Goal: Transaction & Acquisition: Purchase product/service

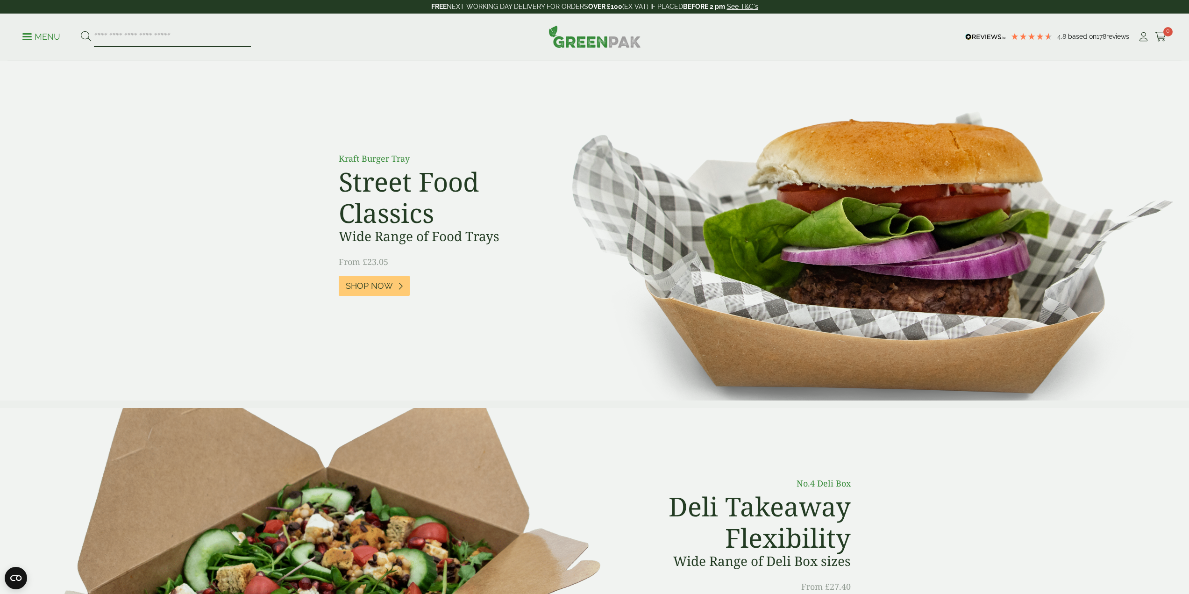
click at [229, 42] on input "search" at bounding box center [172, 37] width 157 height 20
type input "*****"
click at [81, 31] on button at bounding box center [86, 37] width 10 height 12
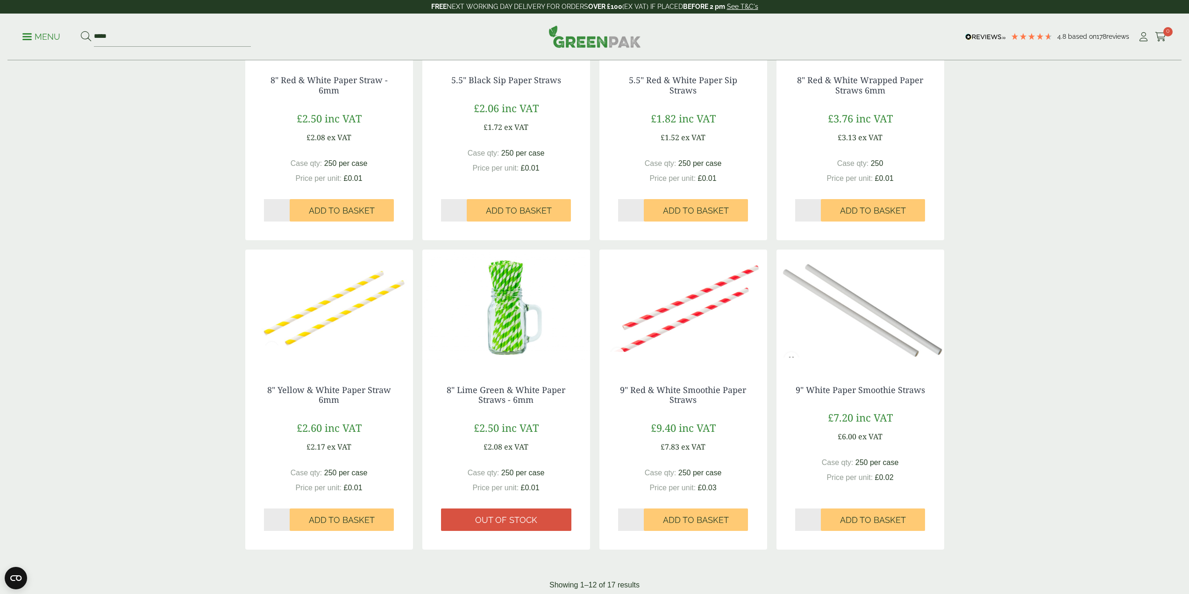
scroll to position [654, 0]
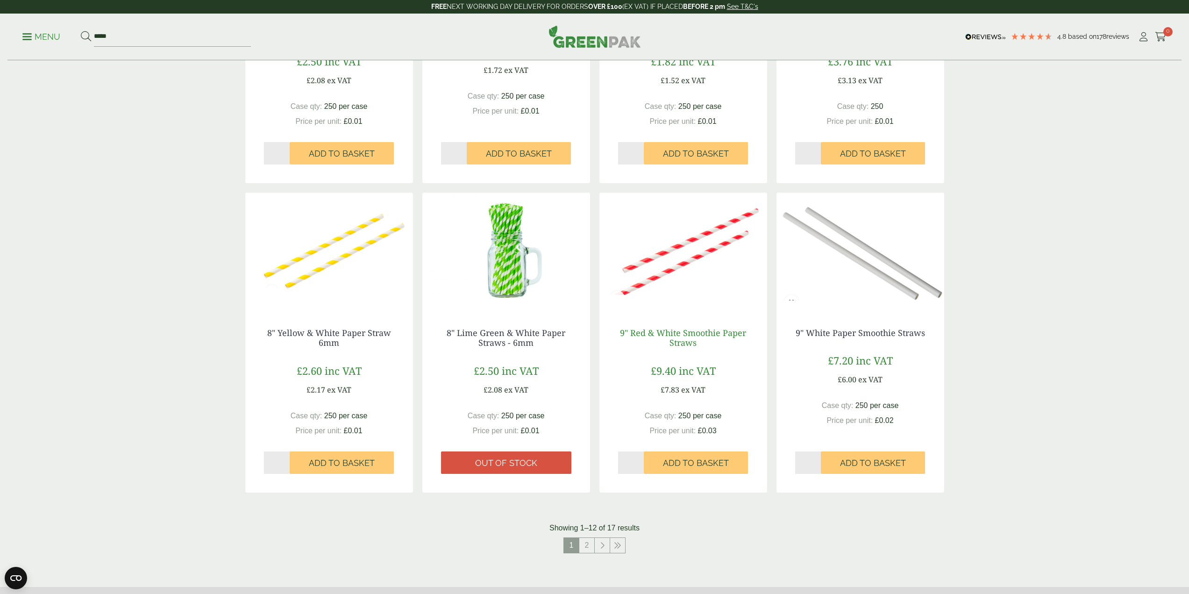
click at [682, 337] on link "9" Red & White Smoothie Paper Straws" at bounding box center [683, 337] width 126 height 21
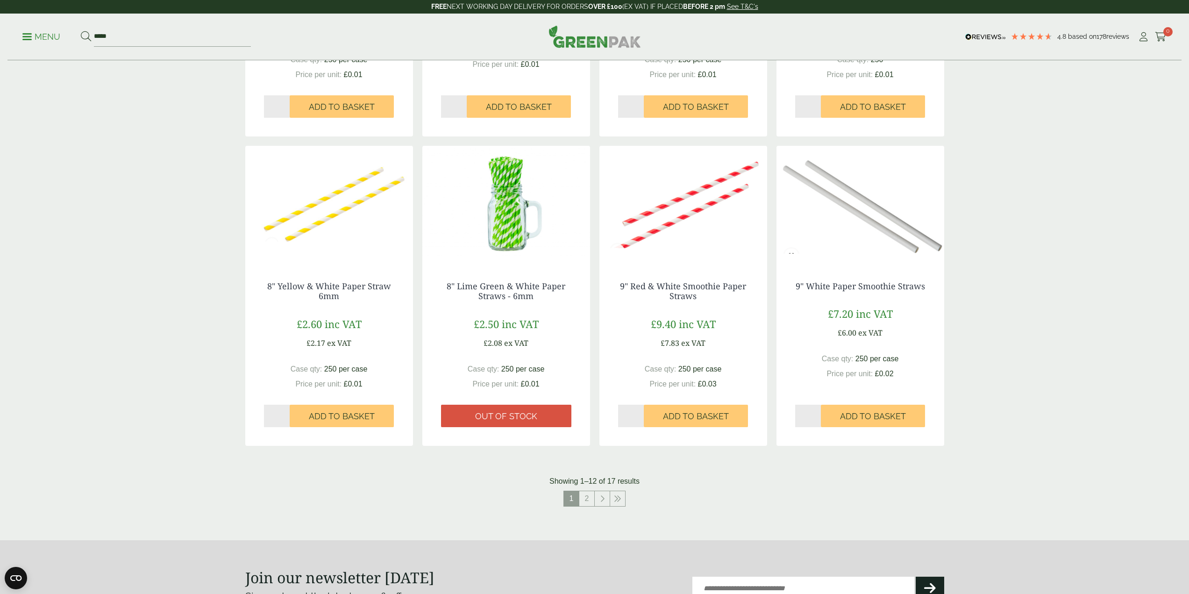
scroll to position [747, 0]
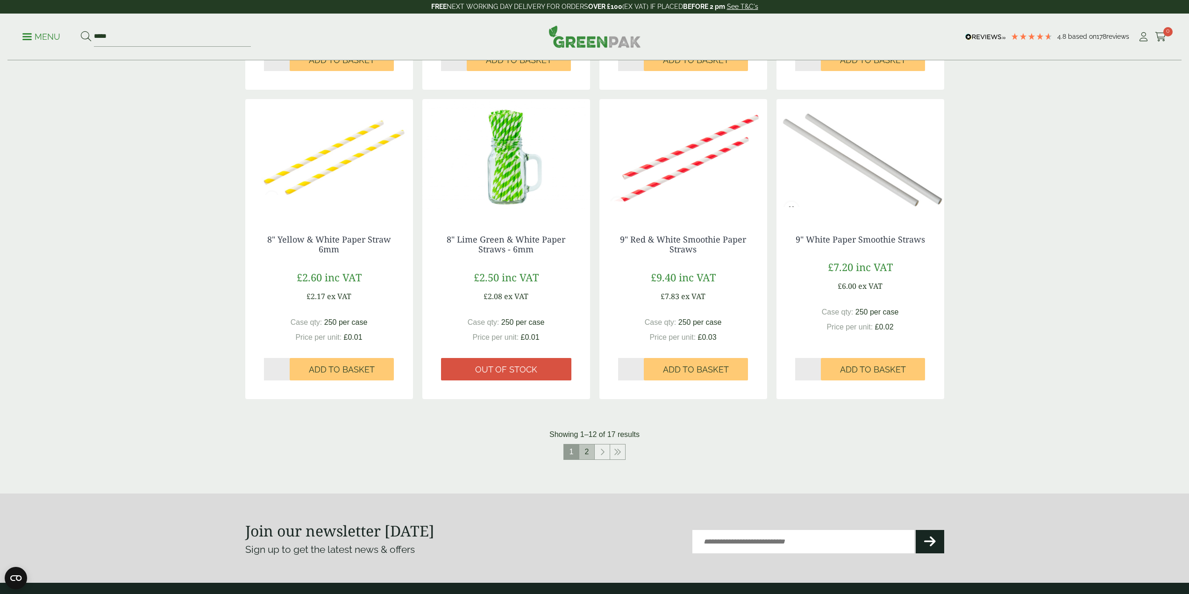
click at [583, 450] on link "2" at bounding box center [586, 451] width 15 height 15
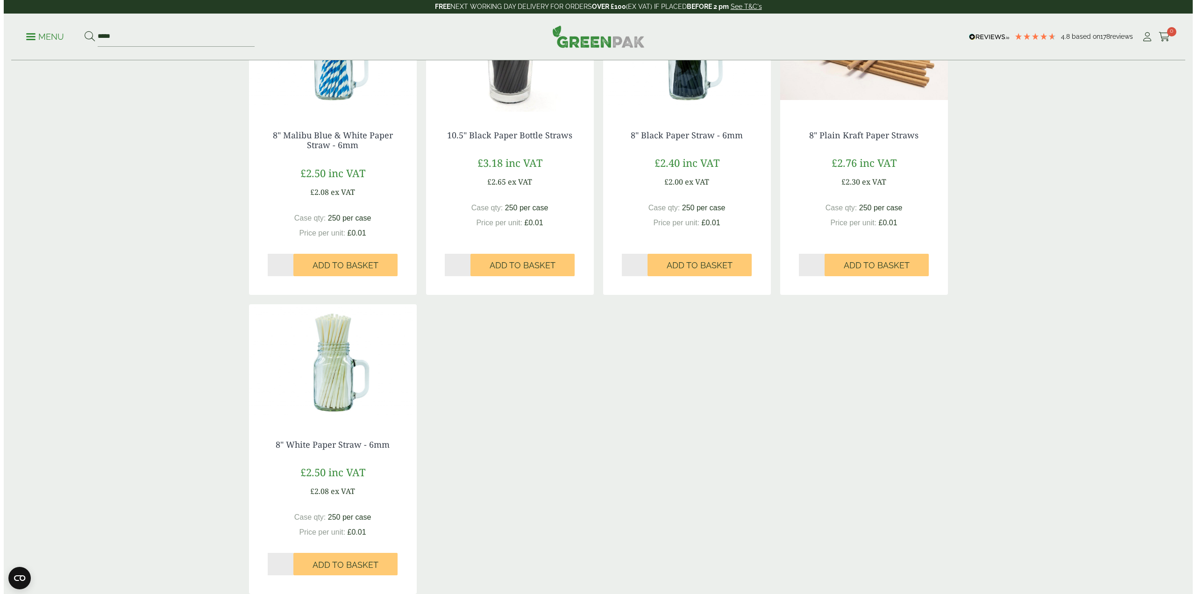
scroll to position [237, 0]
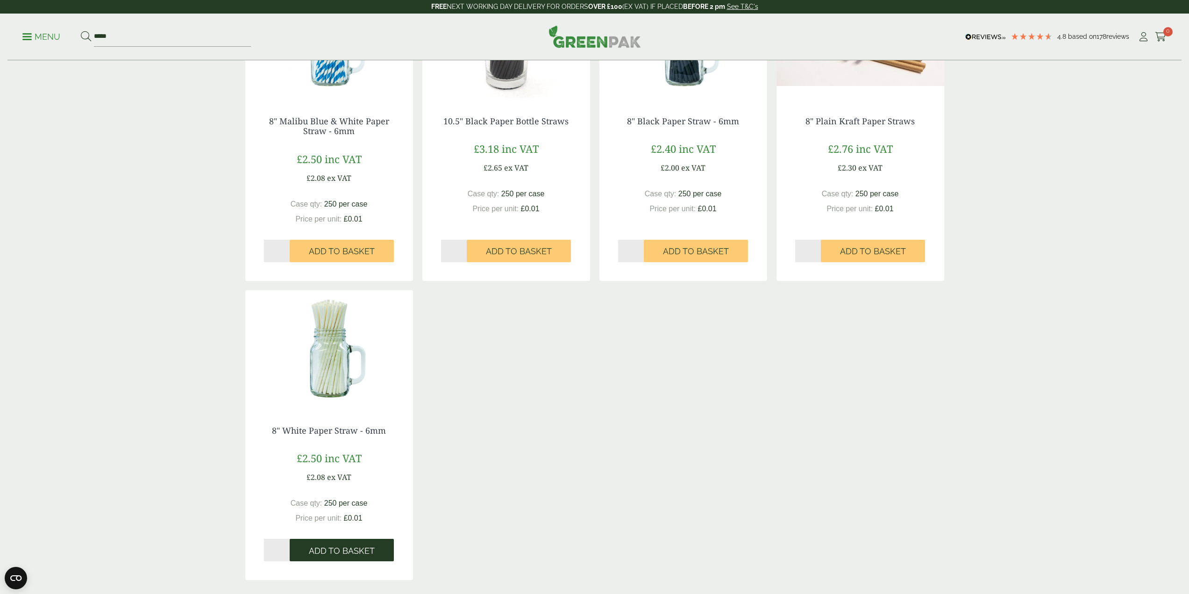
click at [378, 548] on button "Add to Basket" at bounding box center [342, 550] width 104 height 22
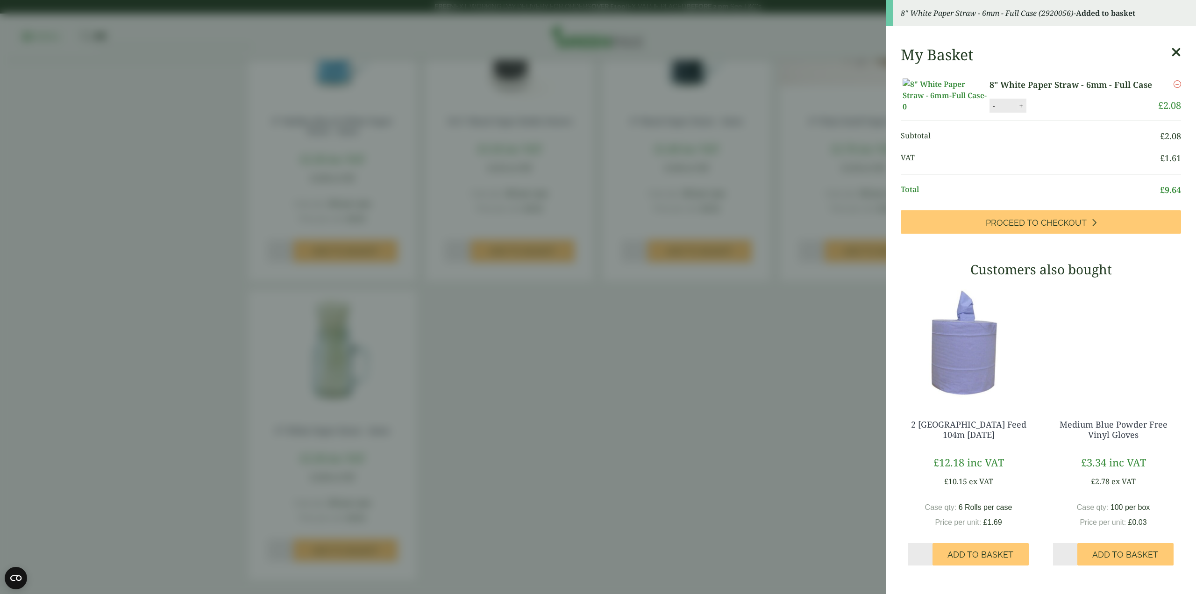
click at [1017, 110] on button "+" at bounding box center [1021, 106] width 9 height 8
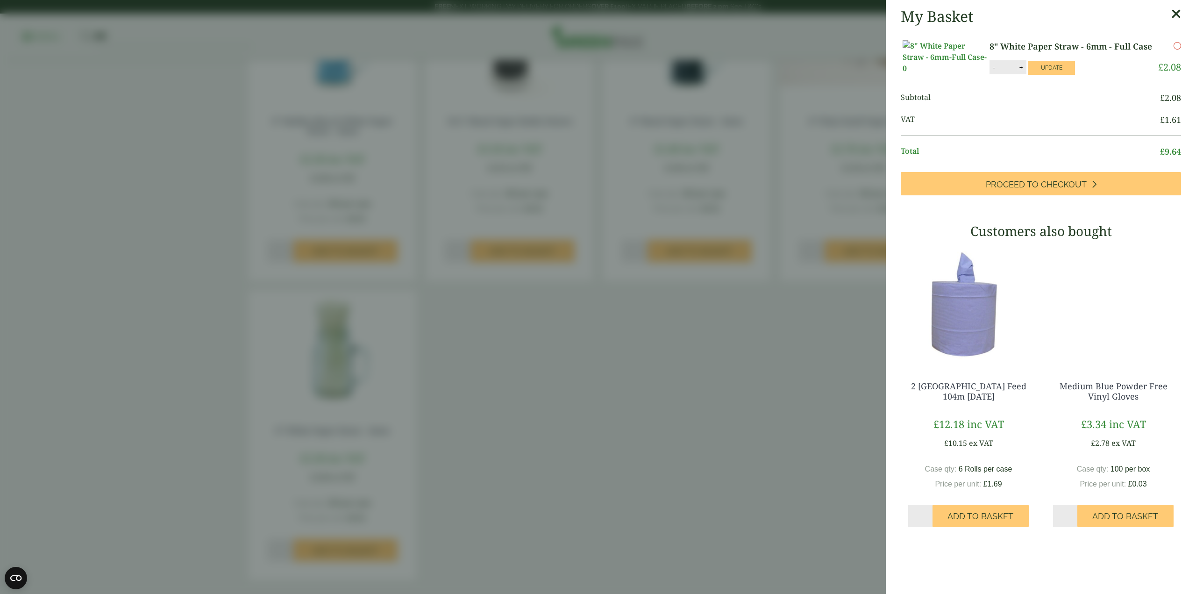
click at [1017, 71] on button "+" at bounding box center [1021, 68] width 9 height 8
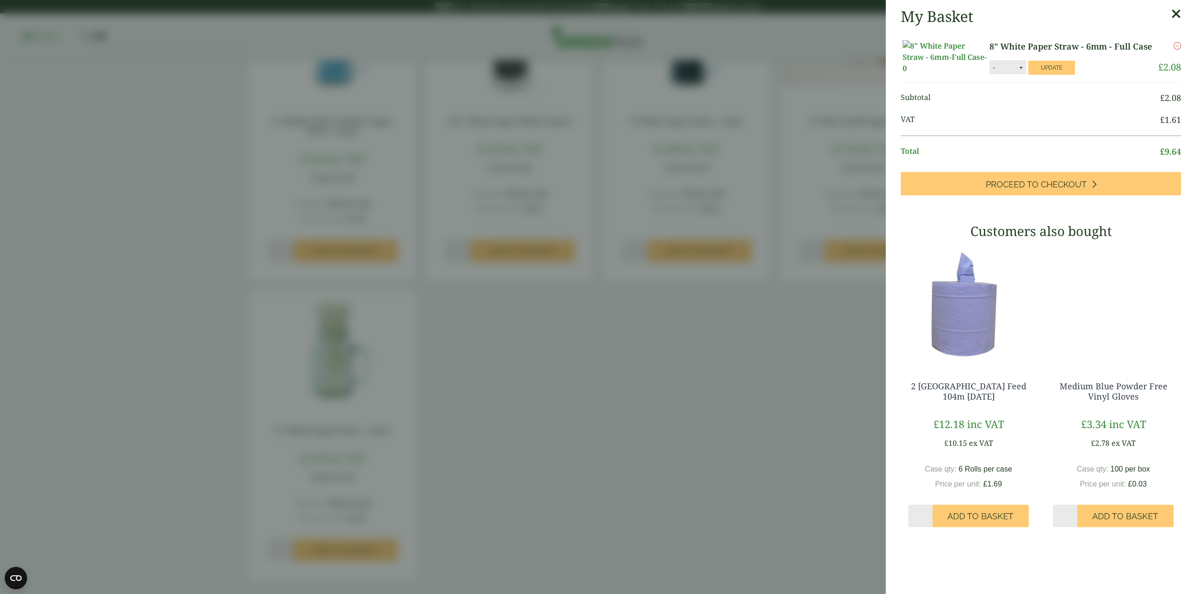
click at [1017, 71] on button "+" at bounding box center [1021, 68] width 9 height 8
type input "**"
click at [1037, 75] on button "Update" at bounding box center [1051, 68] width 47 height 14
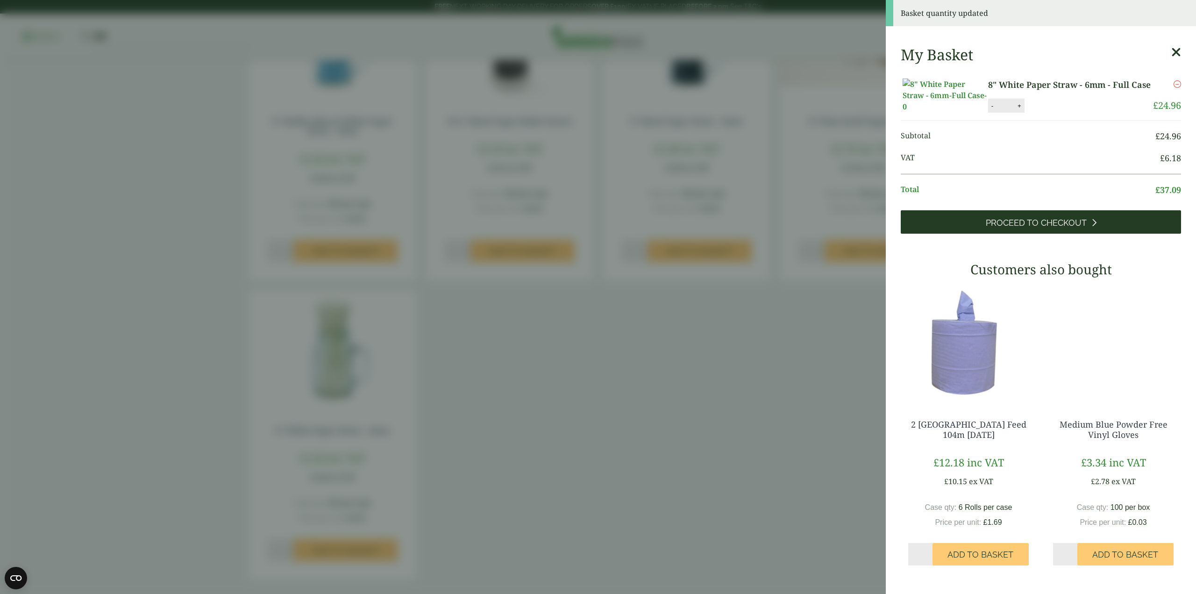
click at [1073, 228] on span "Proceed to Checkout" at bounding box center [1036, 223] width 101 height 10
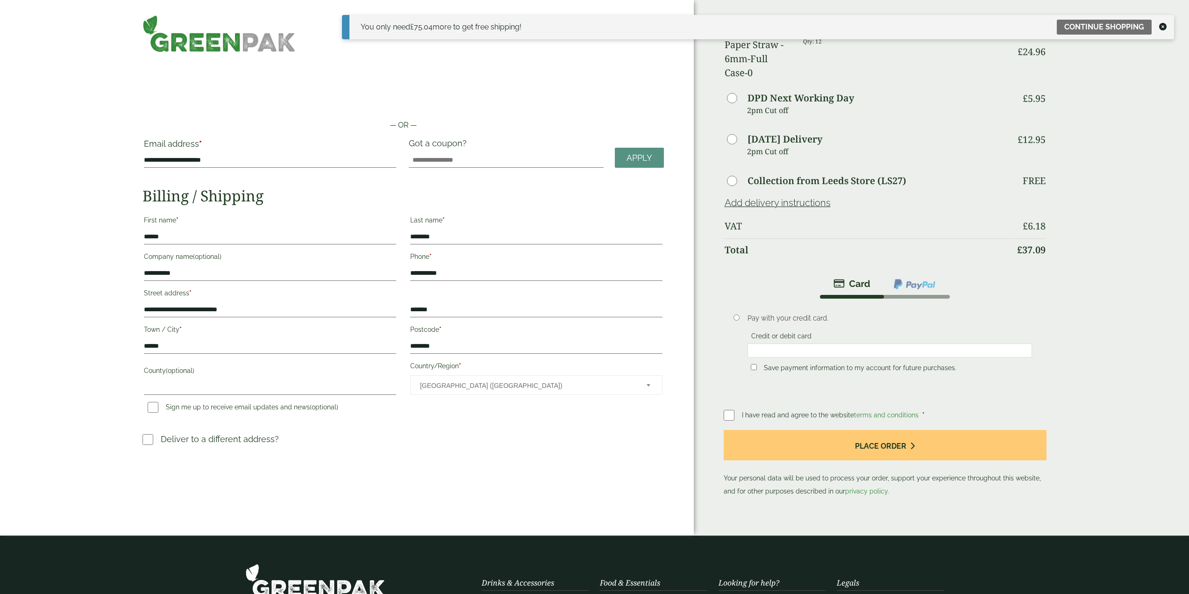
click at [1162, 23] on icon at bounding box center [1162, 26] width 7 height 7
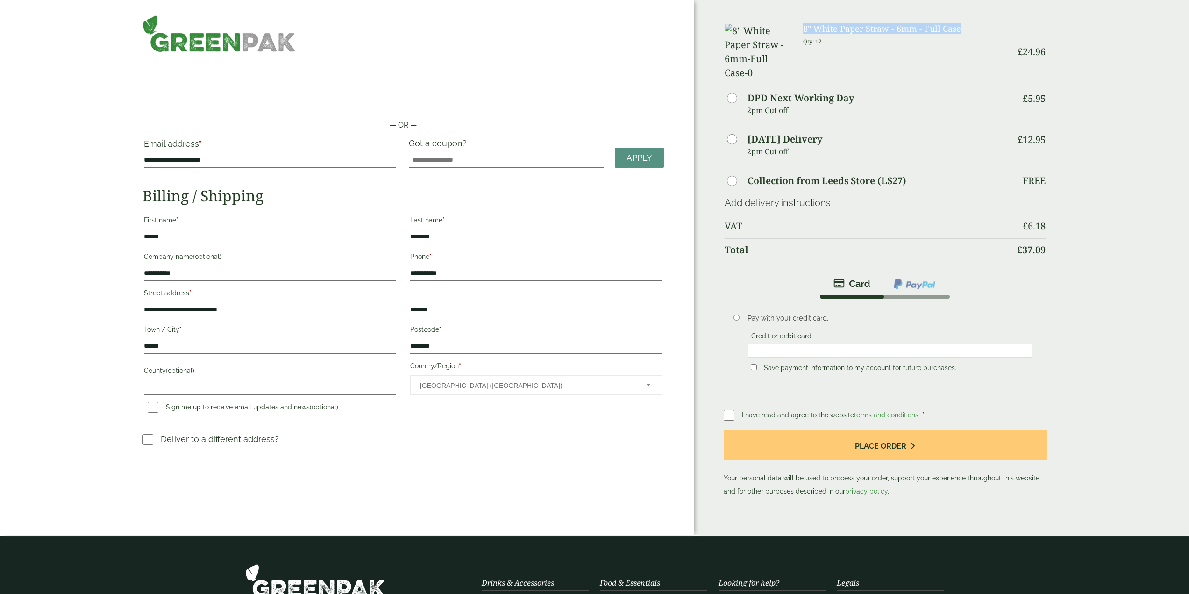
drag, startPoint x: 803, startPoint y: 27, endPoint x: 966, endPoint y: 31, distance: 162.6
click at [966, 31] on h3 "8" White Paper Straw - 6mm - Full Case" at bounding box center [906, 29] width 207 height 10
drag, startPoint x: 917, startPoint y: 36, endPoint x: 803, endPoint y: 27, distance: 113.9
click at [803, 27] on h3 "8" White Paper Straw - 6mm - Full Case" at bounding box center [906, 29] width 207 height 10
drag, startPoint x: 804, startPoint y: 27, endPoint x: 960, endPoint y: 31, distance: 156.6
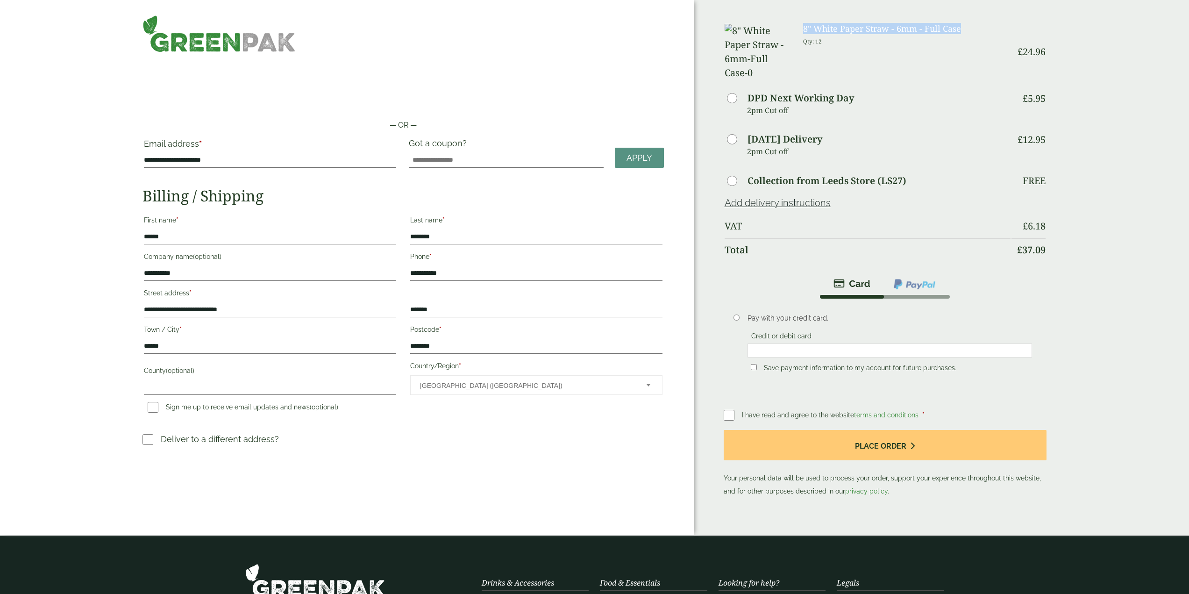
click at [960, 31] on h3 "8" White Paper Straw - 6mm - Full Case" at bounding box center [906, 29] width 207 height 10
copy h3 "8" White Paper Straw - 6mm - Full Case"
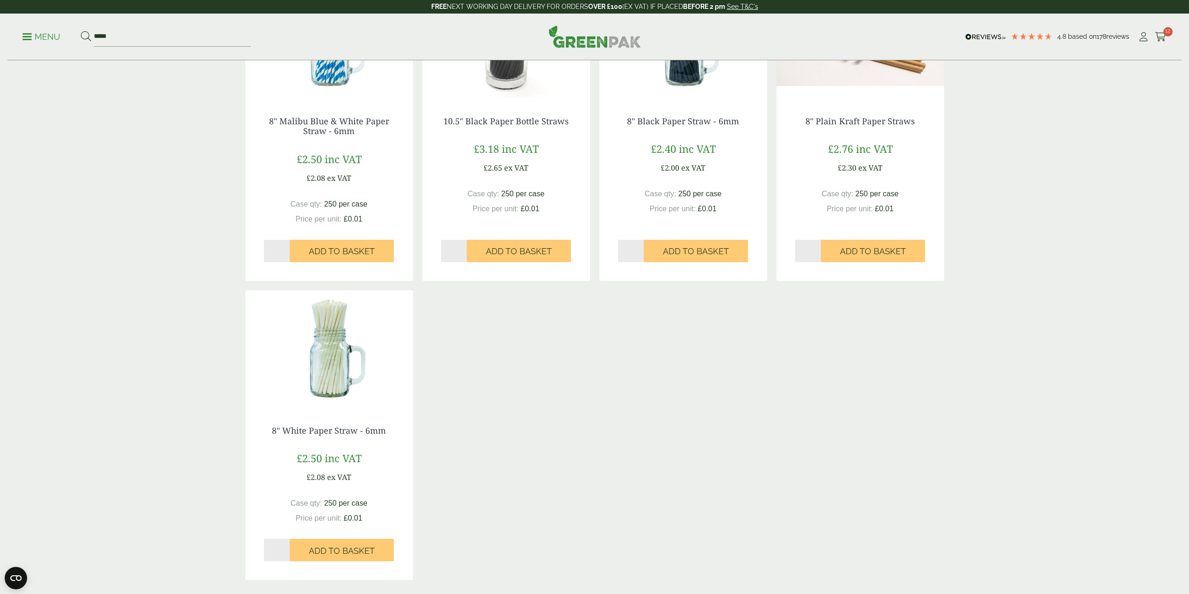
scroll to position [50, 0]
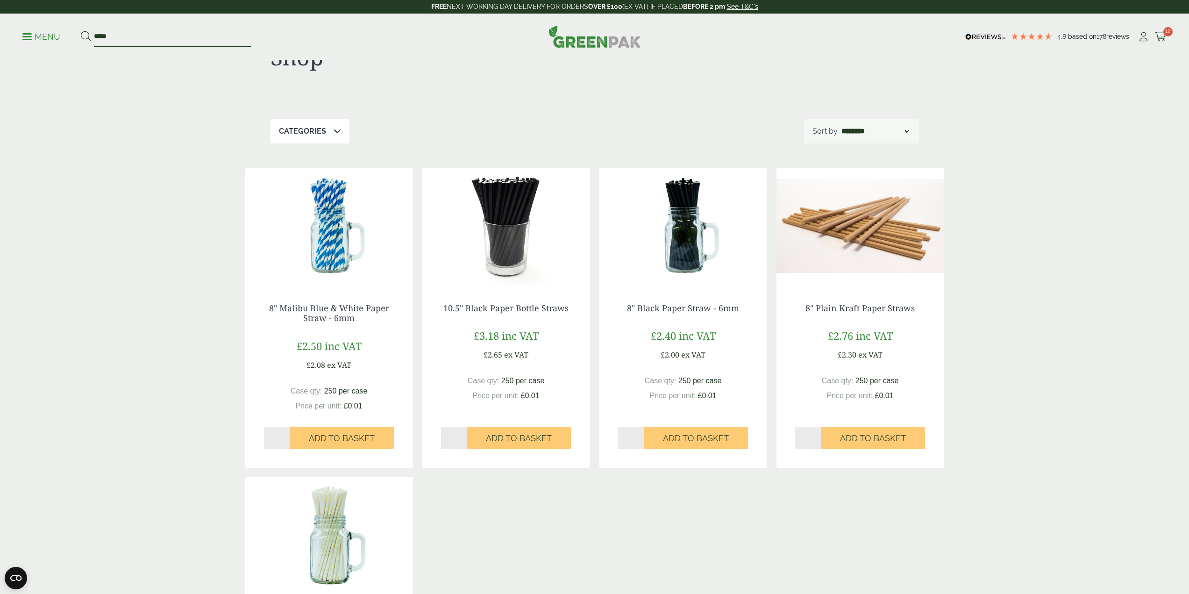
click at [172, 39] on input "*****" at bounding box center [172, 37] width 157 height 20
type input "*"
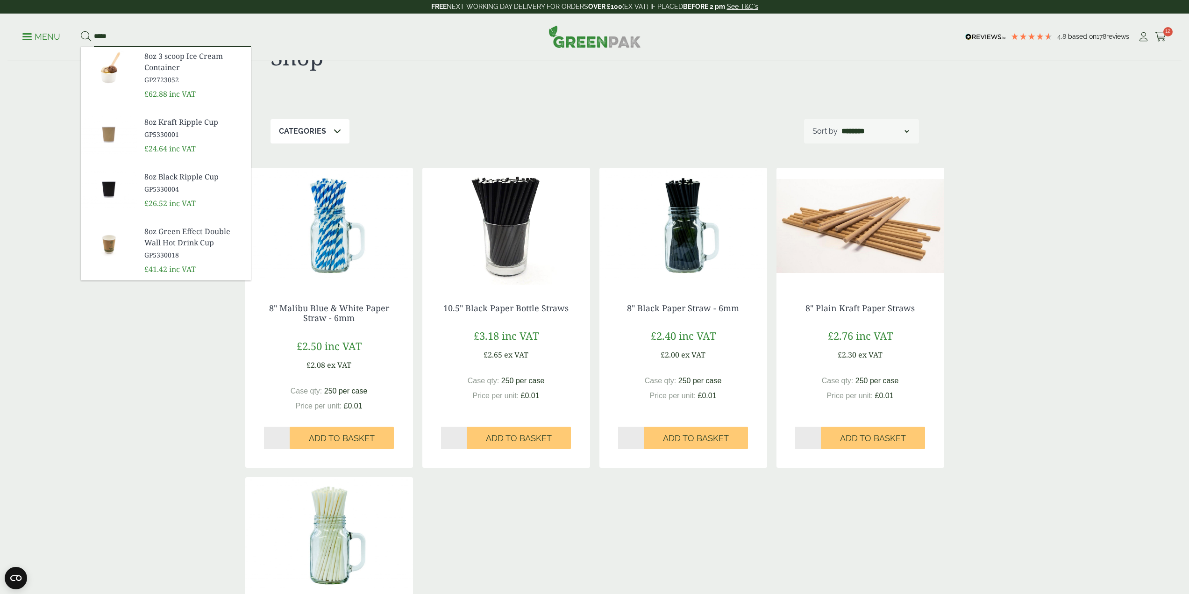
type input "*****"
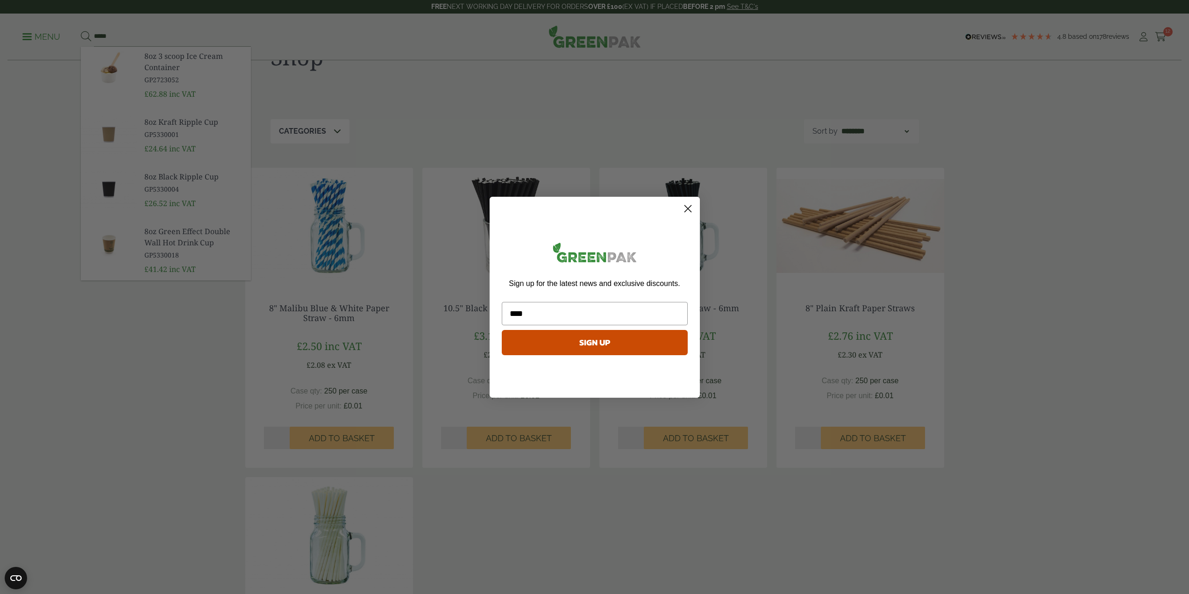
type input "****"
click at [690, 205] on icon "Close dialog" at bounding box center [687, 208] width 7 height 7
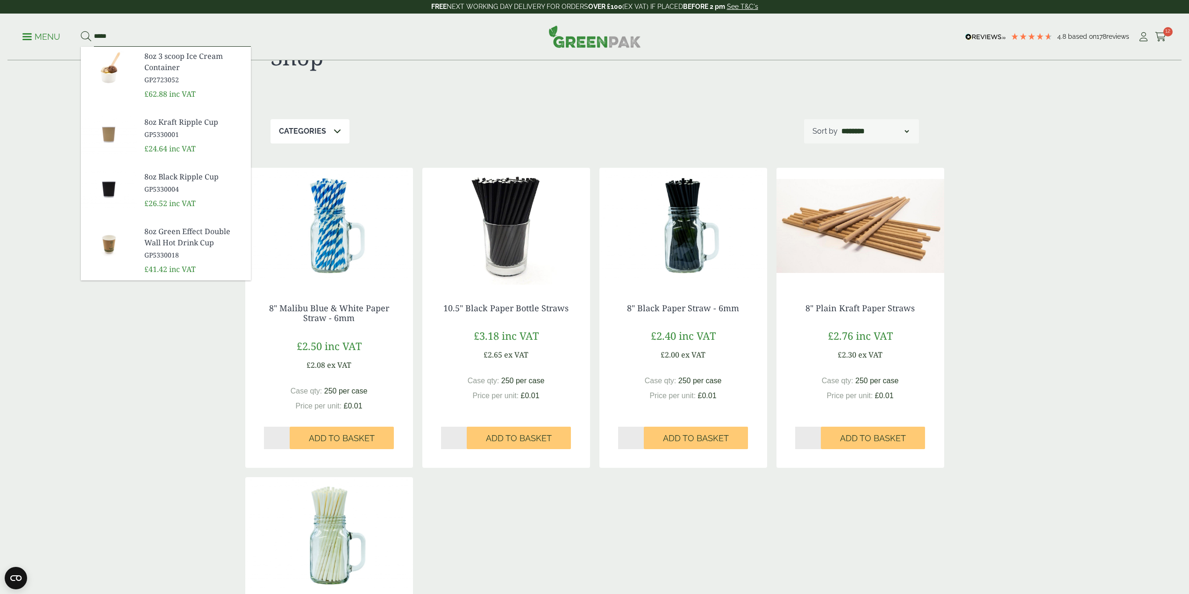
click at [166, 32] on input "*****" at bounding box center [172, 37] width 157 height 20
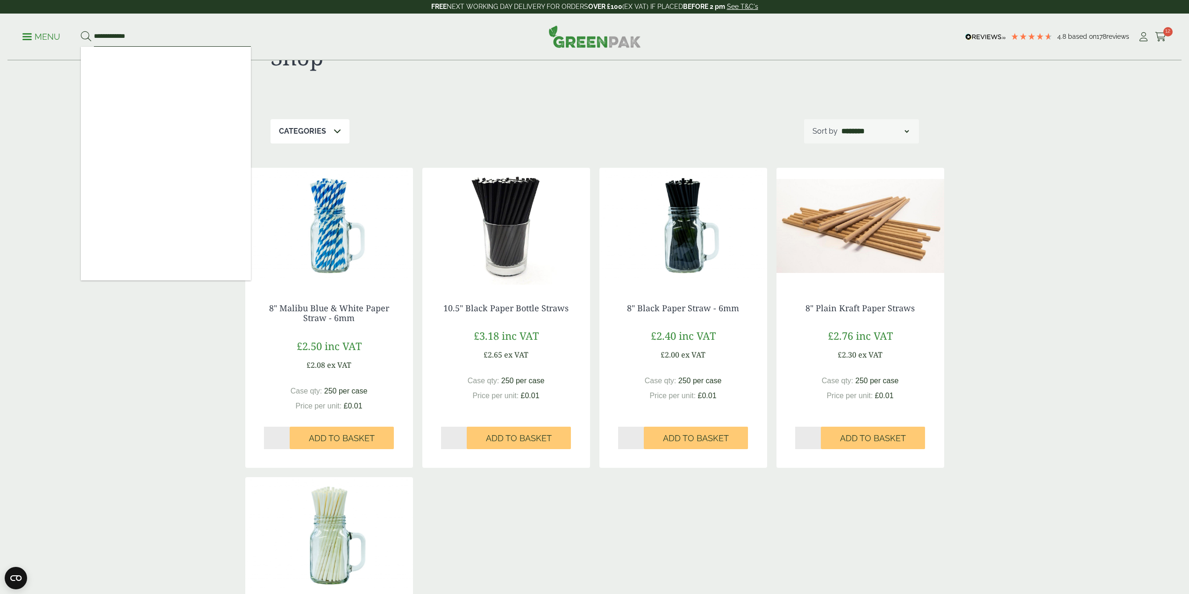
type input "**********"
click at [81, 31] on button at bounding box center [86, 37] width 10 height 12
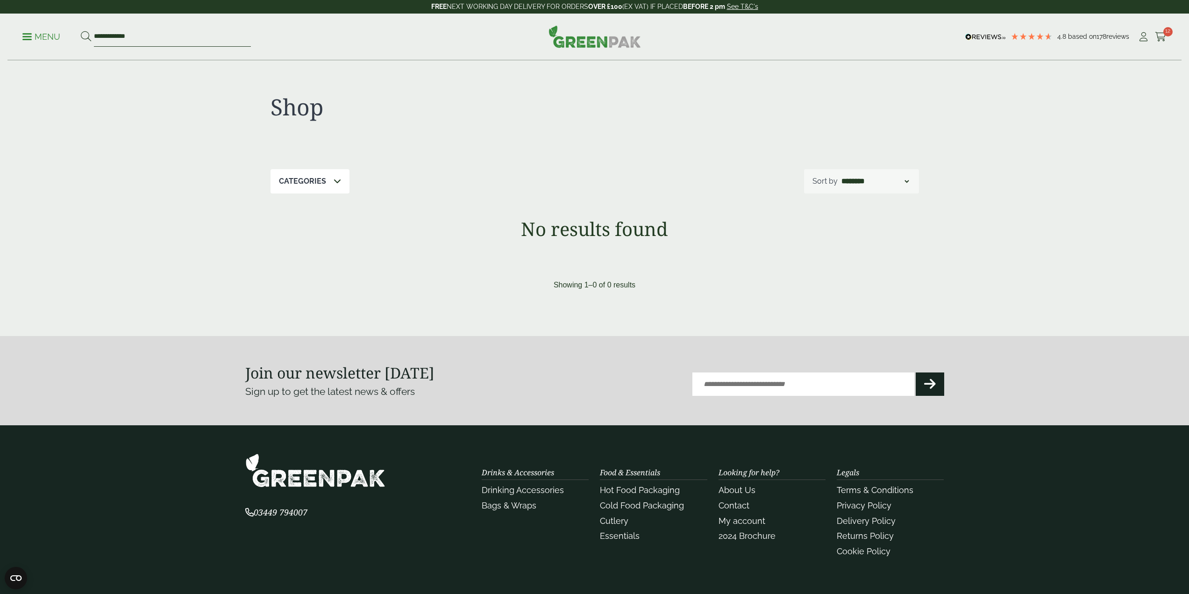
click at [150, 38] on input "**********" at bounding box center [172, 37] width 157 height 20
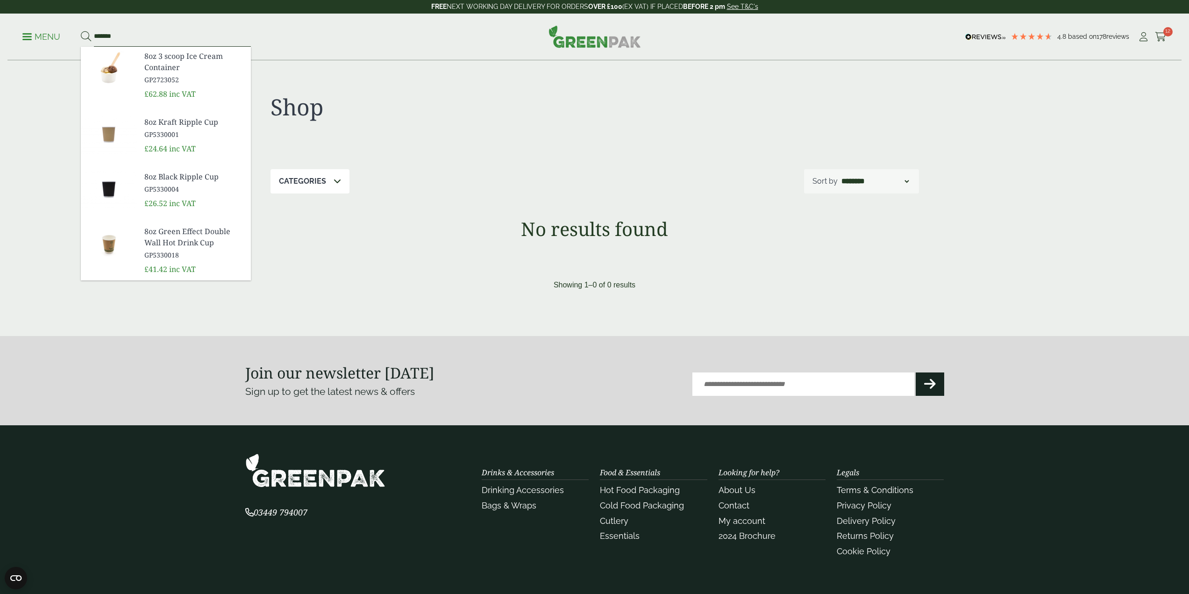
type input "*******"
click at [81, 31] on button at bounding box center [86, 37] width 10 height 12
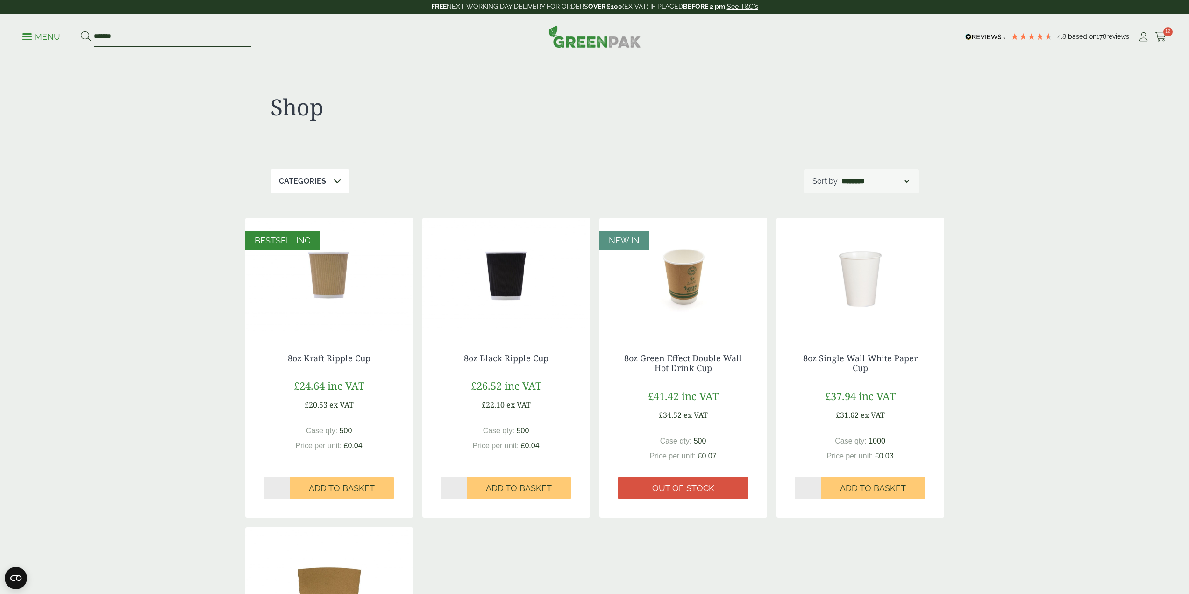
click at [148, 35] on input "*******" at bounding box center [172, 37] width 157 height 20
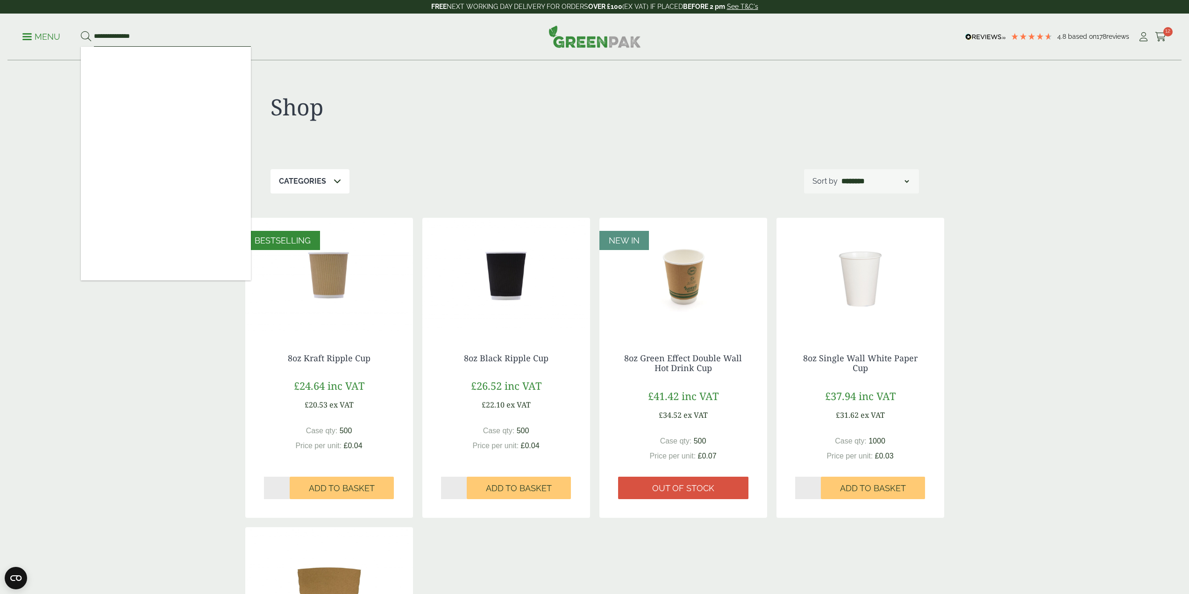
type input "**********"
click at [81, 31] on button at bounding box center [86, 37] width 10 height 12
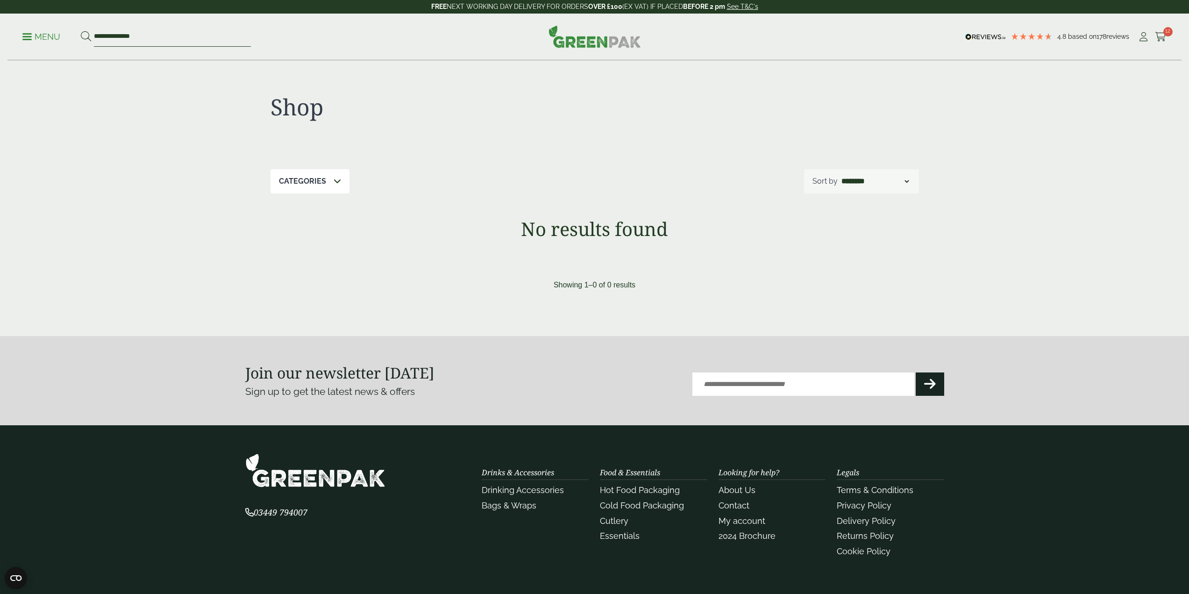
click at [150, 32] on input "**********" at bounding box center [172, 37] width 157 height 20
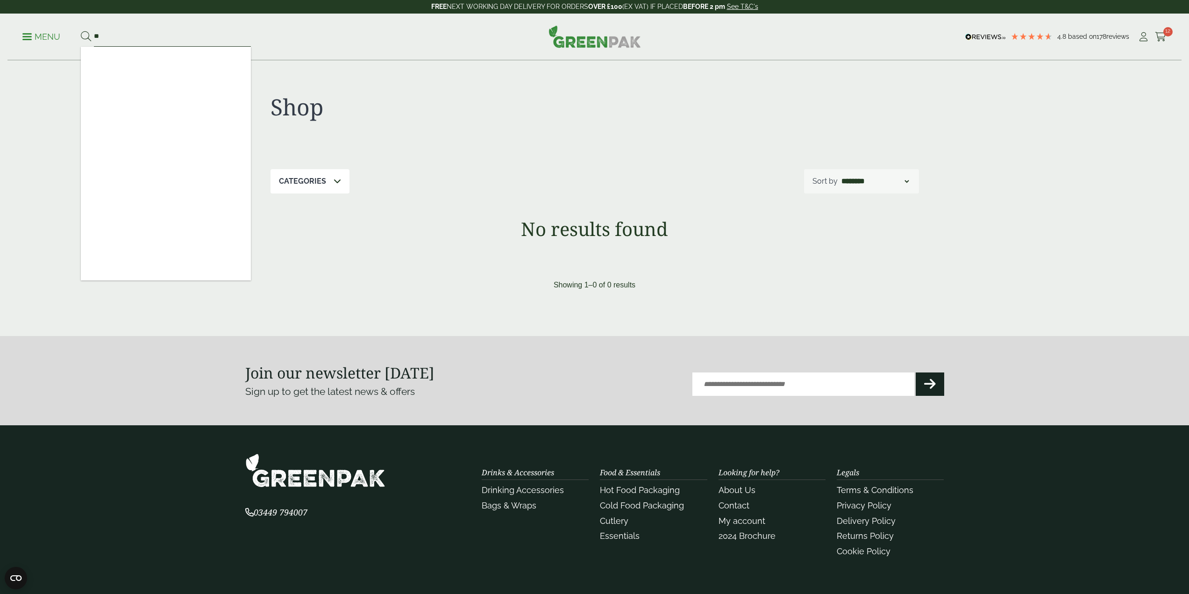
type input "*"
type input "**********"
click at [81, 31] on button at bounding box center [86, 37] width 10 height 12
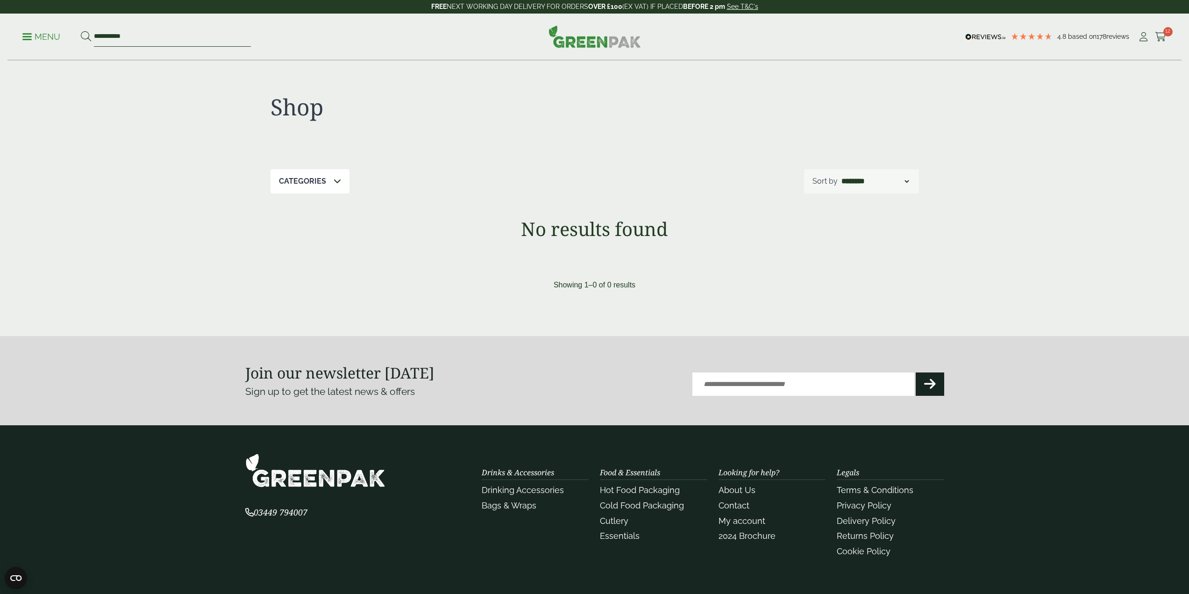
drag, startPoint x: 0, startPoint y: 0, endPoint x: 61, endPoint y: 35, distance: 69.9
click at [61, 35] on ul "**********" at bounding box center [136, 37] width 228 height 20
click at [26, 35] on p "Menu" at bounding box center [41, 36] width 38 height 11
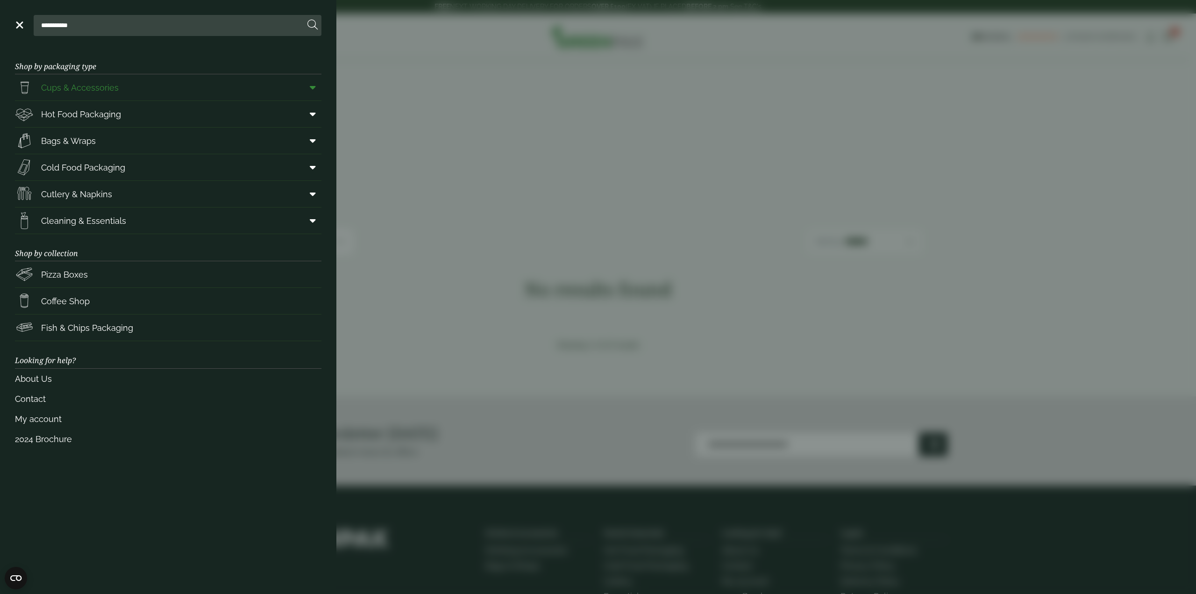
click at [62, 83] on span "Cups & Accessories" at bounding box center [80, 87] width 78 height 13
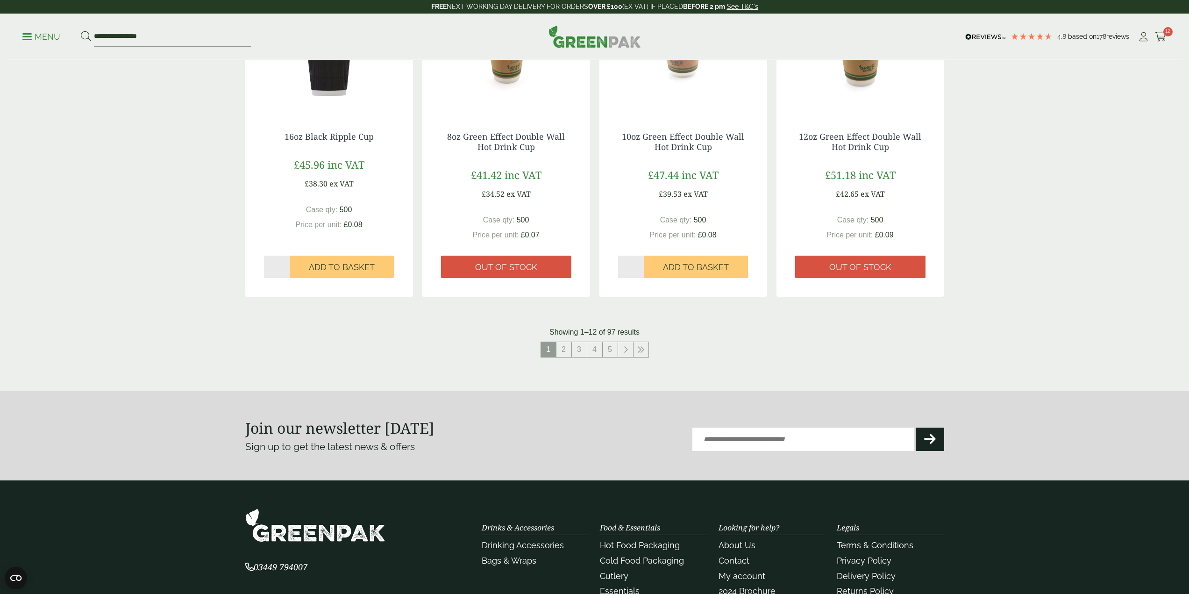
scroll to position [841, 0]
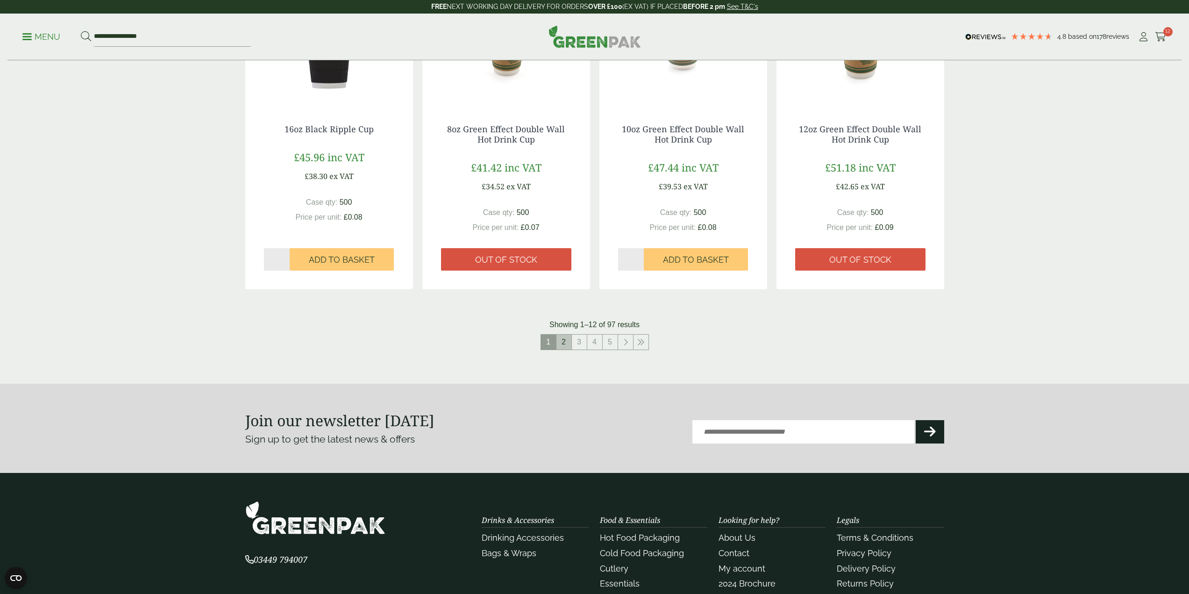
click at [569, 345] on link "2" at bounding box center [563, 341] width 15 height 15
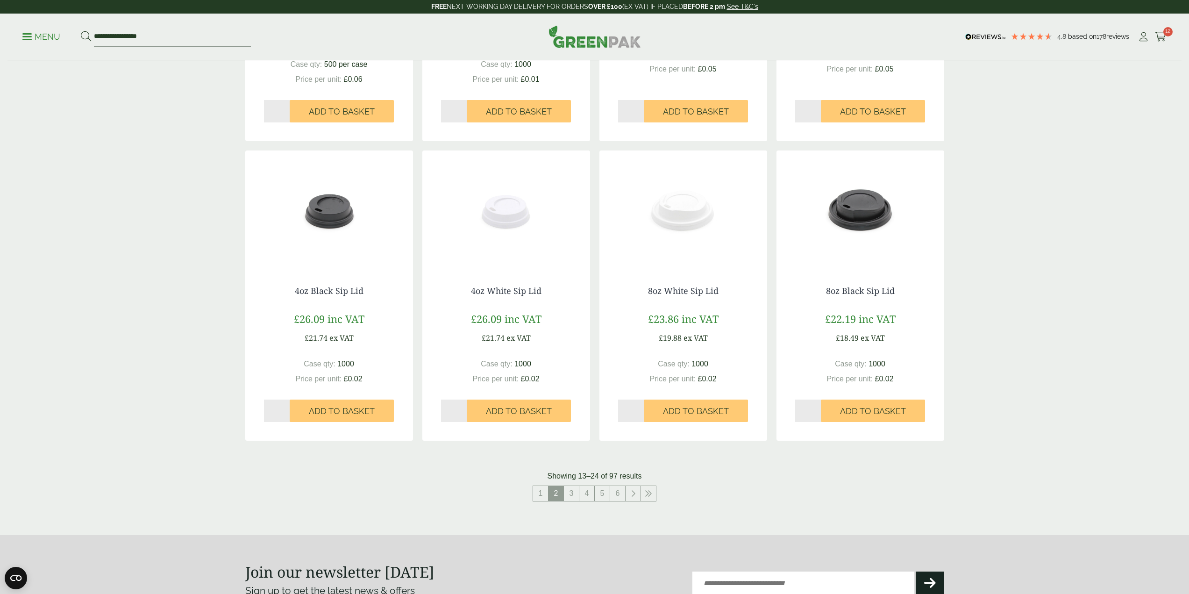
scroll to position [747, 0]
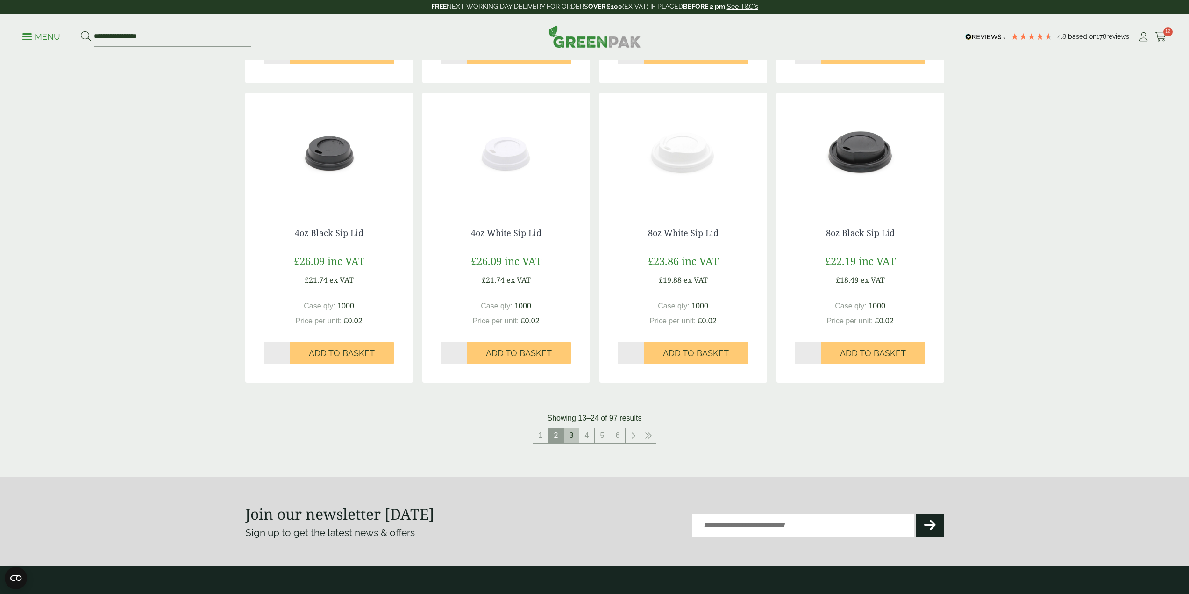
click at [576, 437] on link "3" at bounding box center [571, 435] width 15 height 15
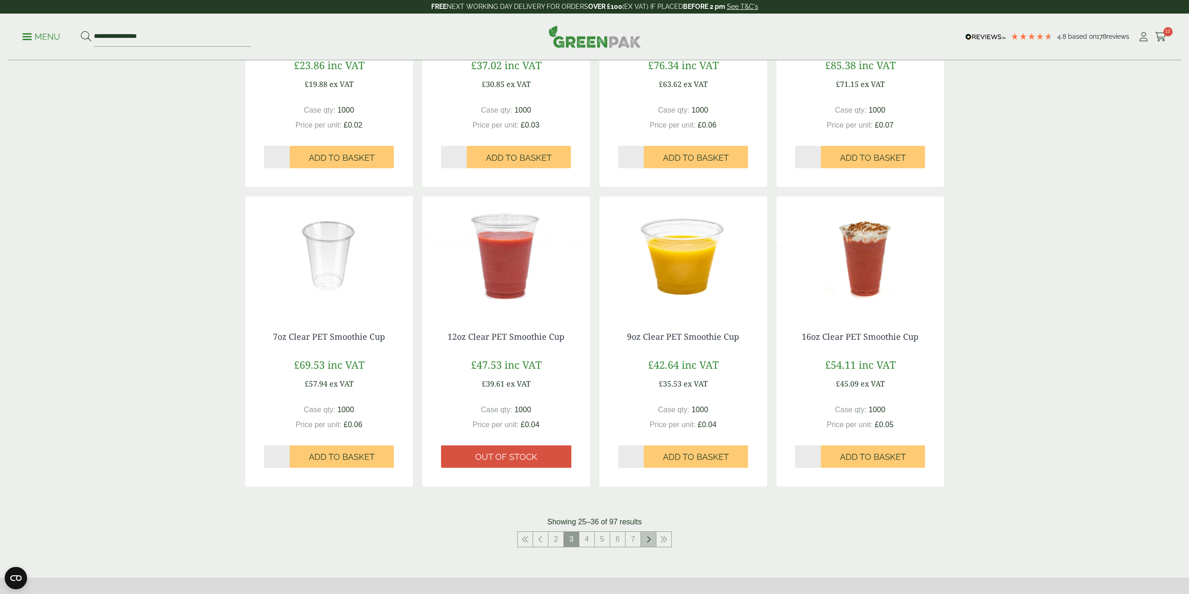
scroll to position [654, 0]
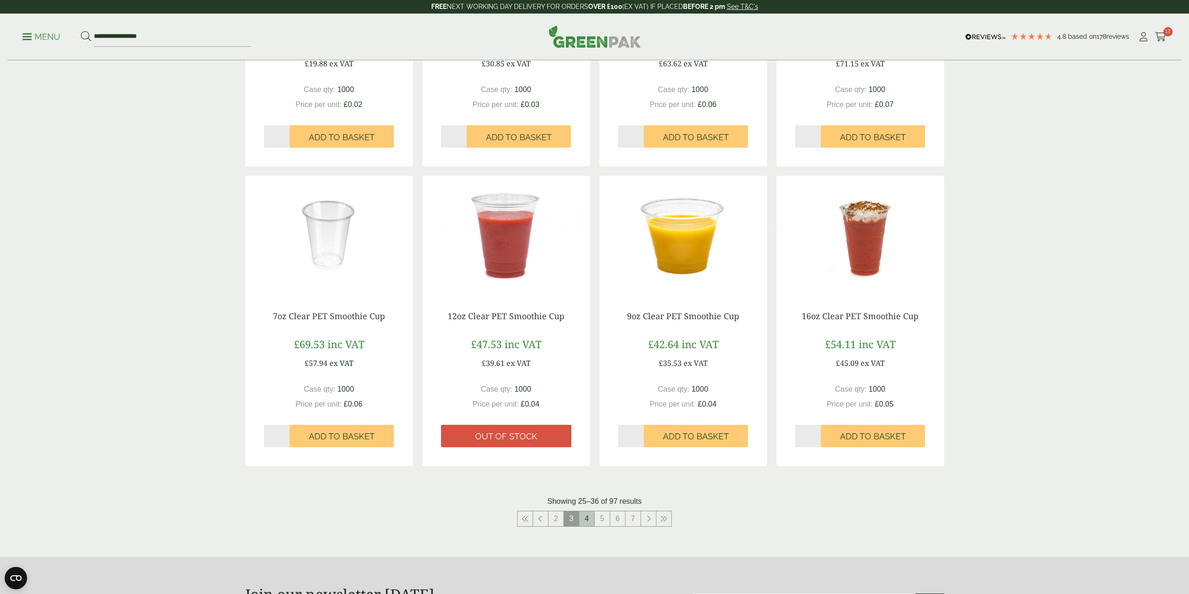
click at [590, 519] on link "4" at bounding box center [586, 518] width 15 height 15
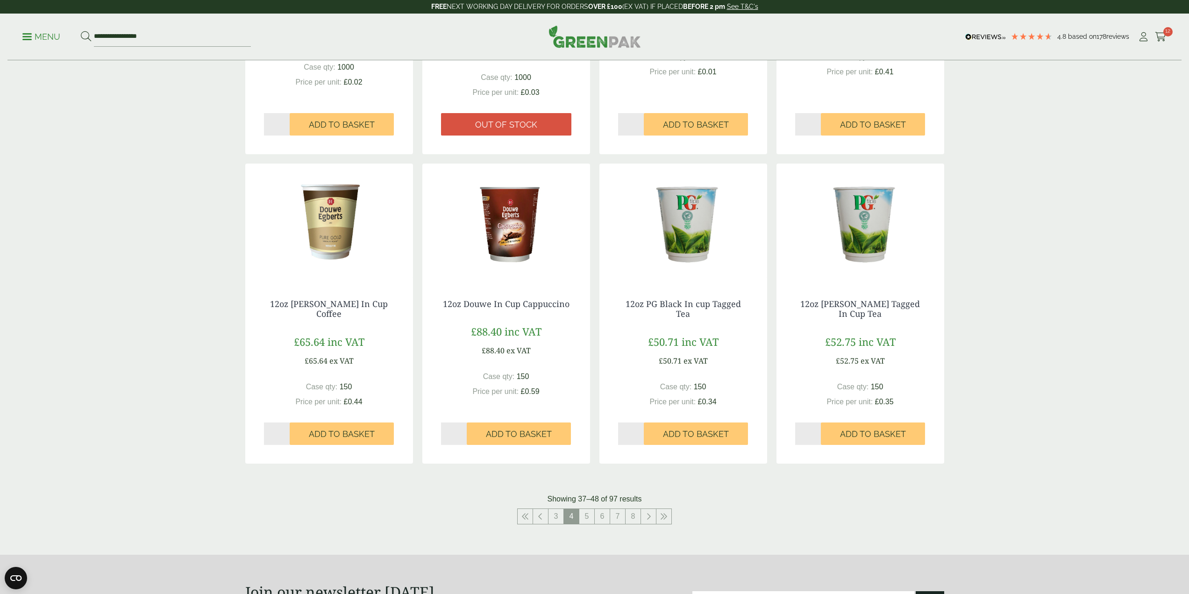
scroll to position [747, 0]
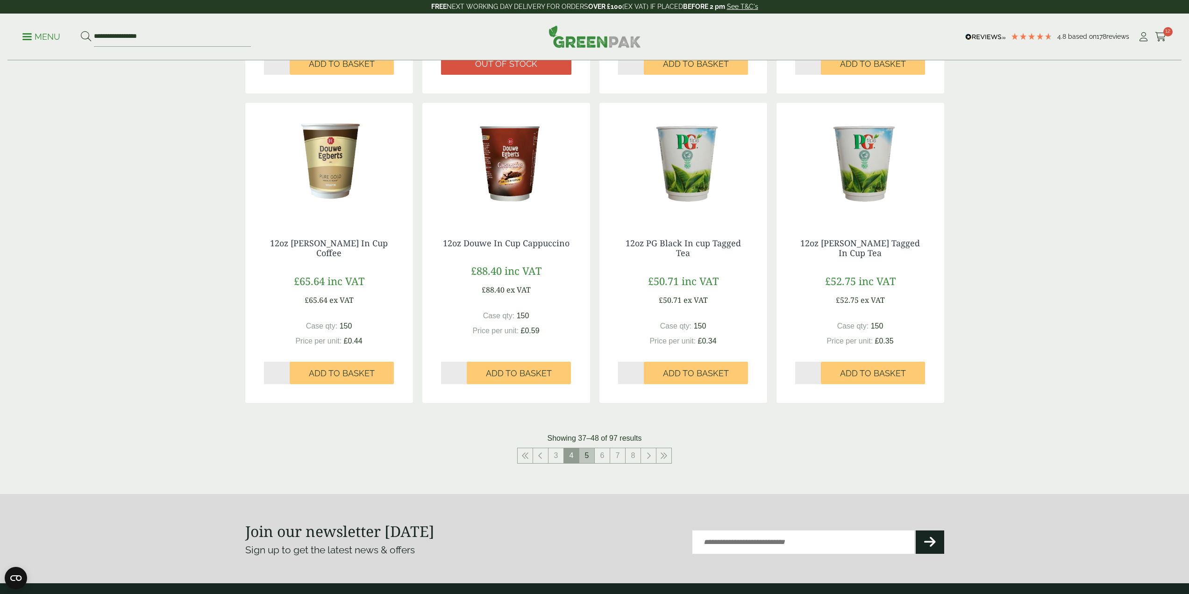
click at [582, 448] on link "5" at bounding box center [586, 455] width 15 height 15
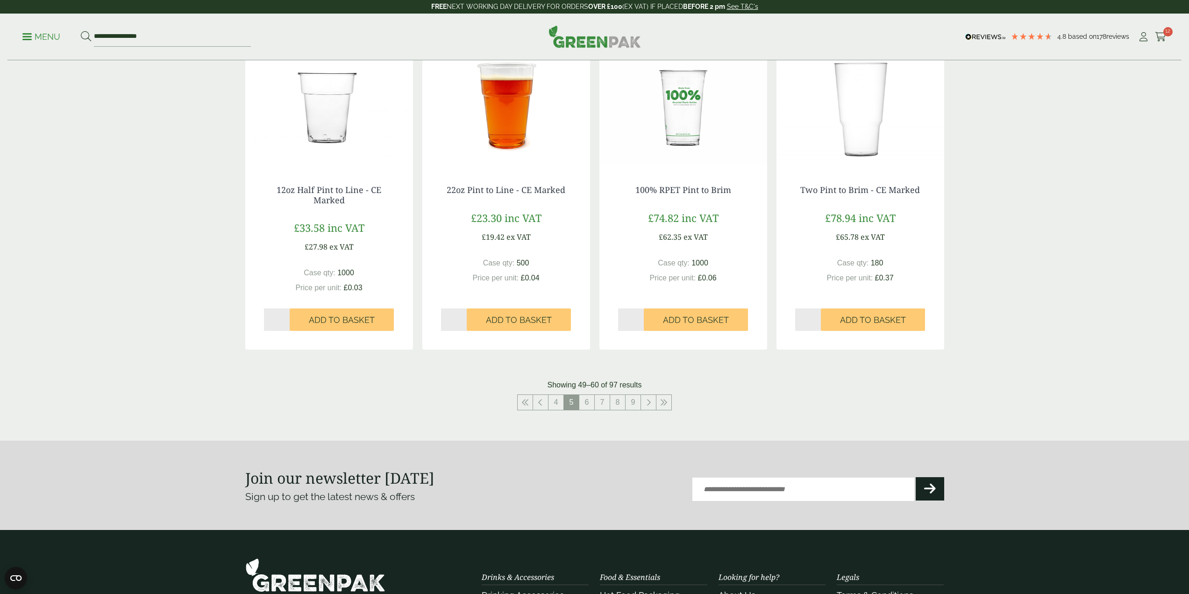
scroll to position [794, 0]
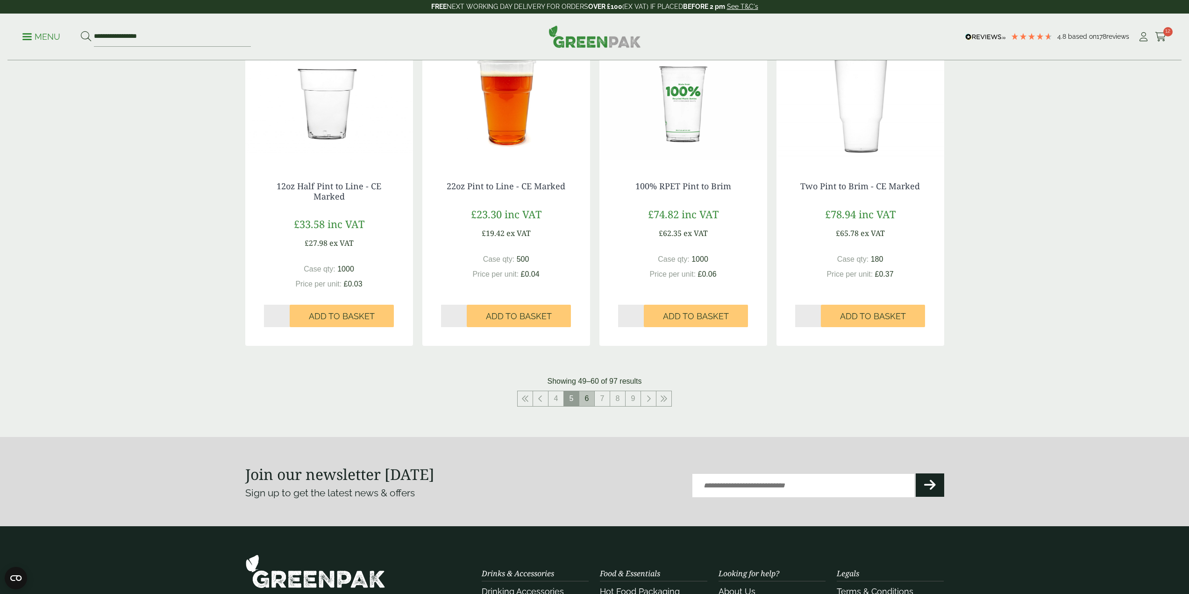
click at [583, 397] on link "6" at bounding box center [586, 398] width 15 height 15
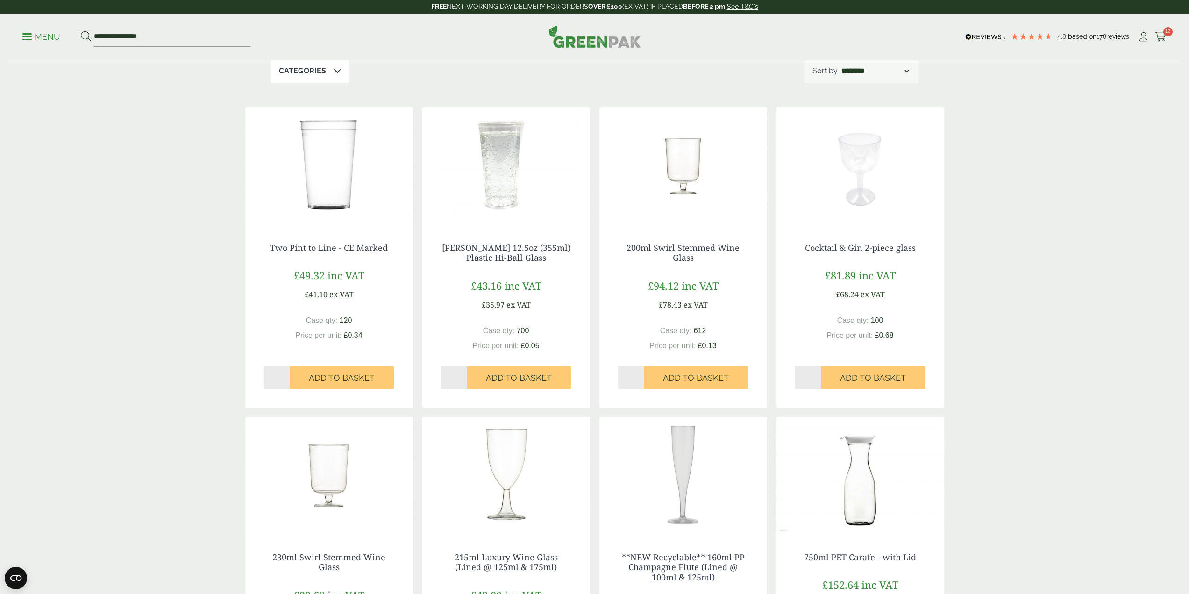
scroll to position [93, 0]
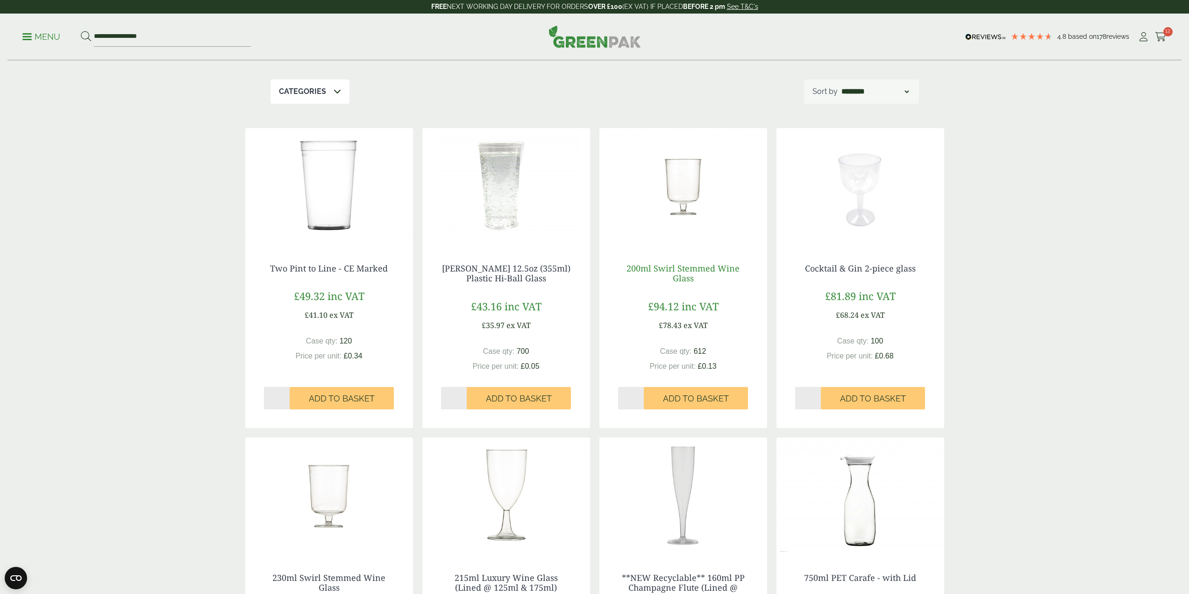
click at [679, 273] on link "200ml Swirl Stemmed Wine Glass" at bounding box center [682, 273] width 113 height 21
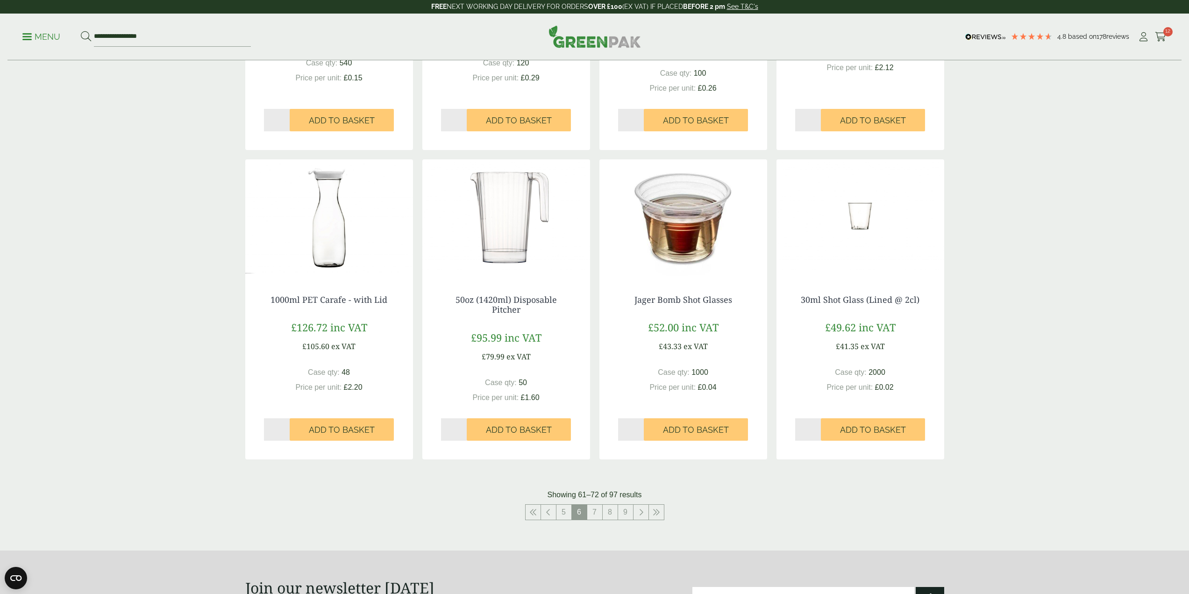
scroll to position [747, 0]
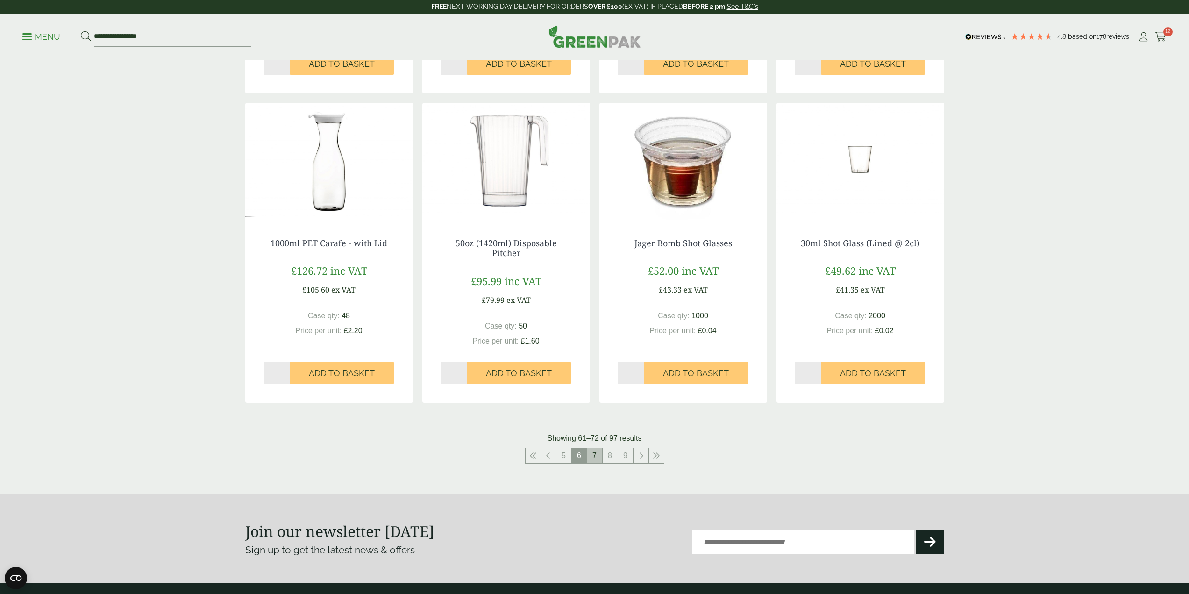
click at [591, 452] on link "7" at bounding box center [594, 455] width 15 height 15
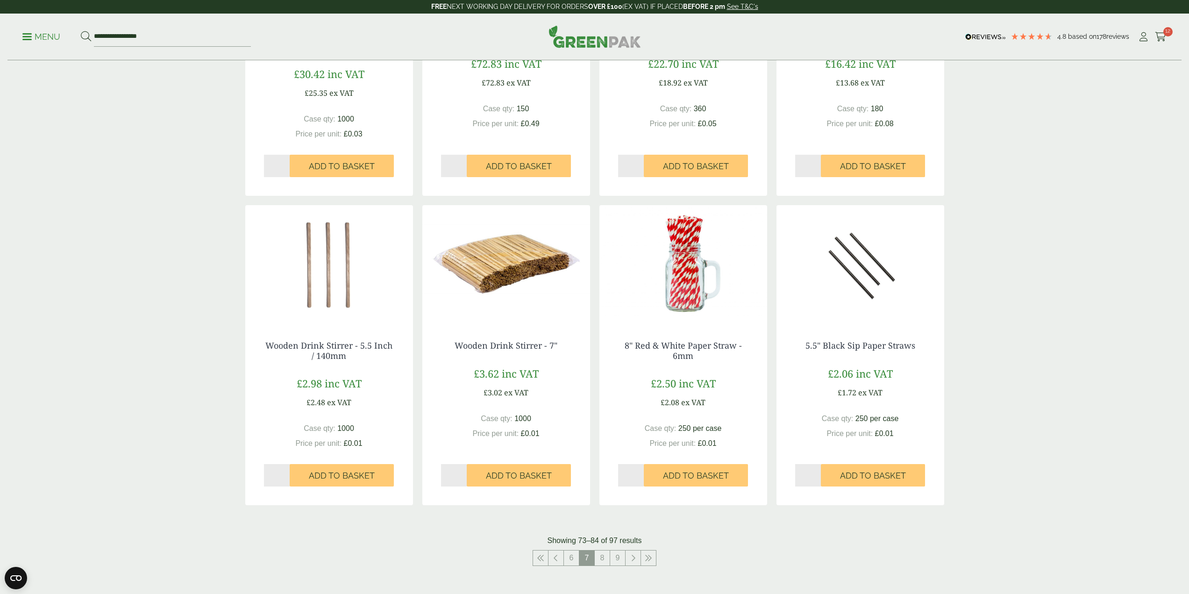
scroll to position [701, 0]
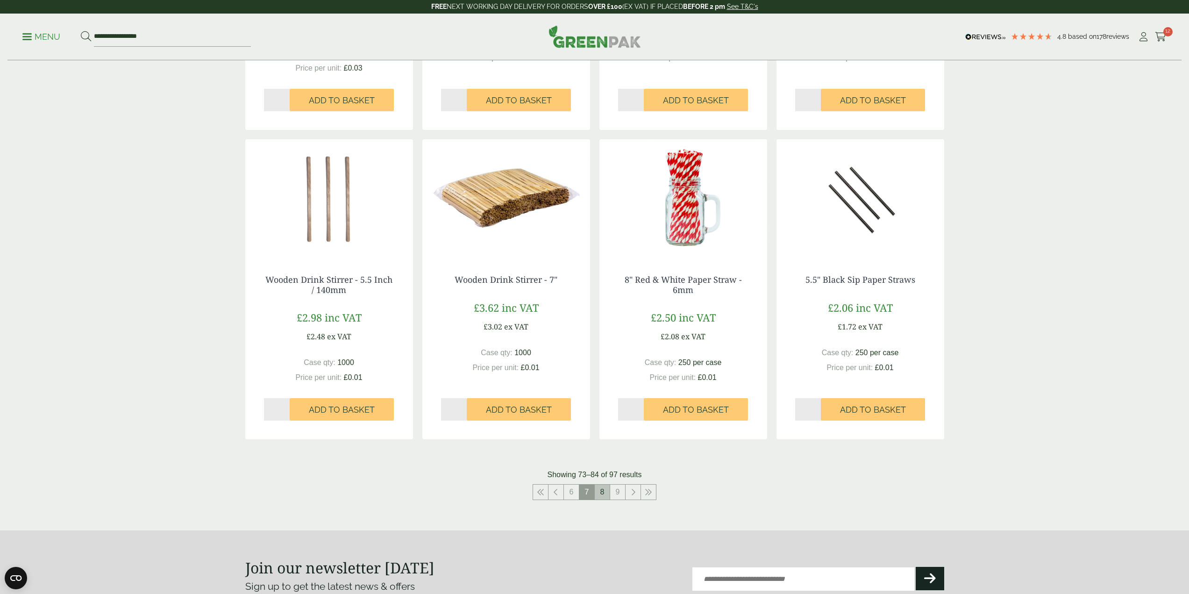
click at [602, 490] on link "8" at bounding box center [602, 491] width 15 height 15
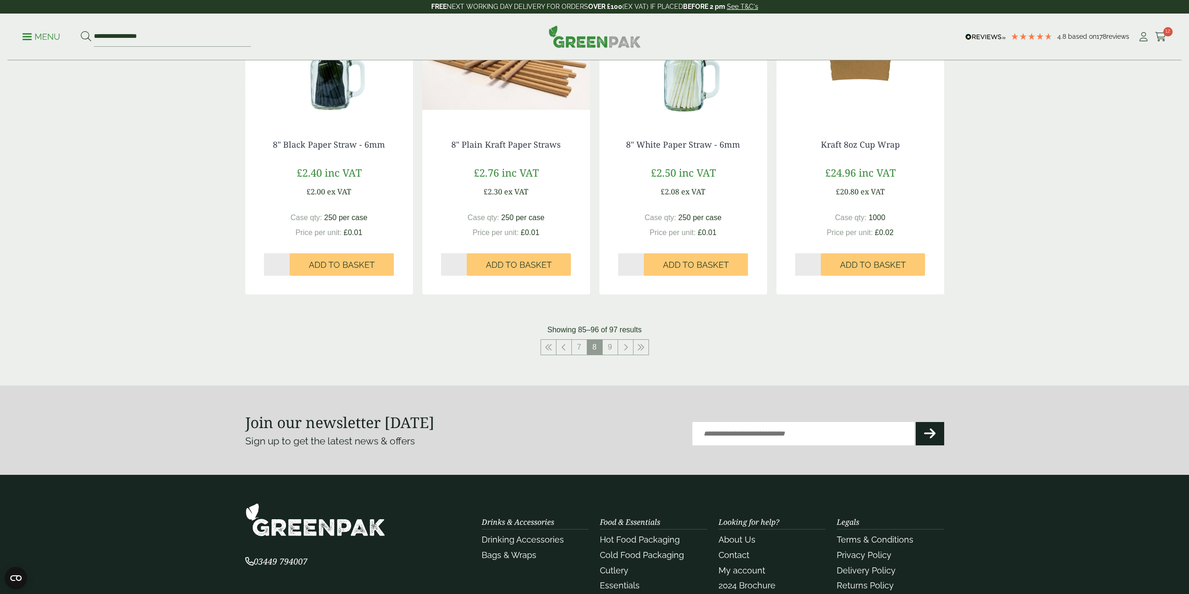
scroll to position [841, 0]
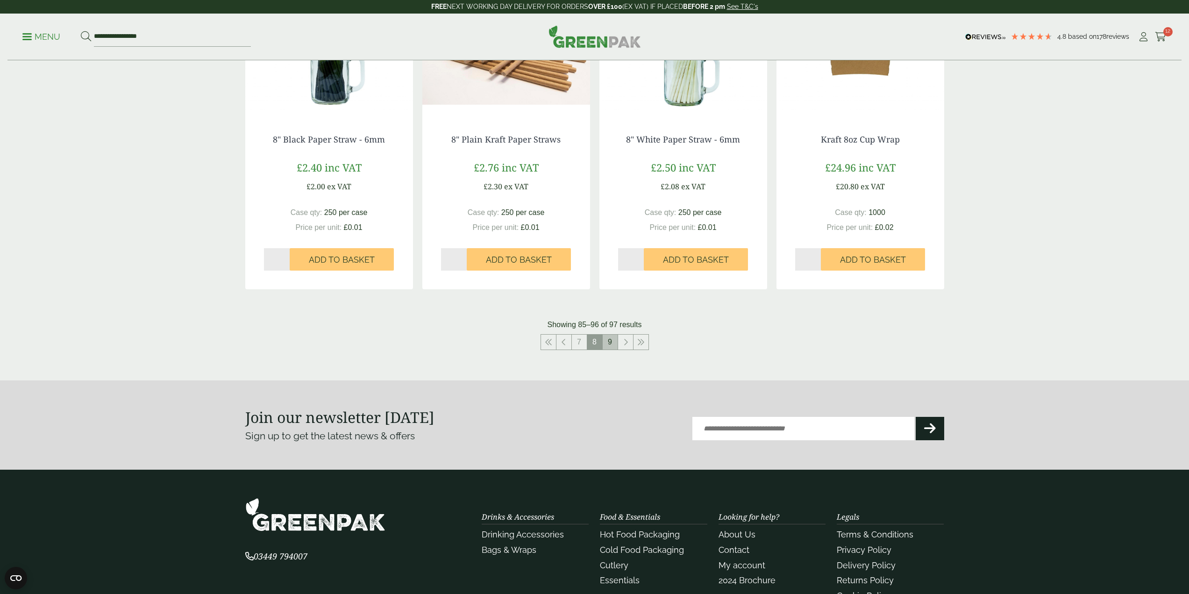
click at [604, 344] on link "9" at bounding box center [610, 341] width 15 height 15
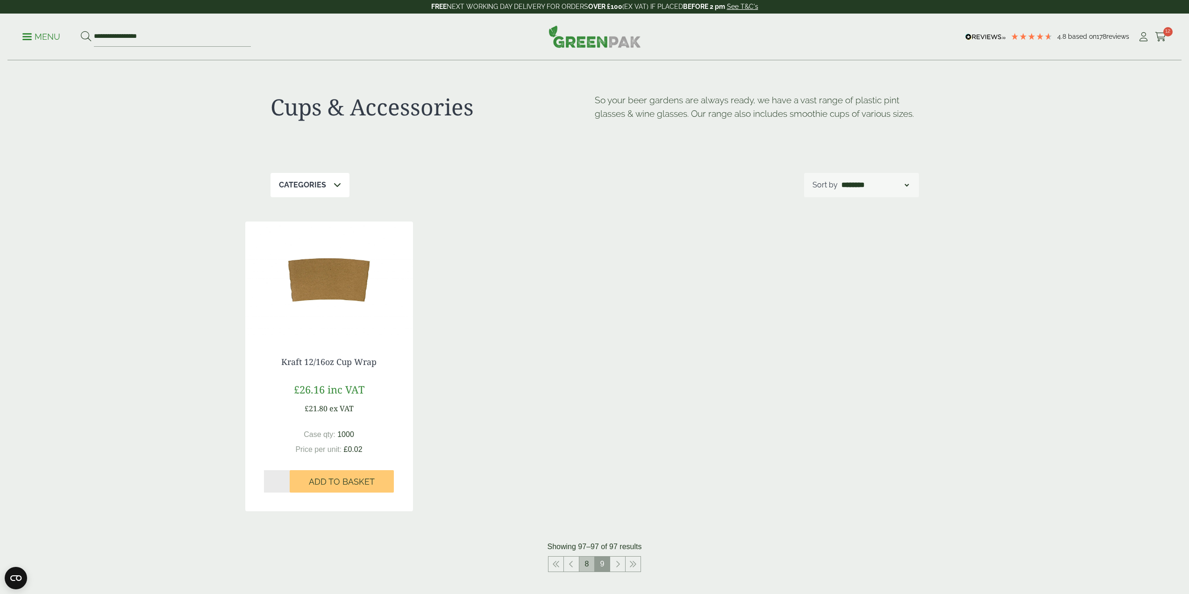
click at [583, 568] on link "8" at bounding box center [586, 563] width 15 height 15
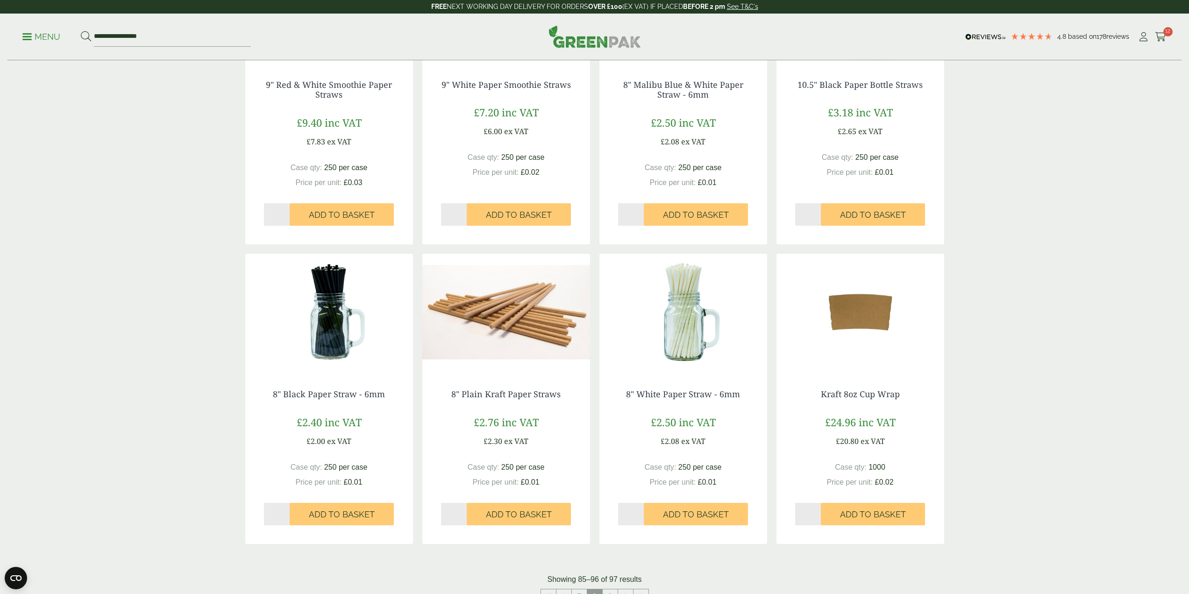
scroll to position [607, 0]
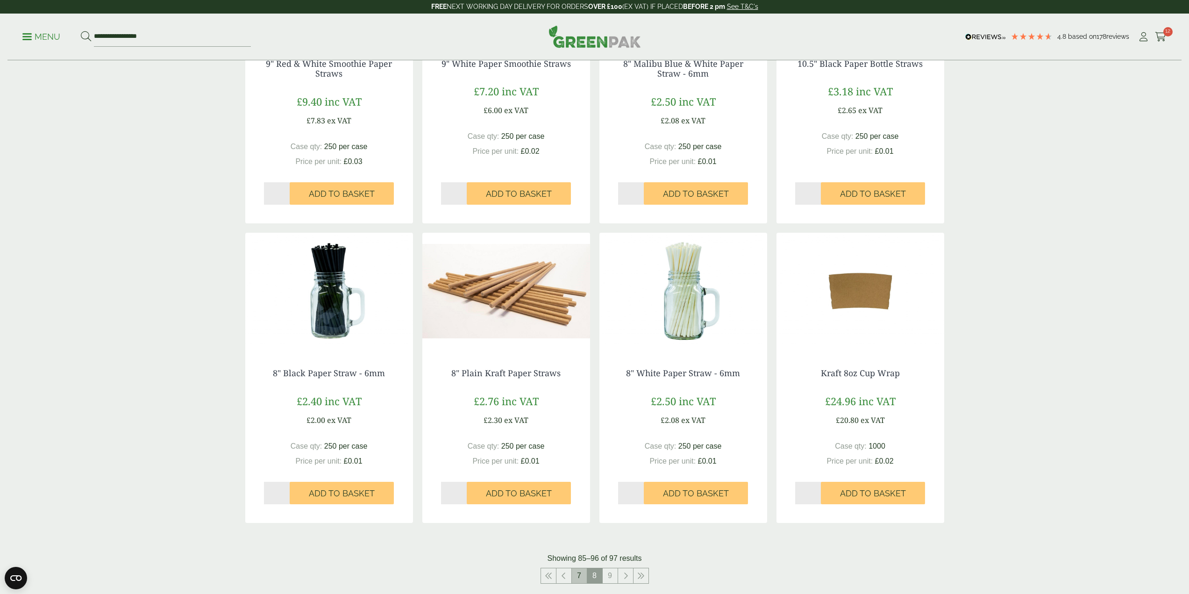
click at [581, 575] on link "7" at bounding box center [579, 575] width 15 height 15
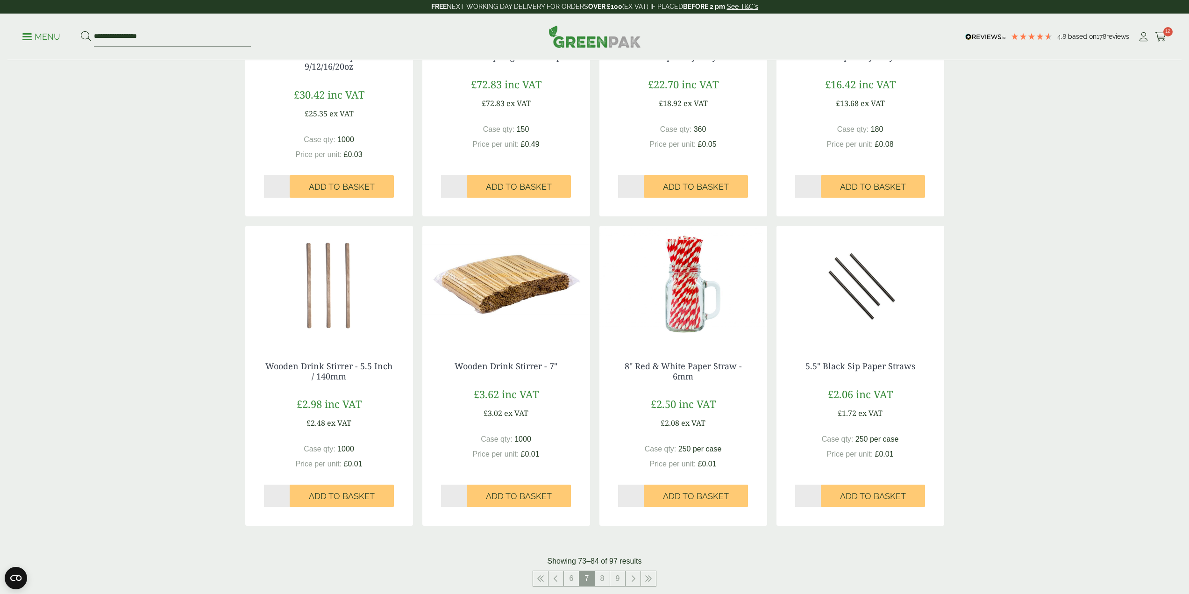
scroll to position [747, 0]
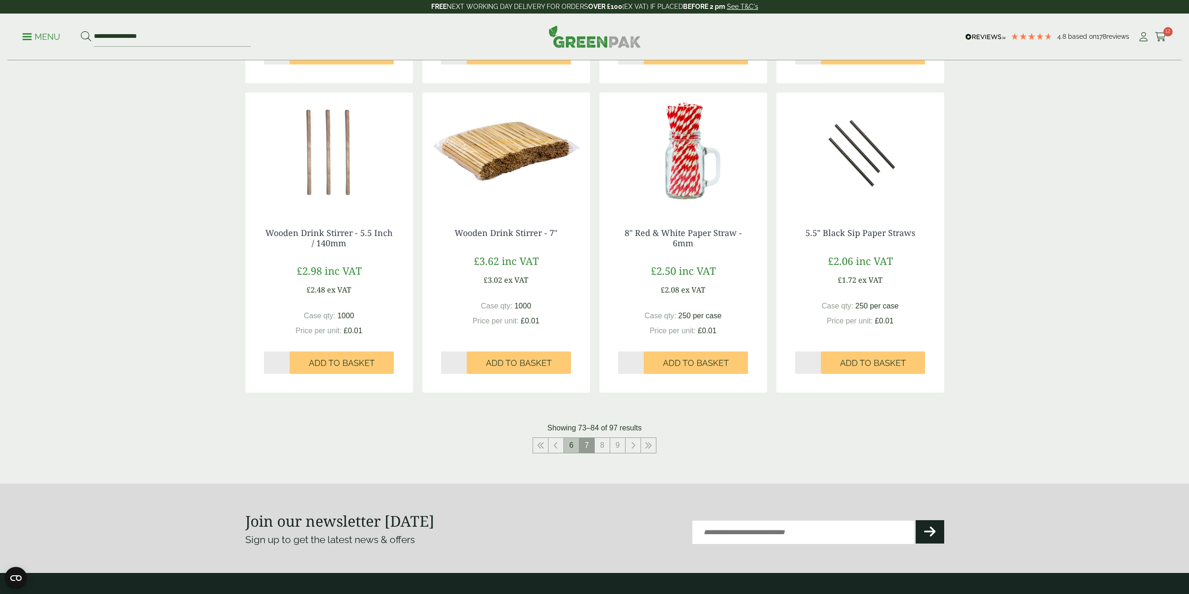
click at [567, 449] on link "6" at bounding box center [571, 445] width 15 height 15
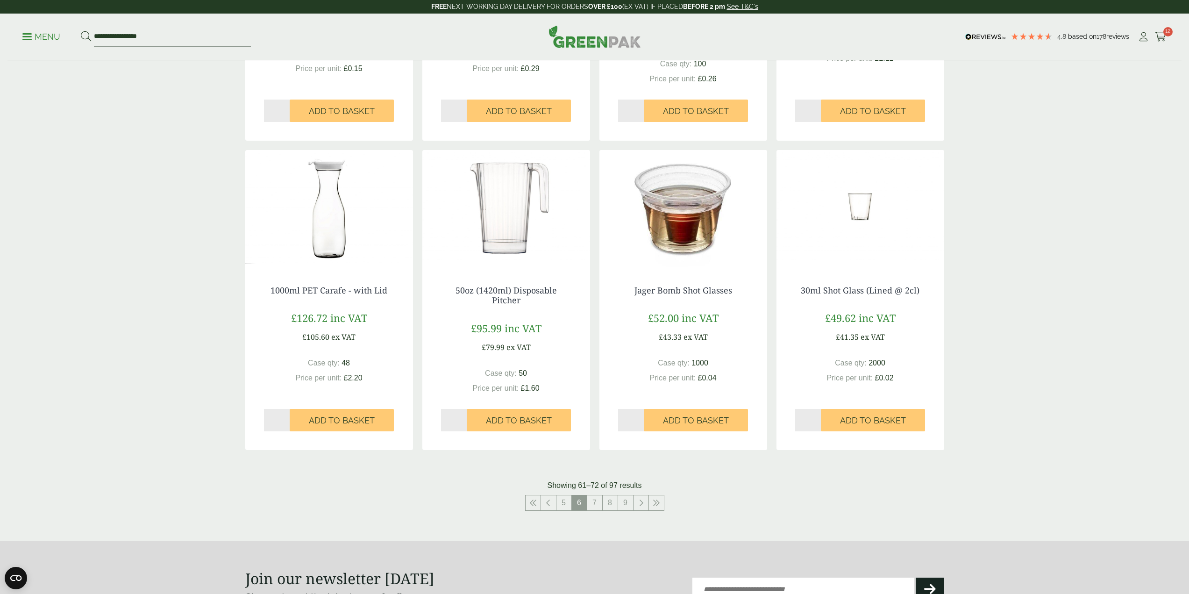
scroll to position [701, 0]
click at [570, 505] on link "5" at bounding box center [563, 502] width 15 height 15
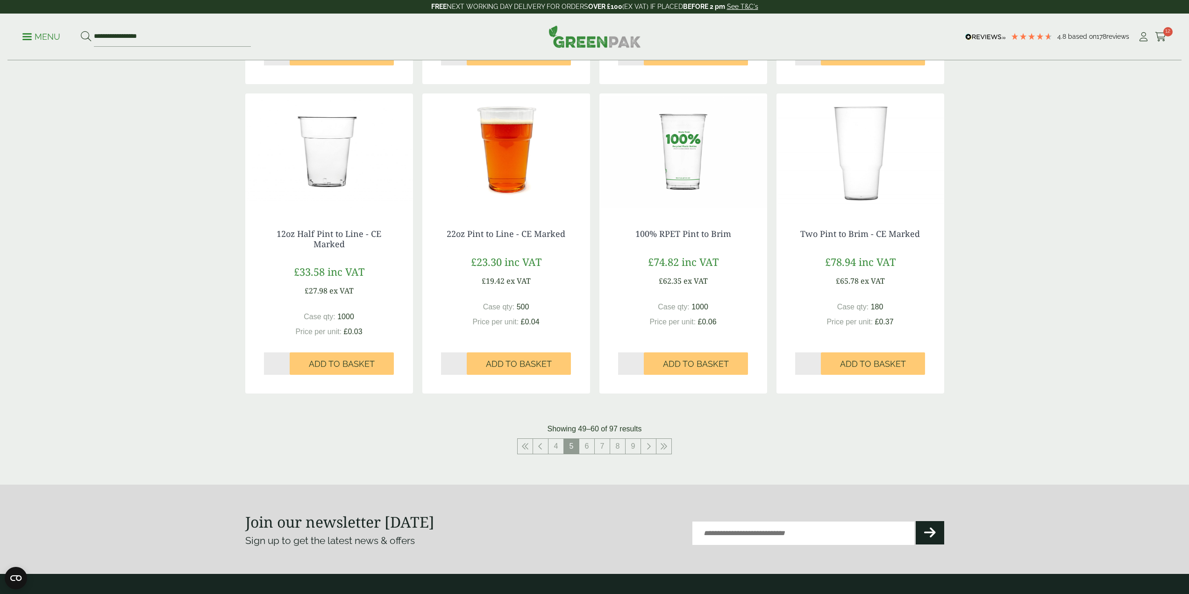
scroll to position [794, 0]
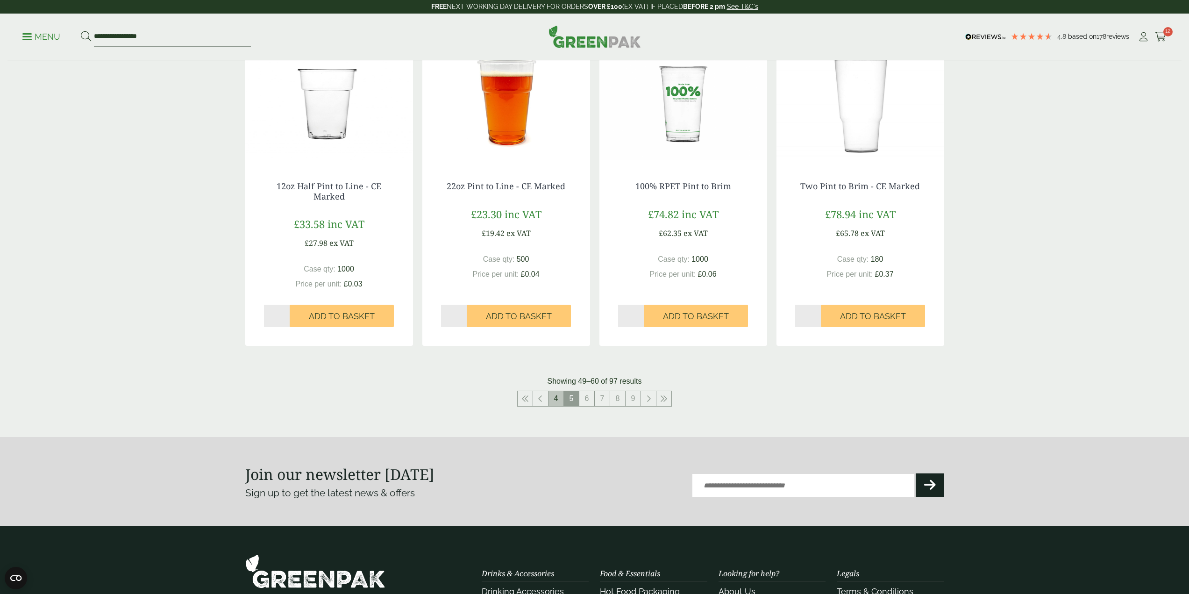
click at [560, 401] on link "4" at bounding box center [555, 398] width 15 height 15
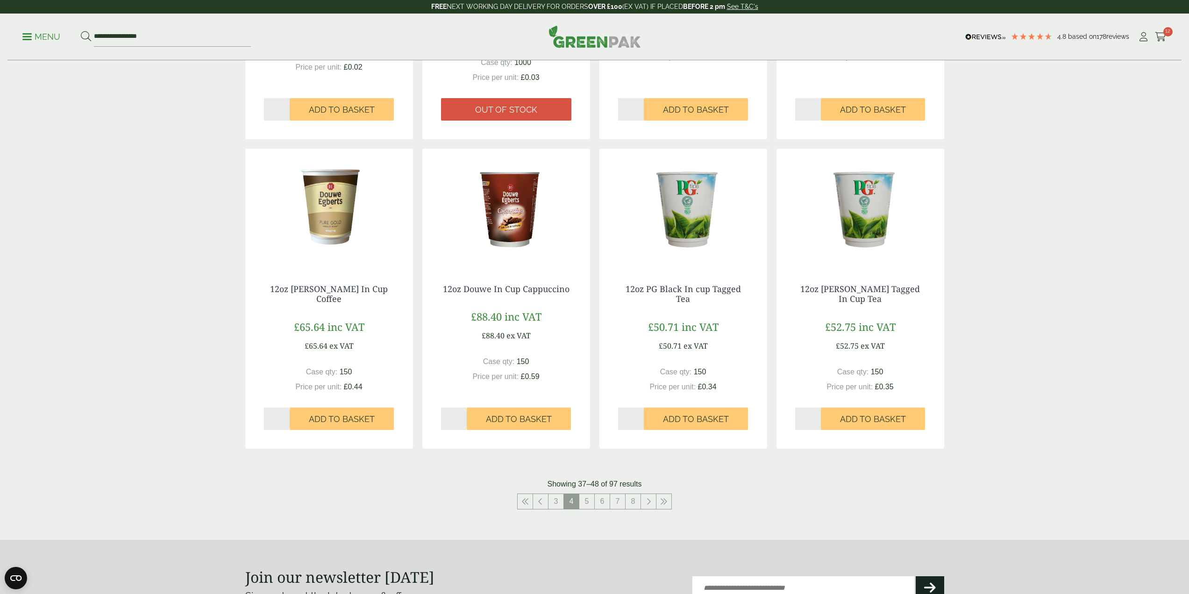
scroll to position [794, 0]
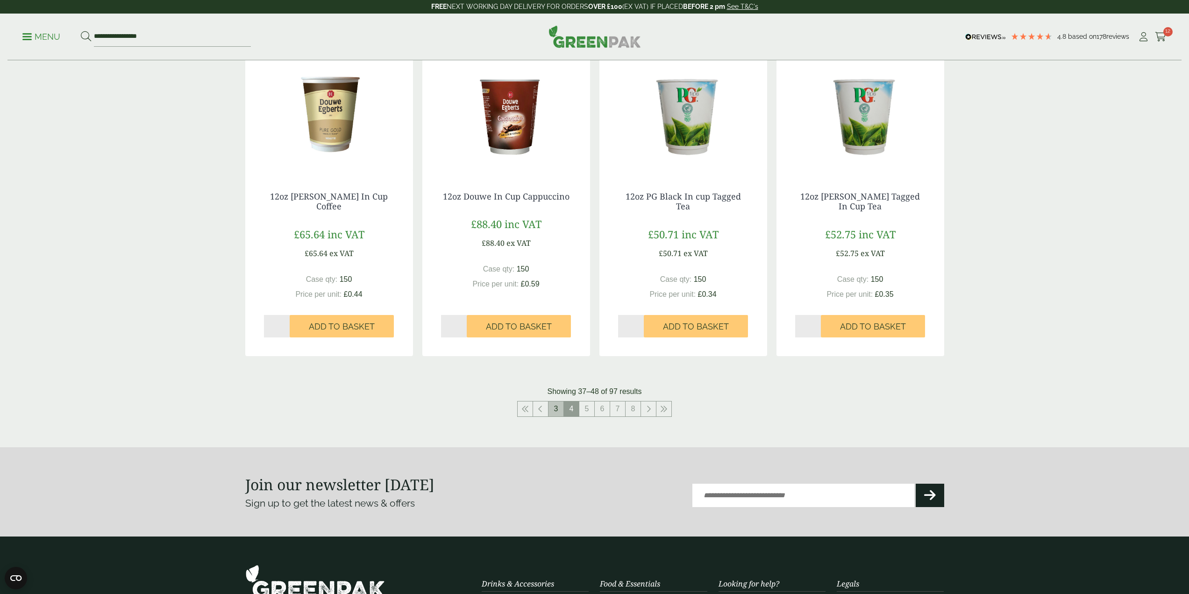
click at [550, 410] on link "3" at bounding box center [555, 408] width 15 height 15
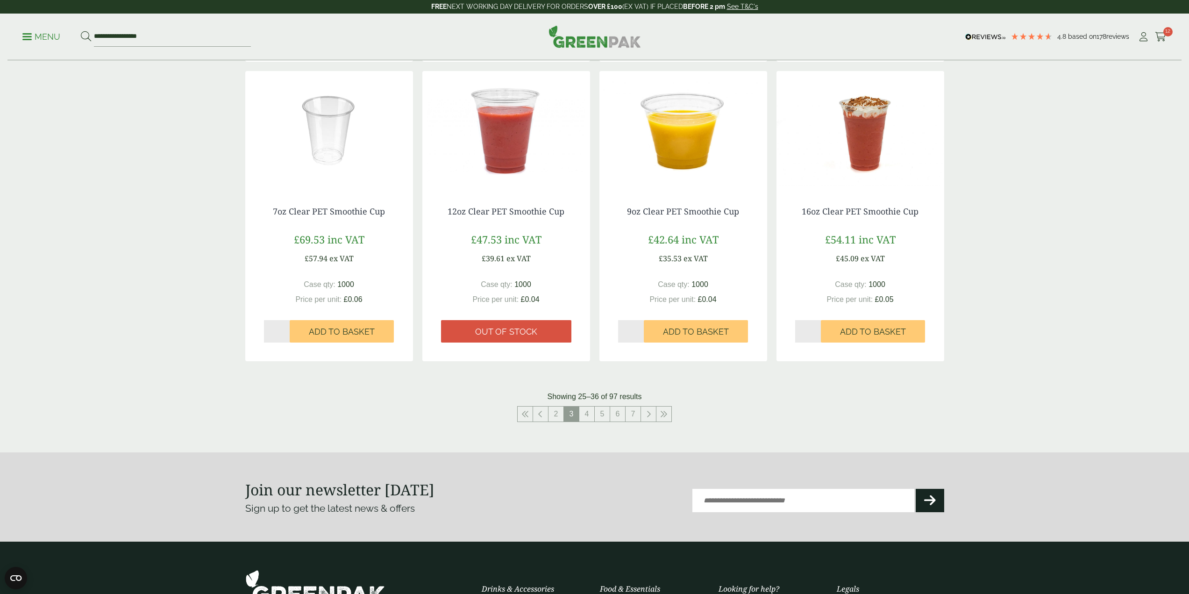
scroll to position [701, 0]
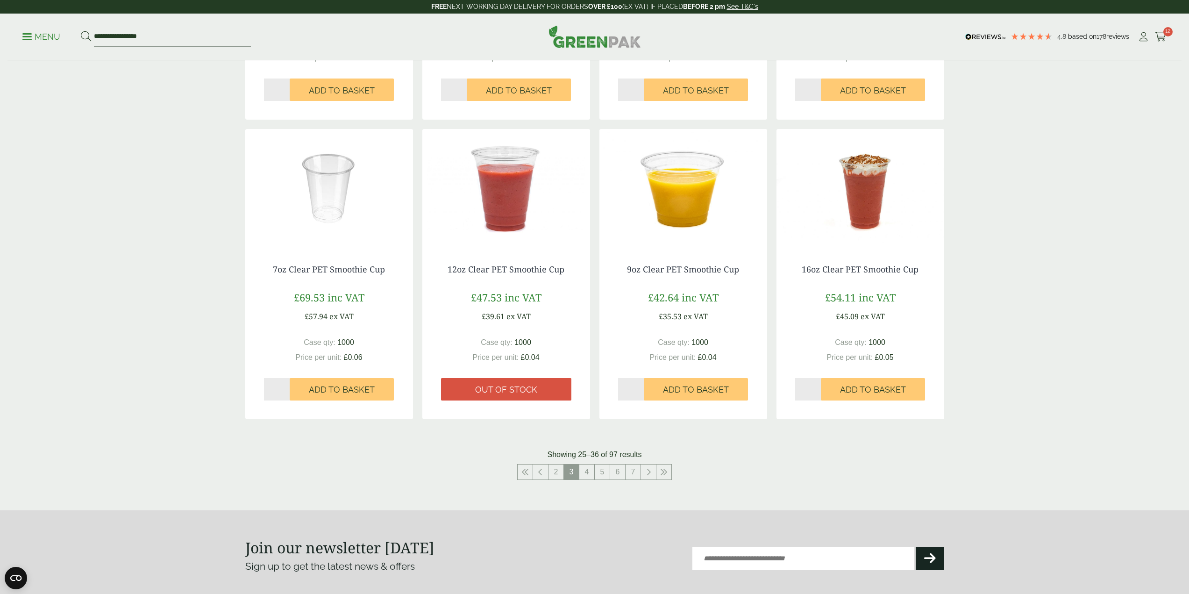
click at [684, 237] on img at bounding box center [683, 187] width 168 height 117
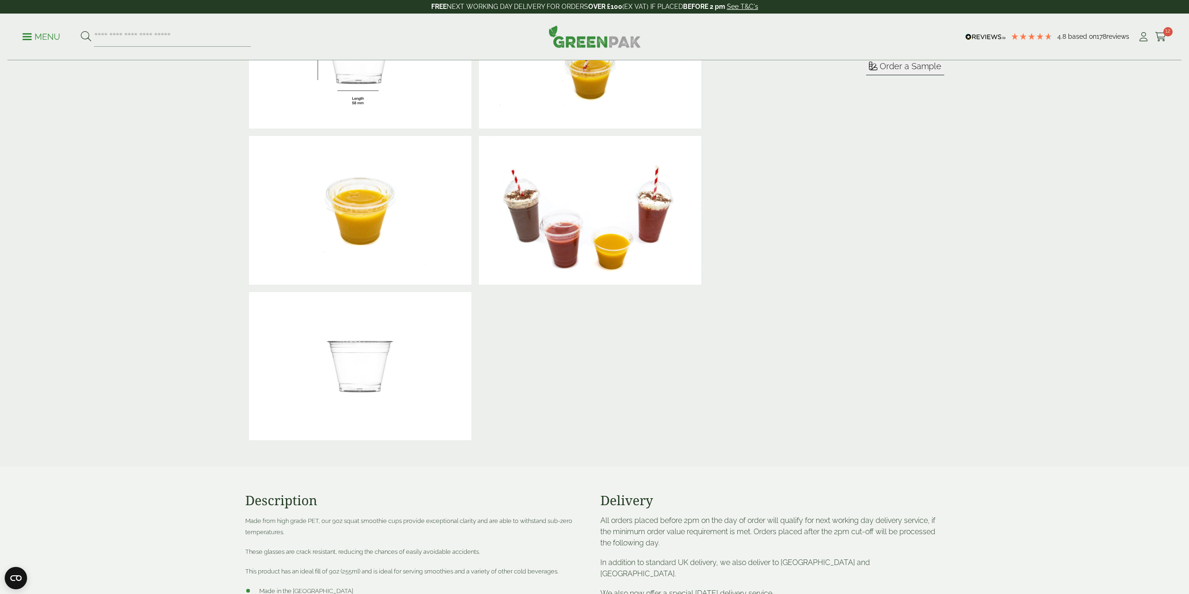
scroll to position [280, 0]
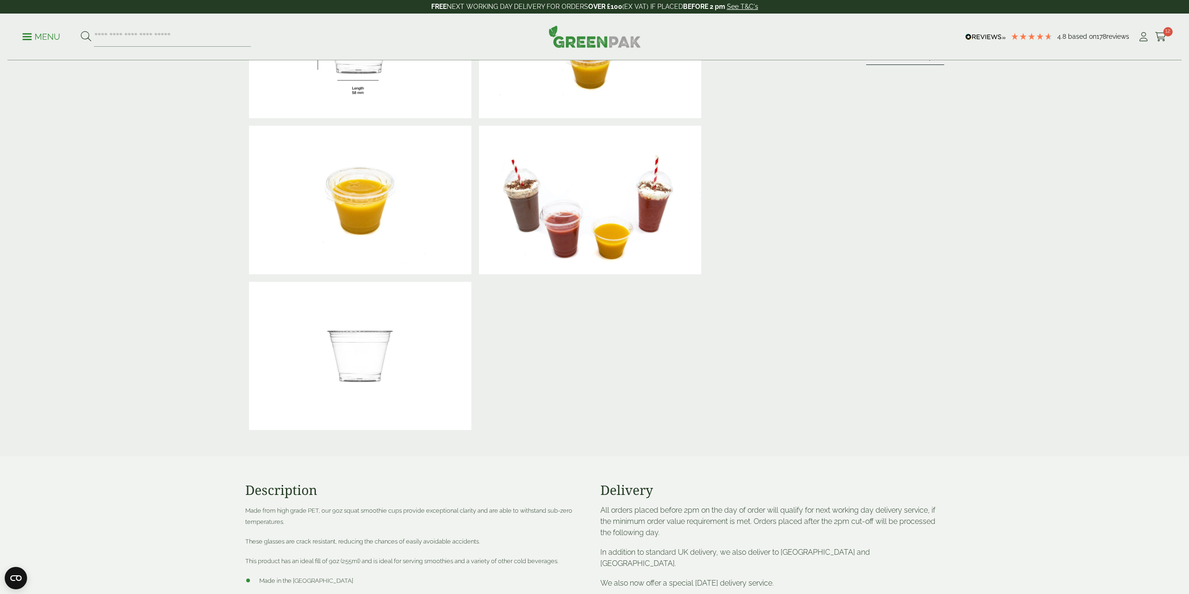
click at [400, 327] on img at bounding box center [360, 356] width 222 height 149
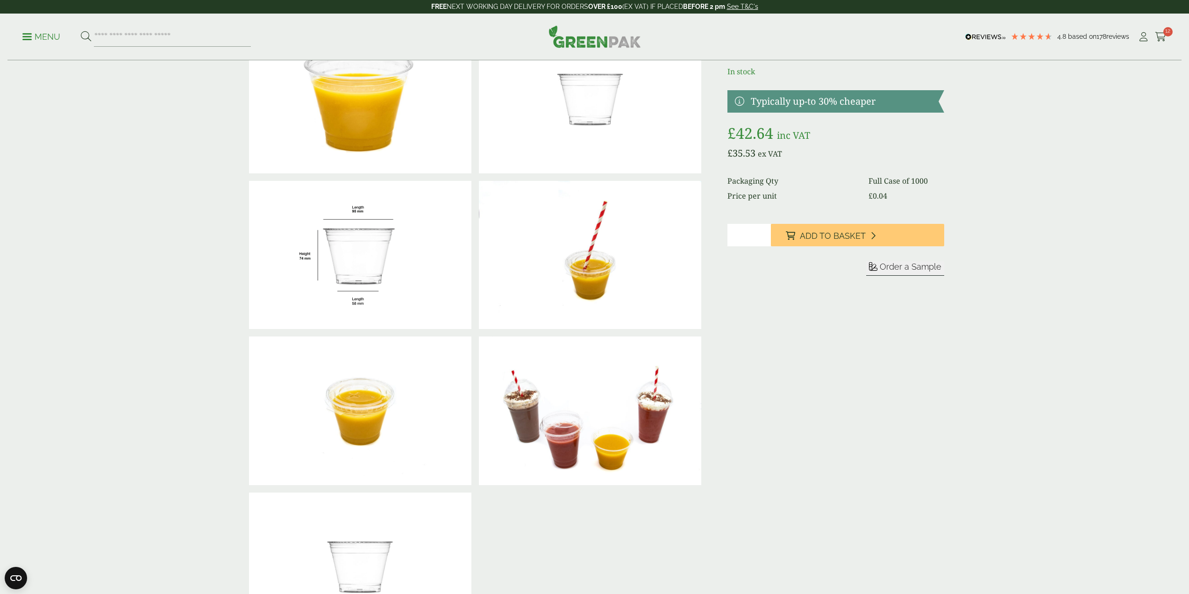
scroll to position [0, 0]
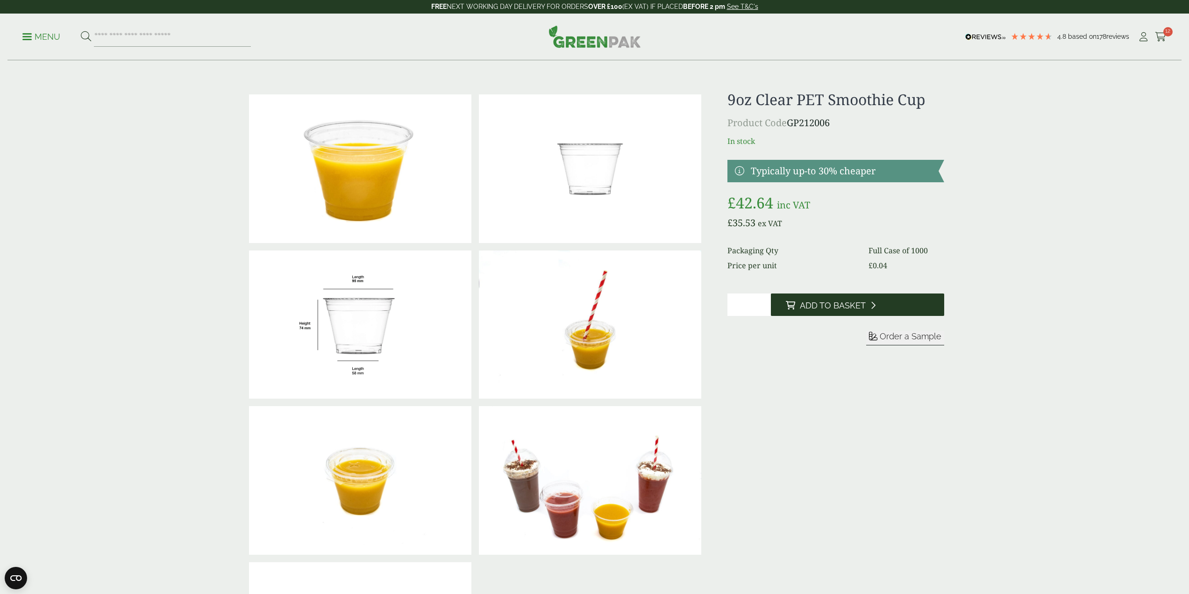
click at [845, 312] on button "Add to Basket" at bounding box center [857, 304] width 173 height 22
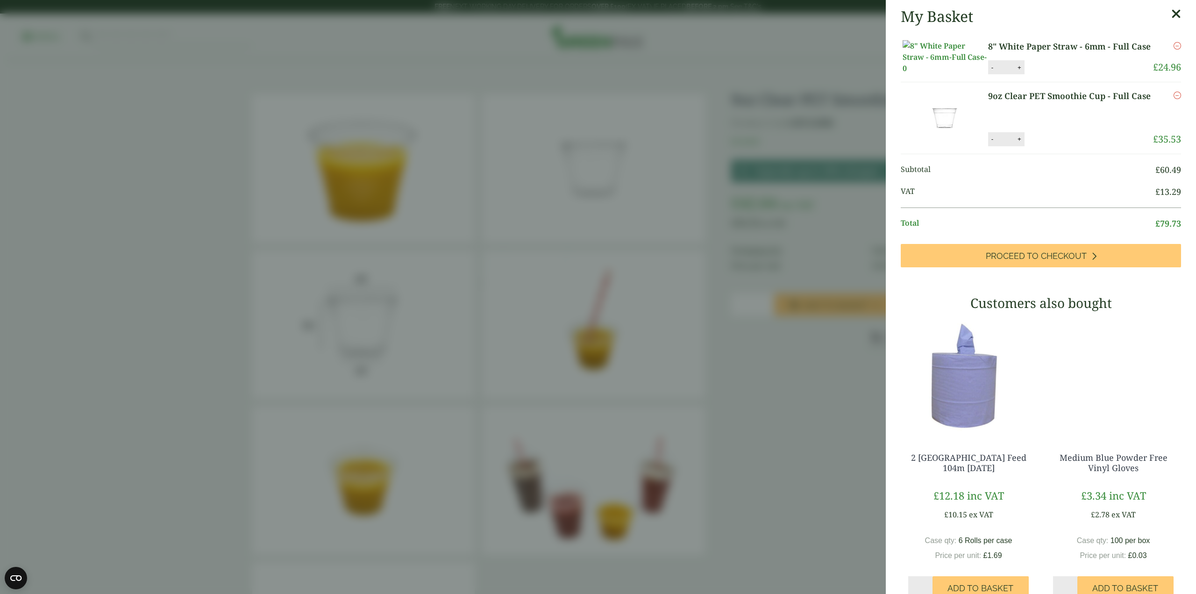
click at [1171, 17] on icon at bounding box center [1176, 13] width 10 height 13
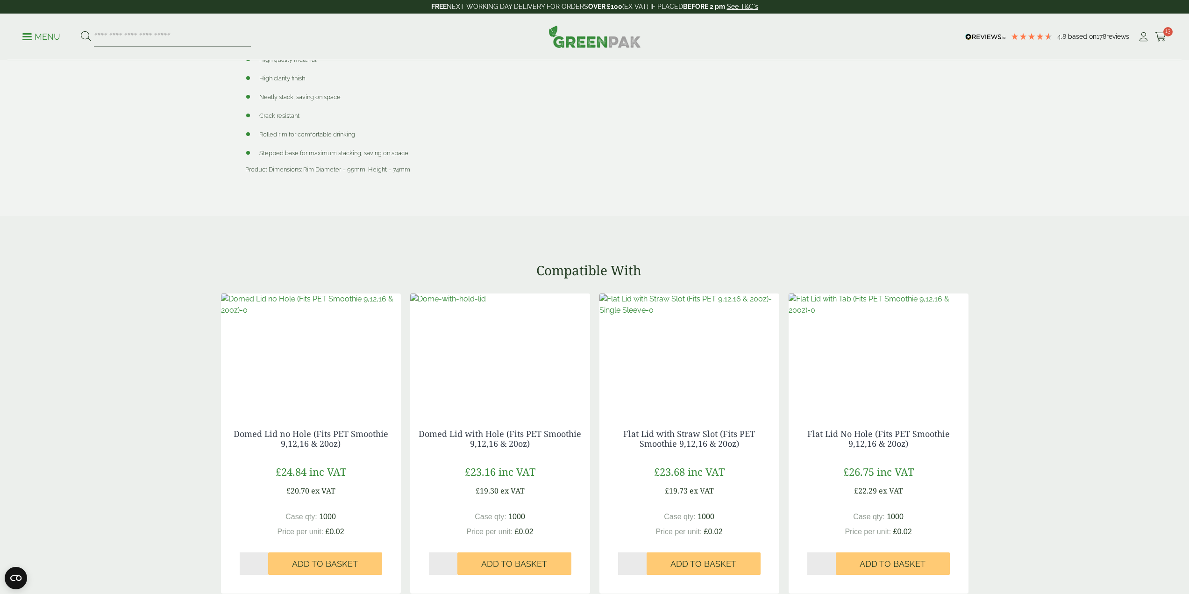
scroll to position [888, 0]
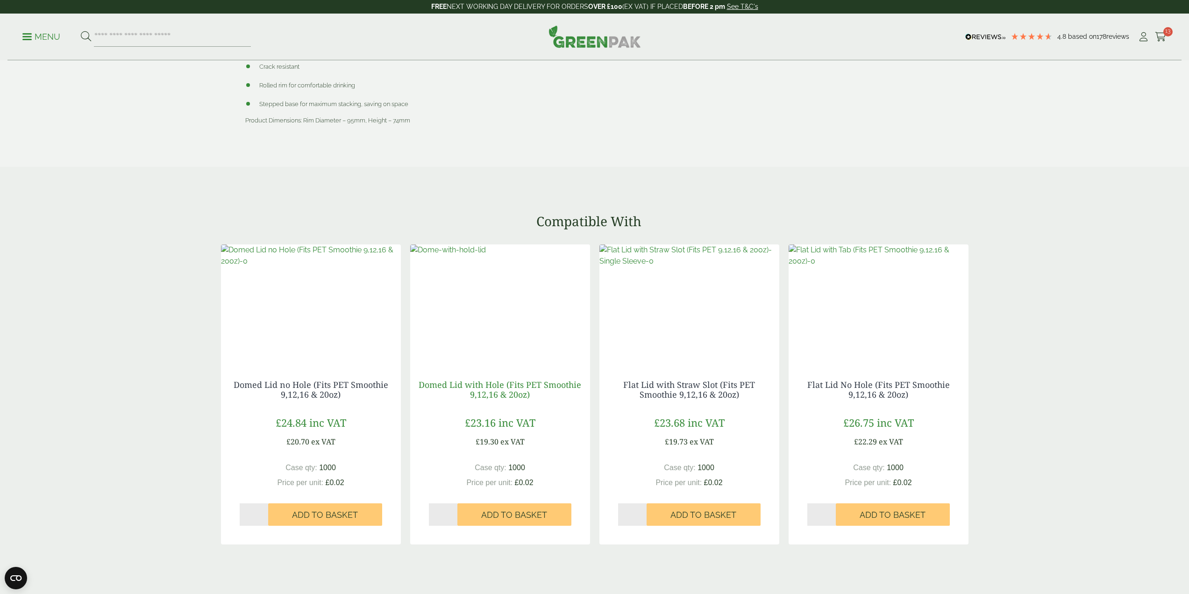
click at [512, 395] on link "Domed Lid with Hole (Fits PET Smoothie 9,12,16 & 20oz)" at bounding box center [500, 389] width 163 height 21
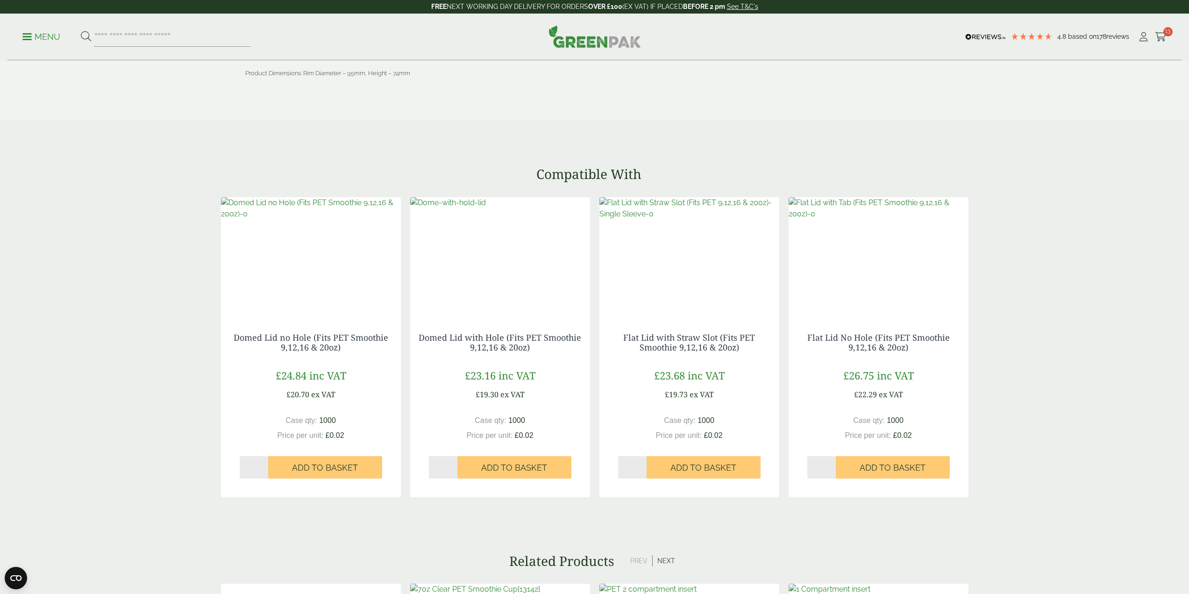
scroll to position [934, 0]
click at [486, 209] on img at bounding box center [448, 203] width 76 height 11
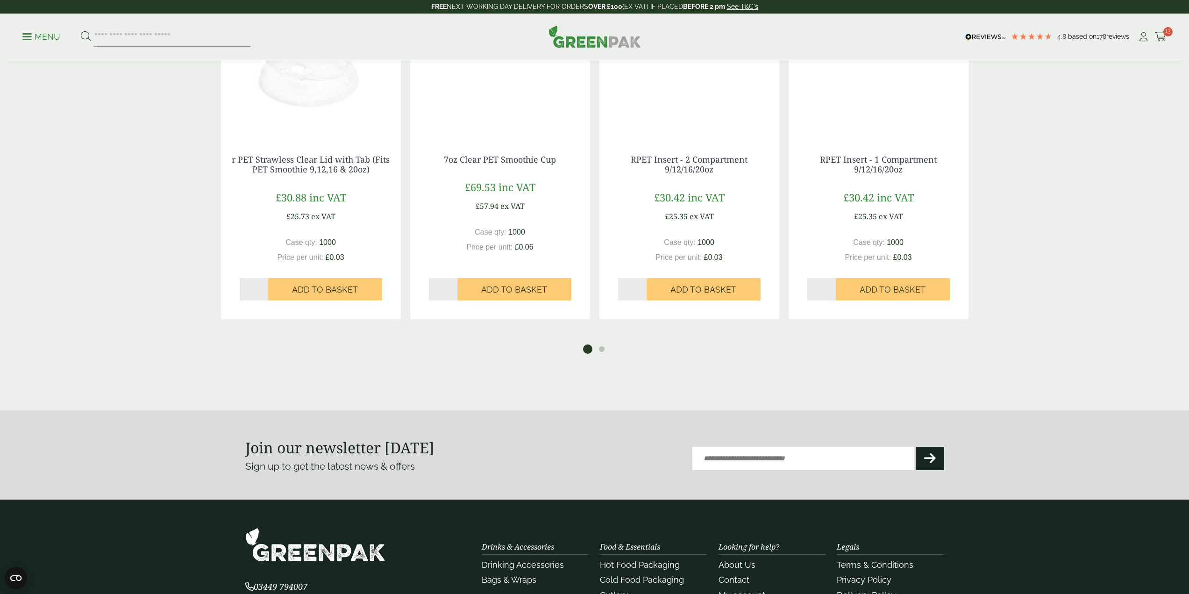
scroll to position [791, 0]
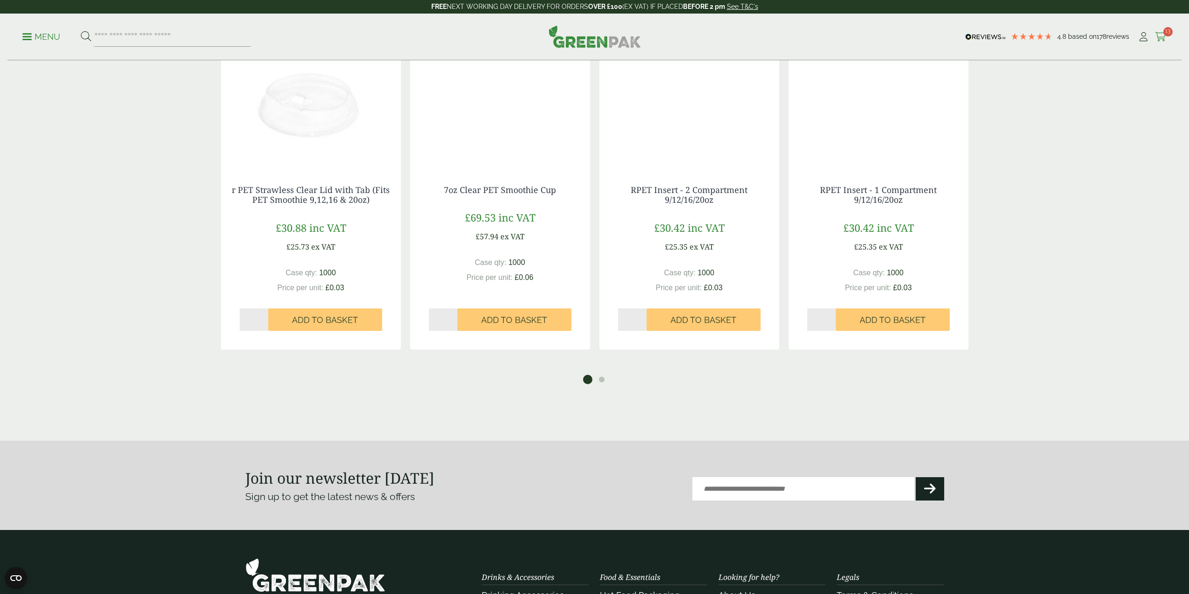
click at [1160, 41] on icon at bounding box center [1161, 36] width 12 height 9
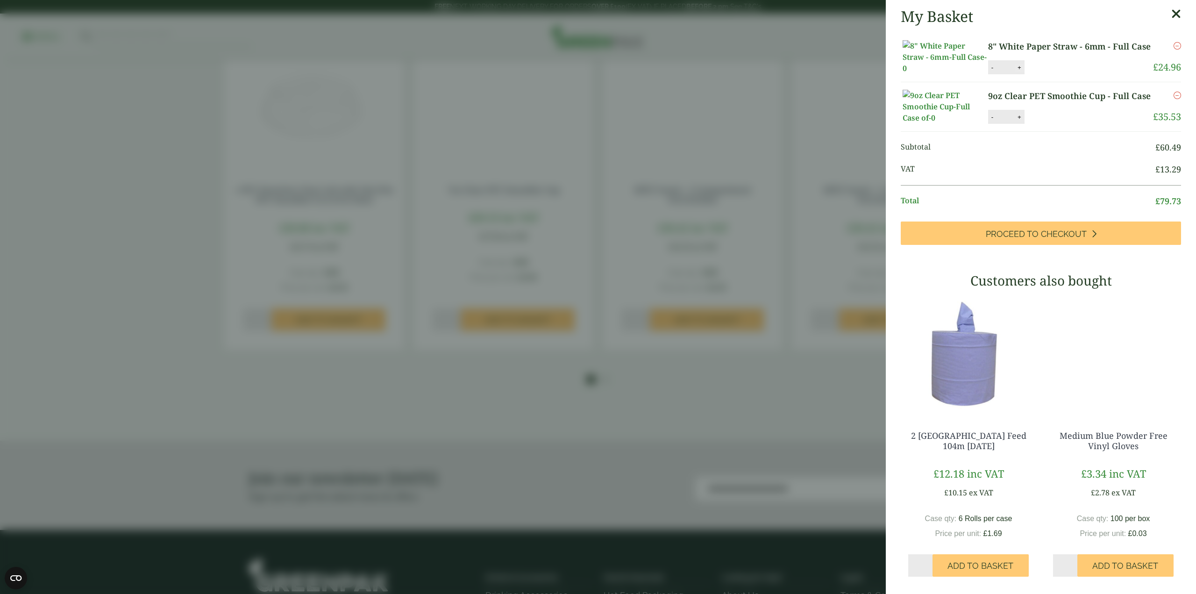
click at [1018, 71] on button "+" at bounding box center [1019, 68] width 9 height 8
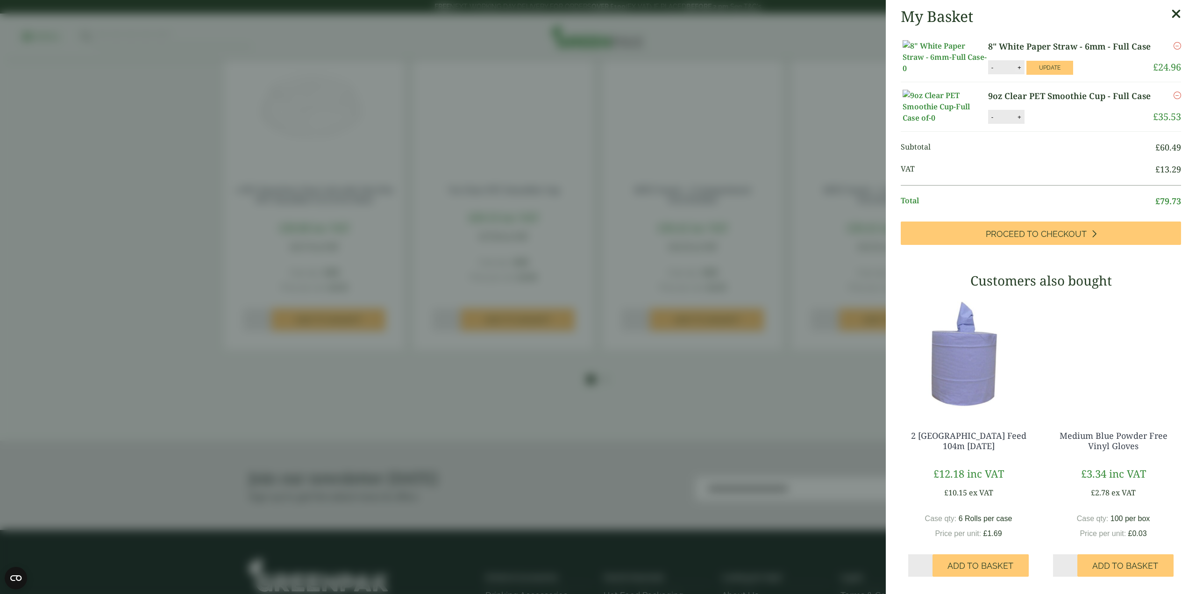
click at [1018, 71] on button "+" at bounding box center [1019, 68] width 9 height 8
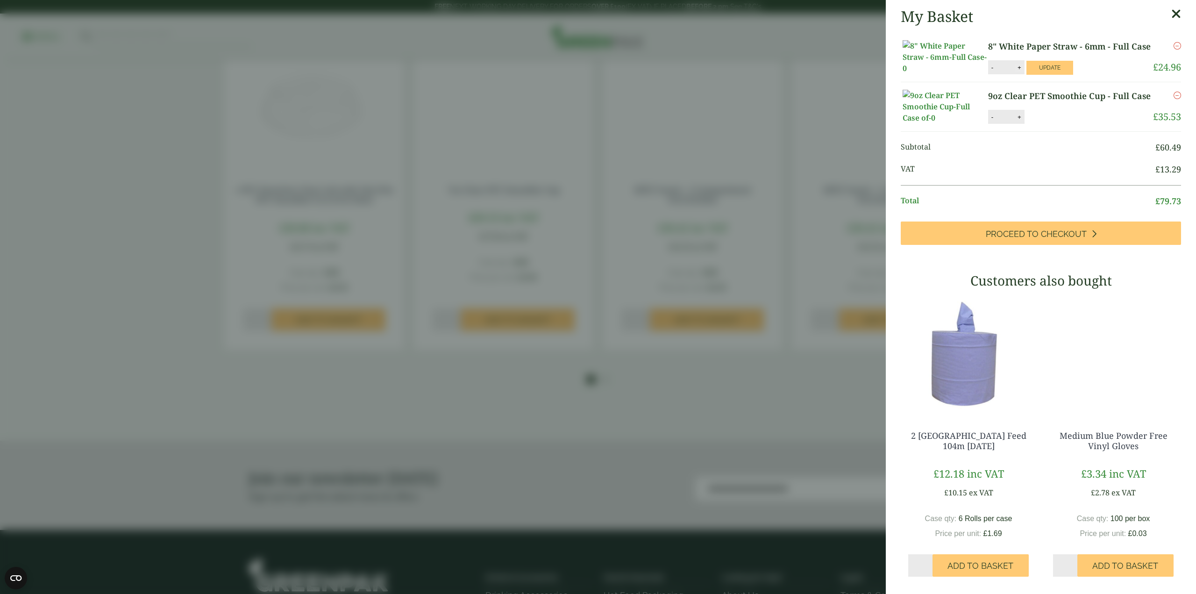
click at [1018, 71] on button "+" at bounding box center [1019, 68] width 9 height 8
type input "**"
click at [1029, 75] on button "Update" at bounding box center [1049, 68] width 47 height 14
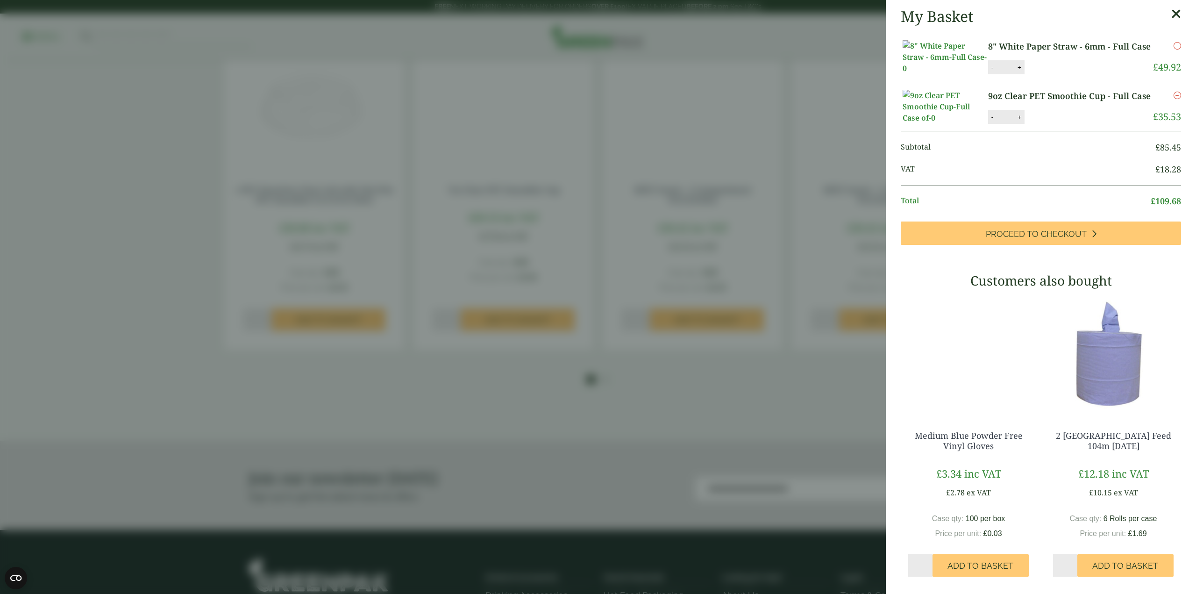
click at [1171, 12] on icon at bounding box center [1176, 13] width 10 height 13
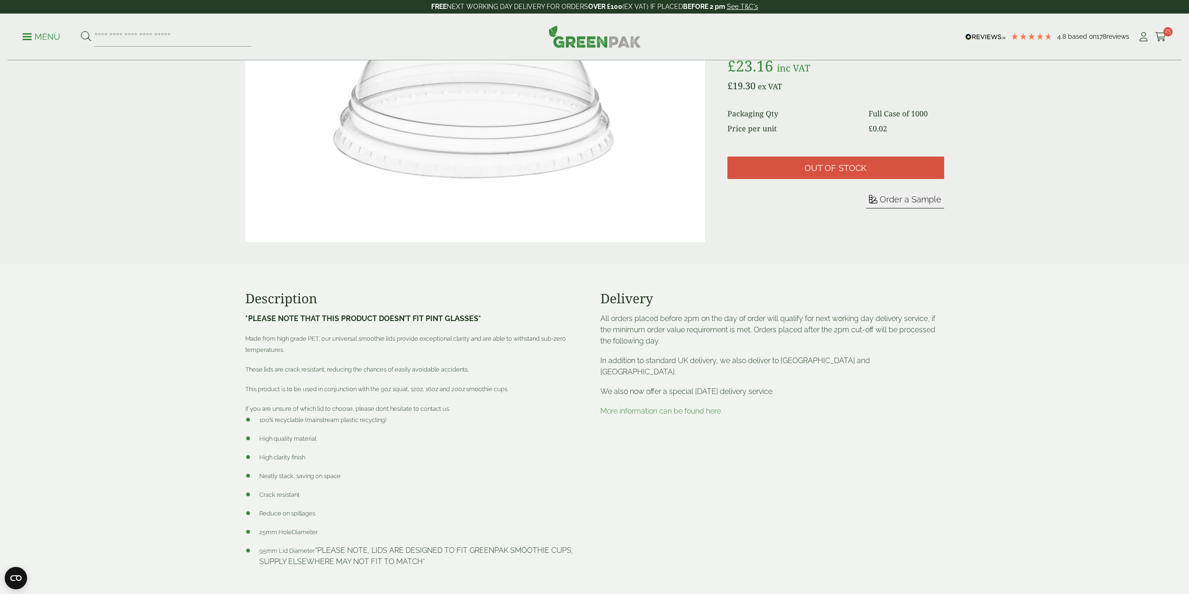
scroll to position [0, 0]
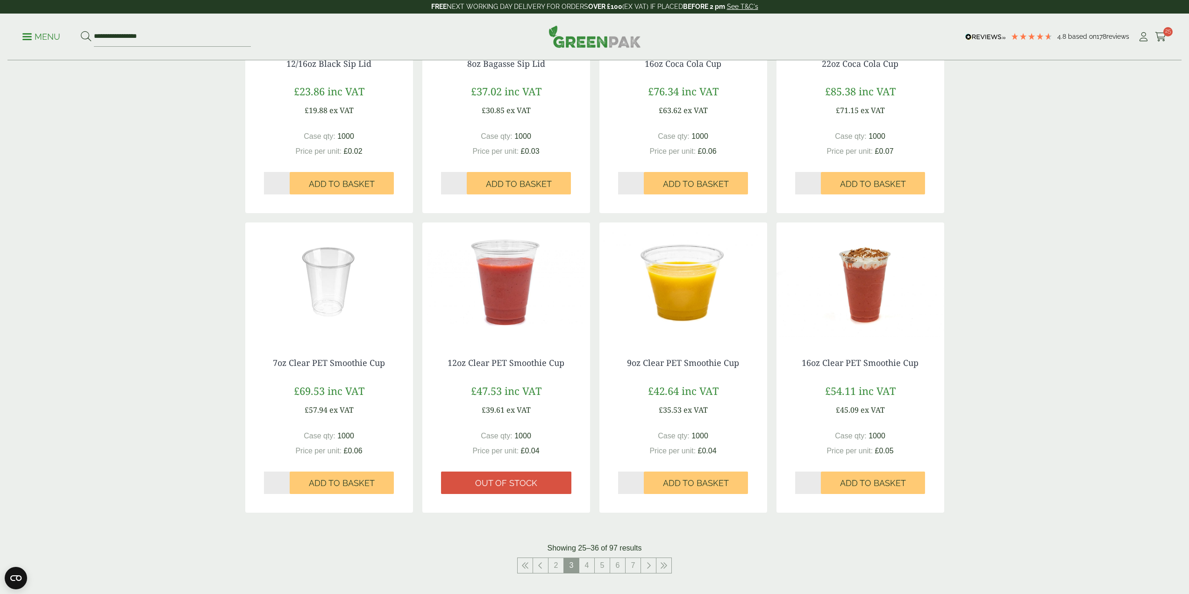
scroll to position [747, 0]
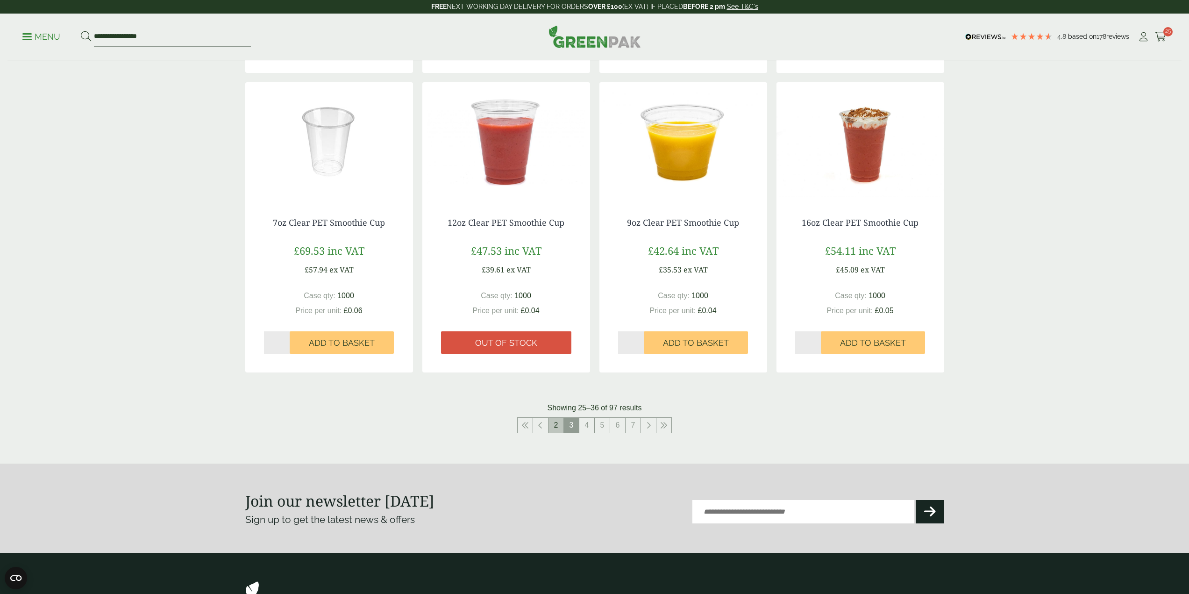
click at [557, 430] on link "2" at bounding box center [555, 425] width 15 height 15
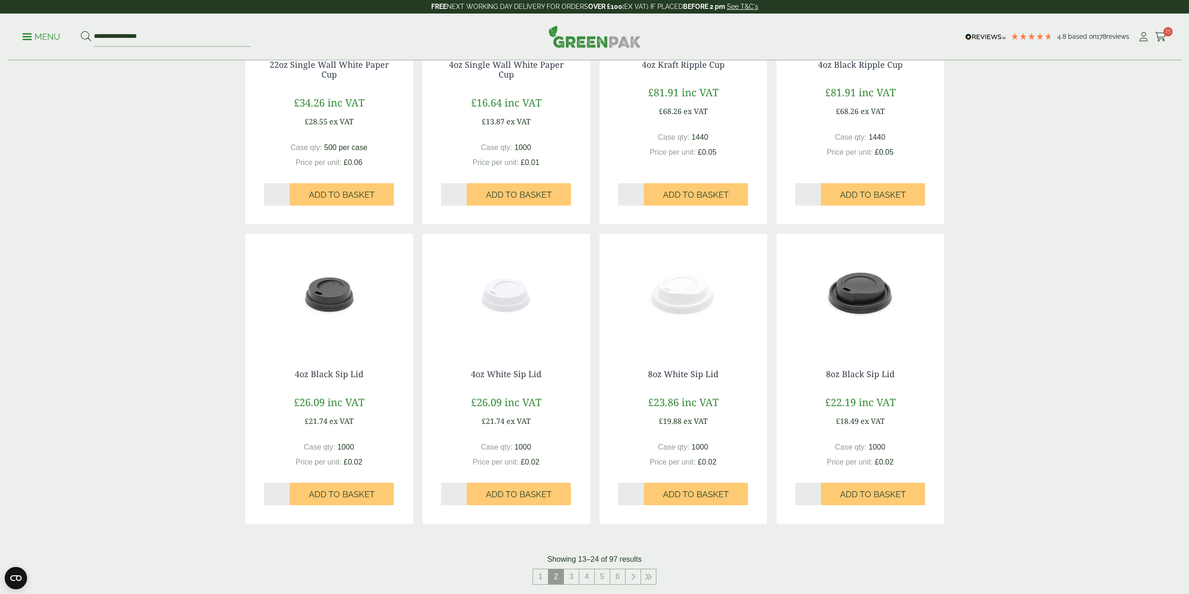
scroll to position [701, 0]
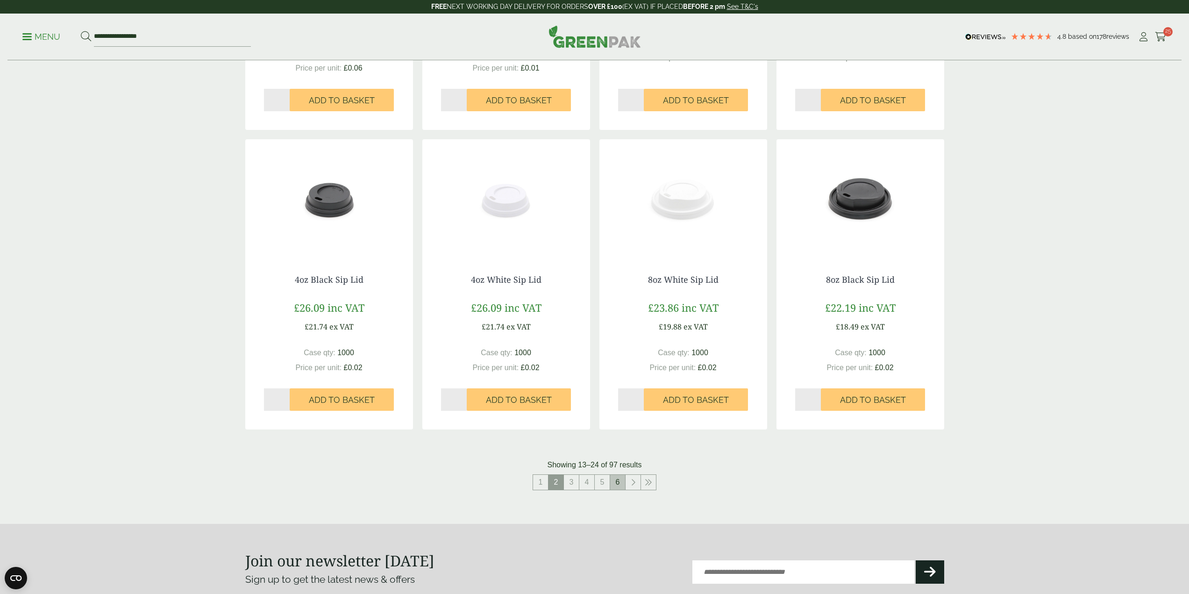
click at [620, 482] on link "6" at bounding box center [617, 482] width 15 height 15
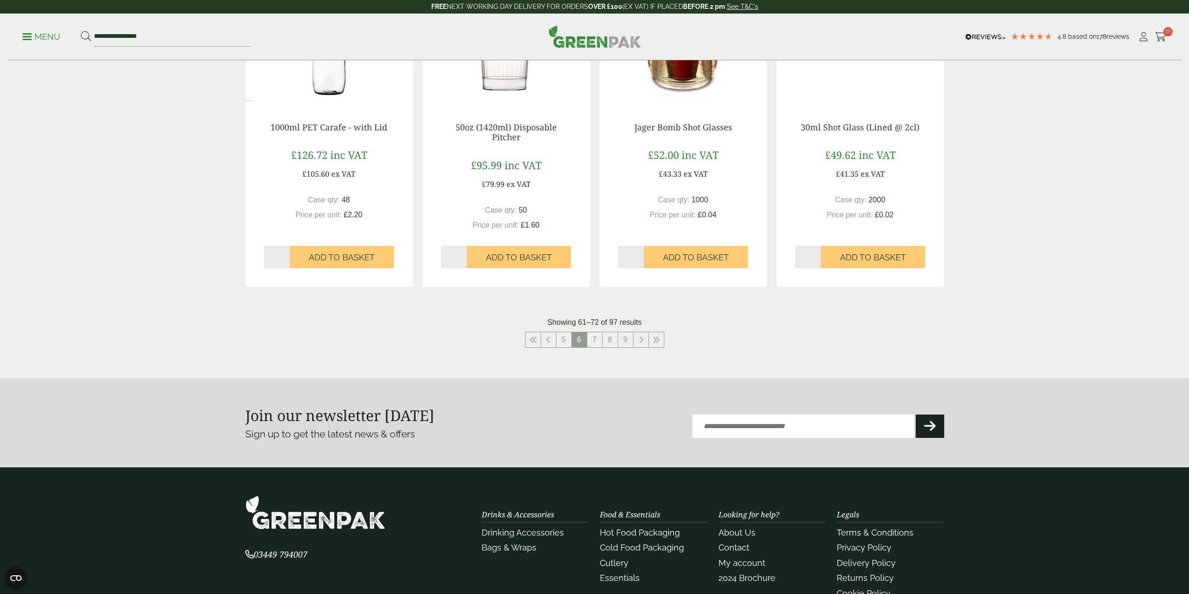
scroll to position [888, 0]
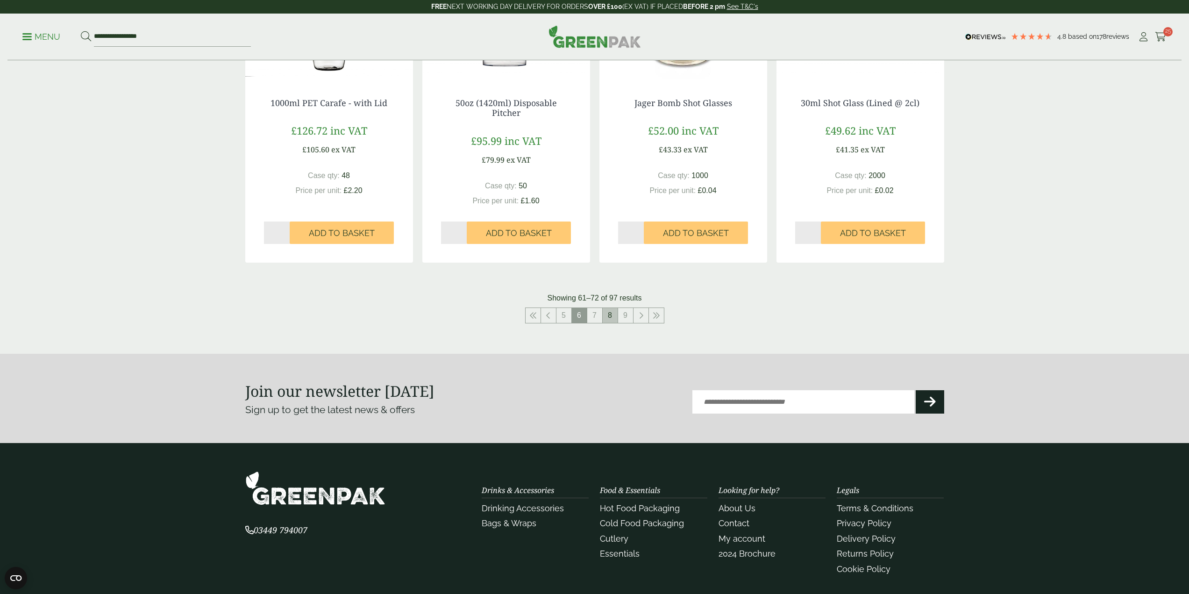
click at [616, 313] on link "8" at bounding box center [610, 315] width 15 height 15
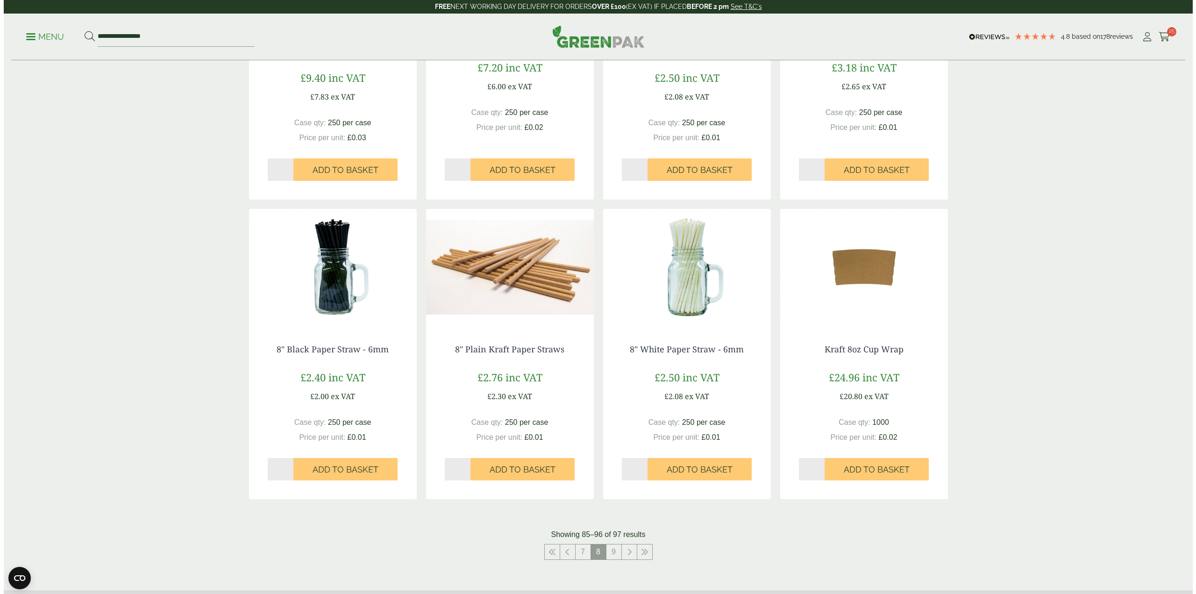
scroll to position [561, 0]
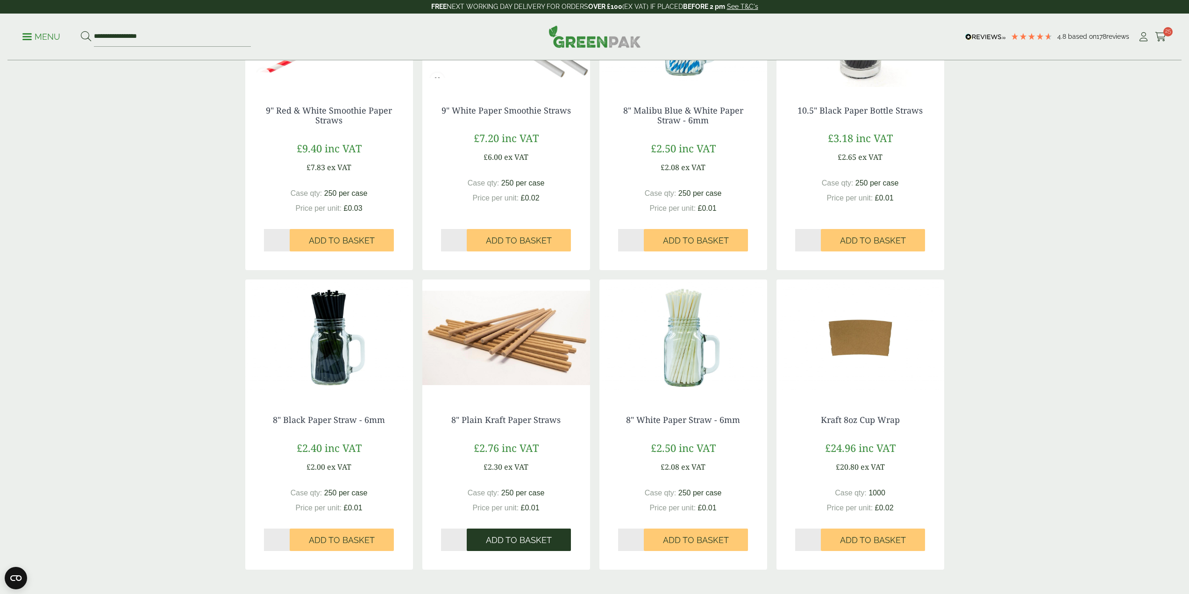
click at [502, 542] on span "Add to Basket" at bounding box center [519, 540] width 66 height 10
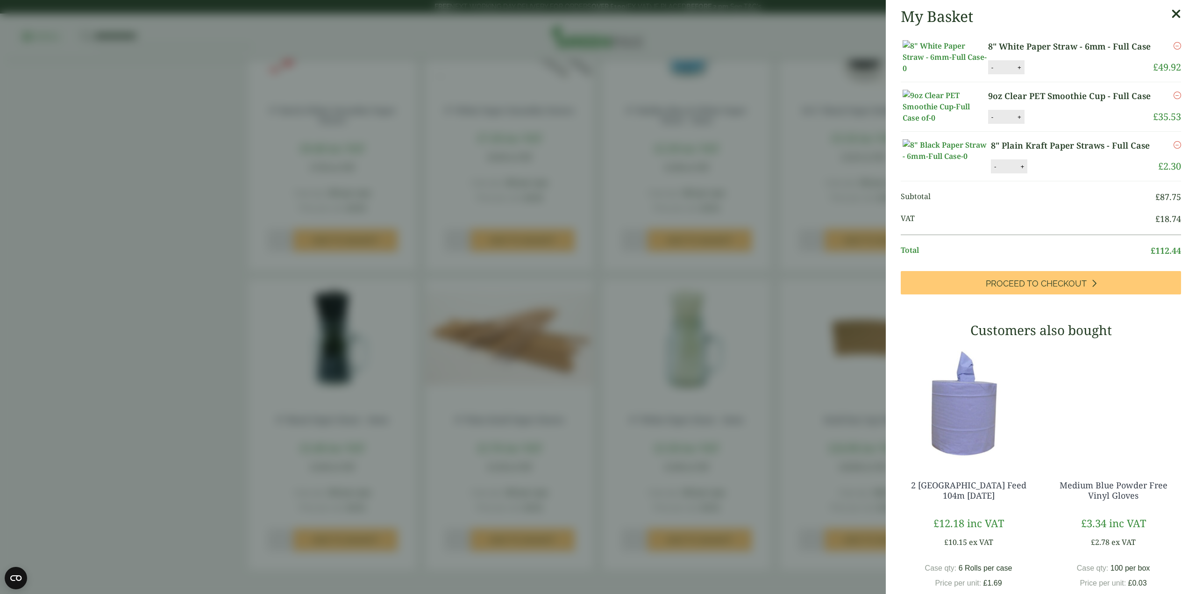
click at [1171, 13] on icon at bounding box center [1176, 13] width 10 height 13
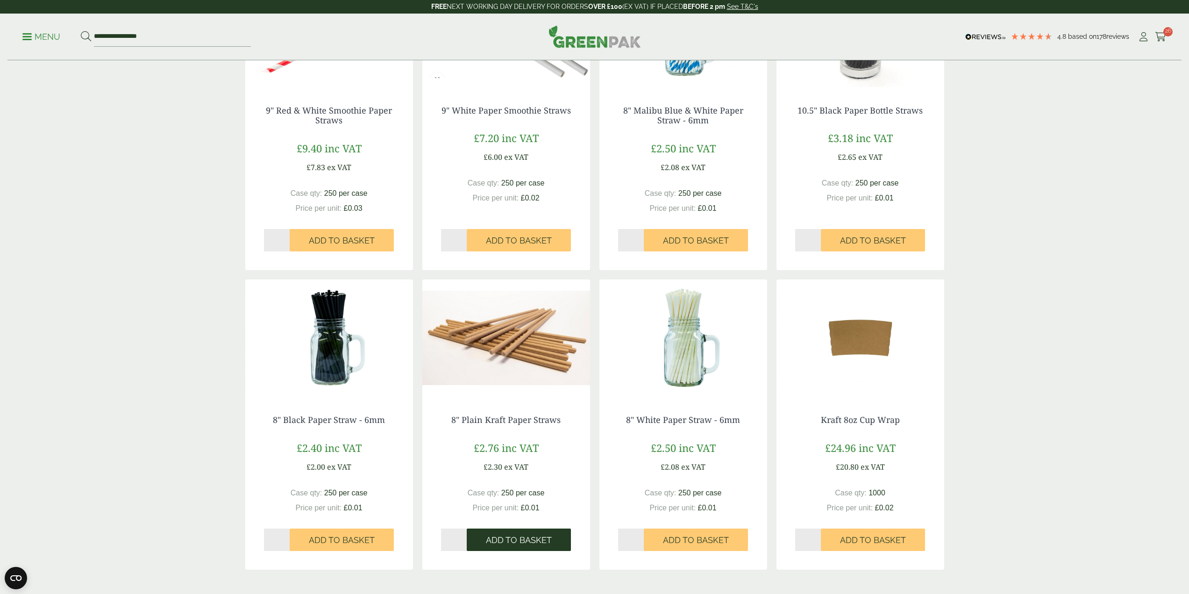
click at [552, 549] on button "Add to Basket" at bounding box center [519, 539] width 104 height 22
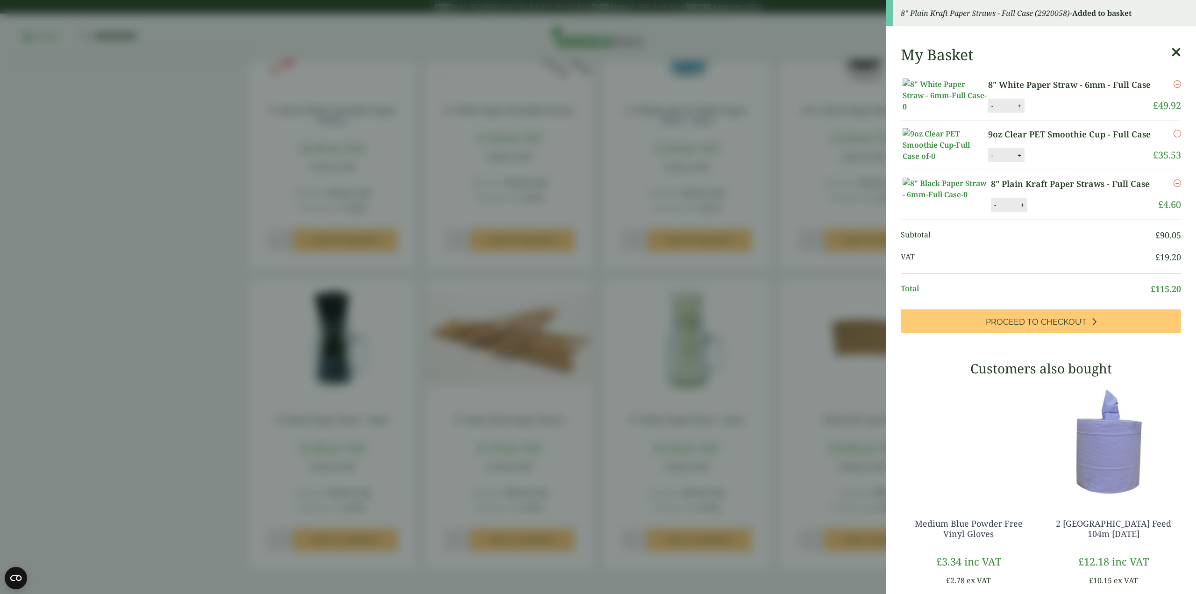
click at [1043, 190] on link "8" Plain Kraft Paper Straws - Full Case" at bounding box center [1072, 184] width 163 height 13
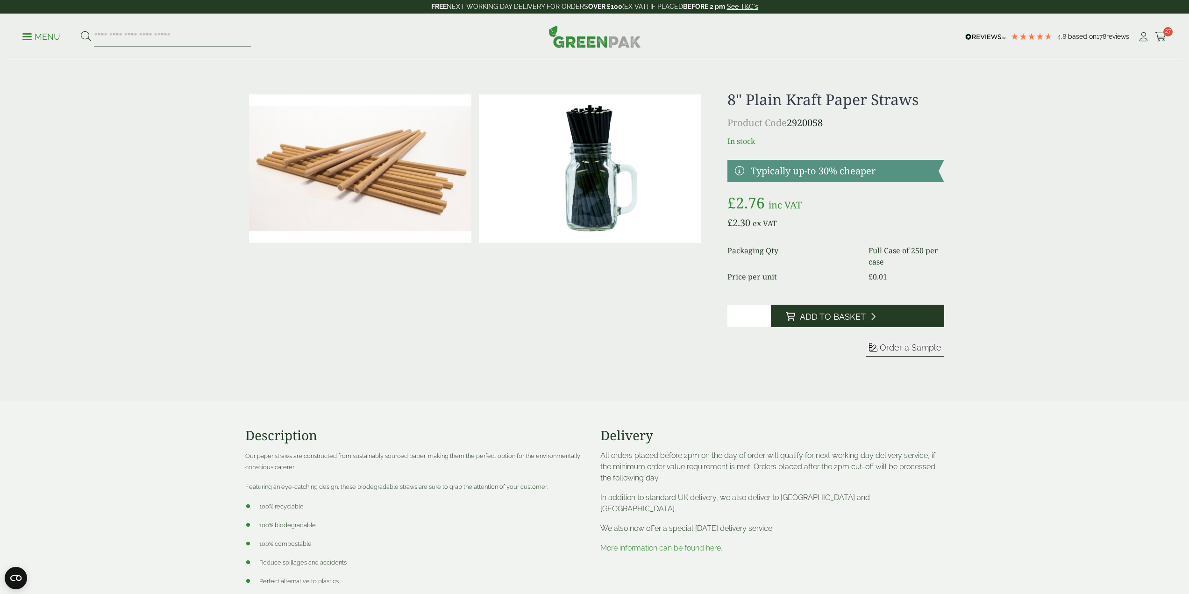
click at [862, 318] on span "Add to Basket" at bounding box center [833, 317] width 66 height 10
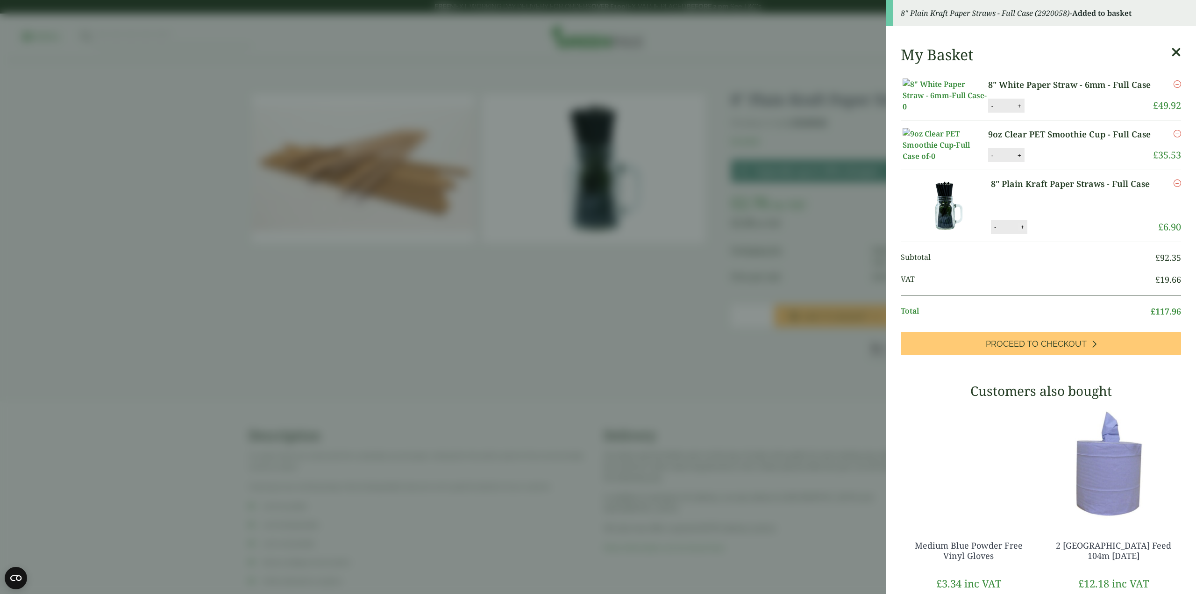
click at [1017, 231] on button "+" at bounding box center [1021, 227] width 9 height 8
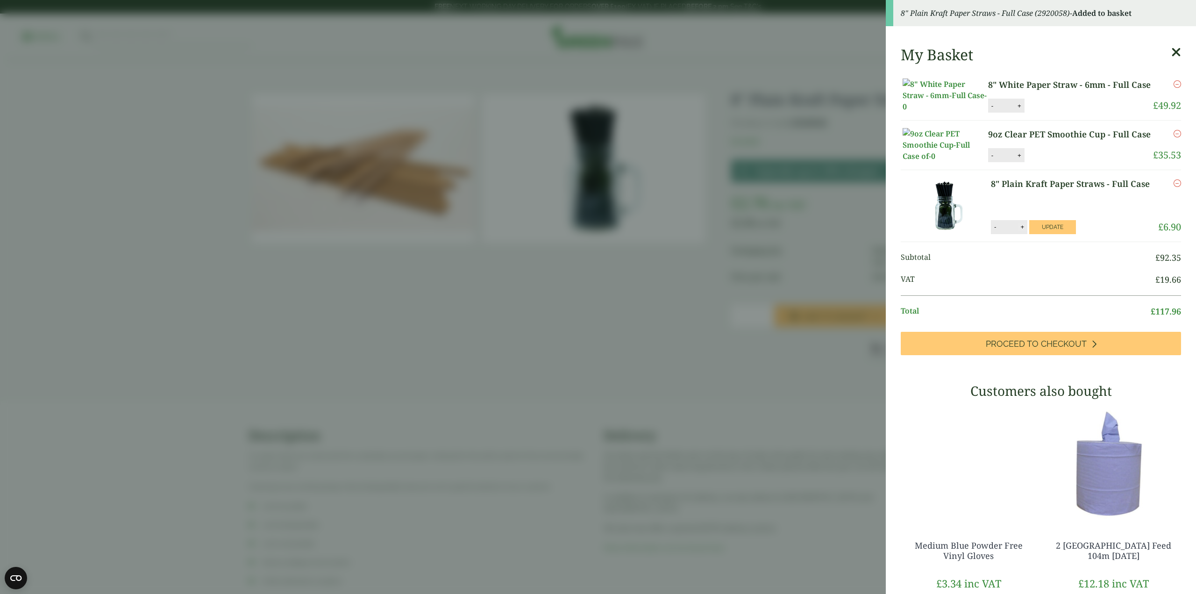
click at [1017, 231] on button "+" at bounding box center [1021, 227] width 9 height 8
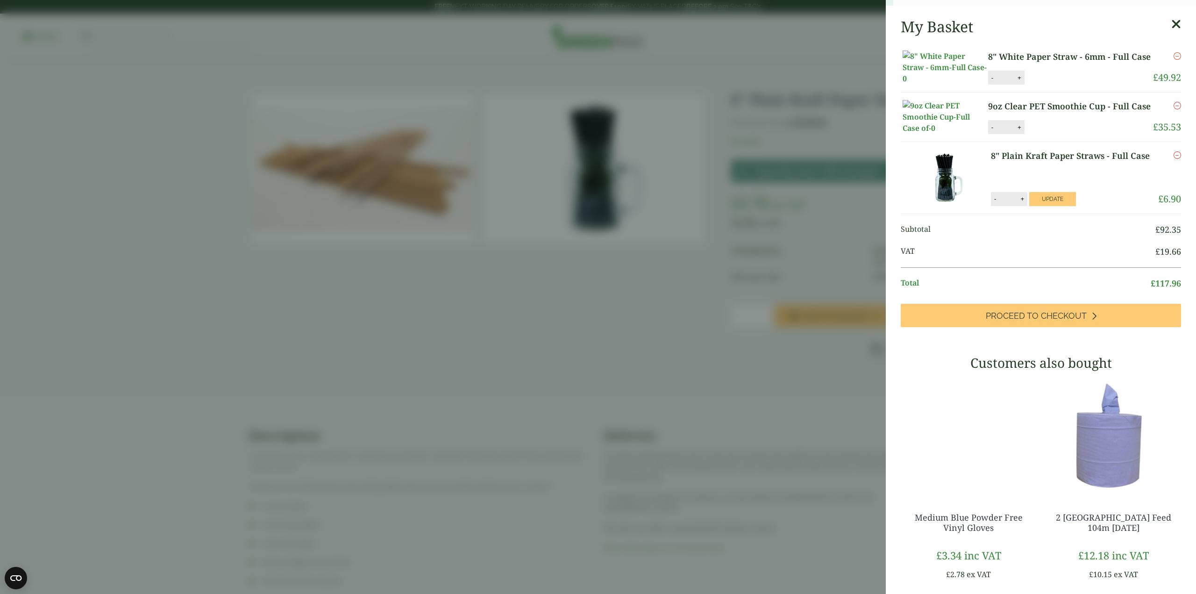
click at [1016, 274] on ul "Subtotal £ 92.35 VAT £ 19.66 Total £ 117.96" at bounding box center [1041, 259] width 280 height 90
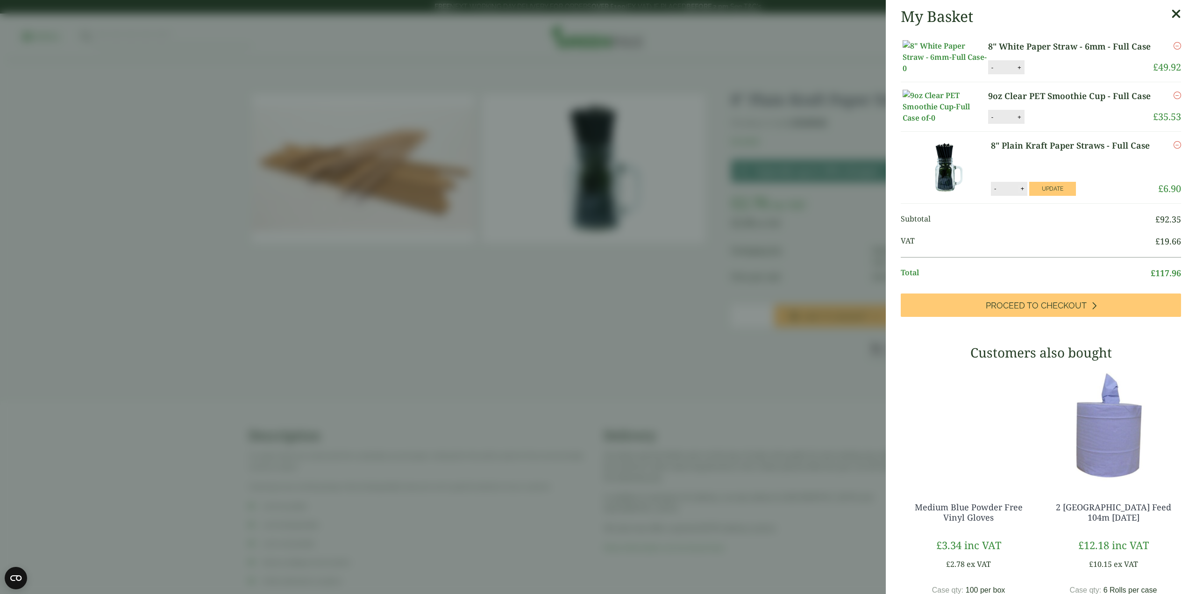
click at [1017, 192] on button "+" at bounding box center [1021, 189] width 9 height 8
type input "**"
click at [992, 71] on button "-" at bounding box center [991, 68] width 7 height 8
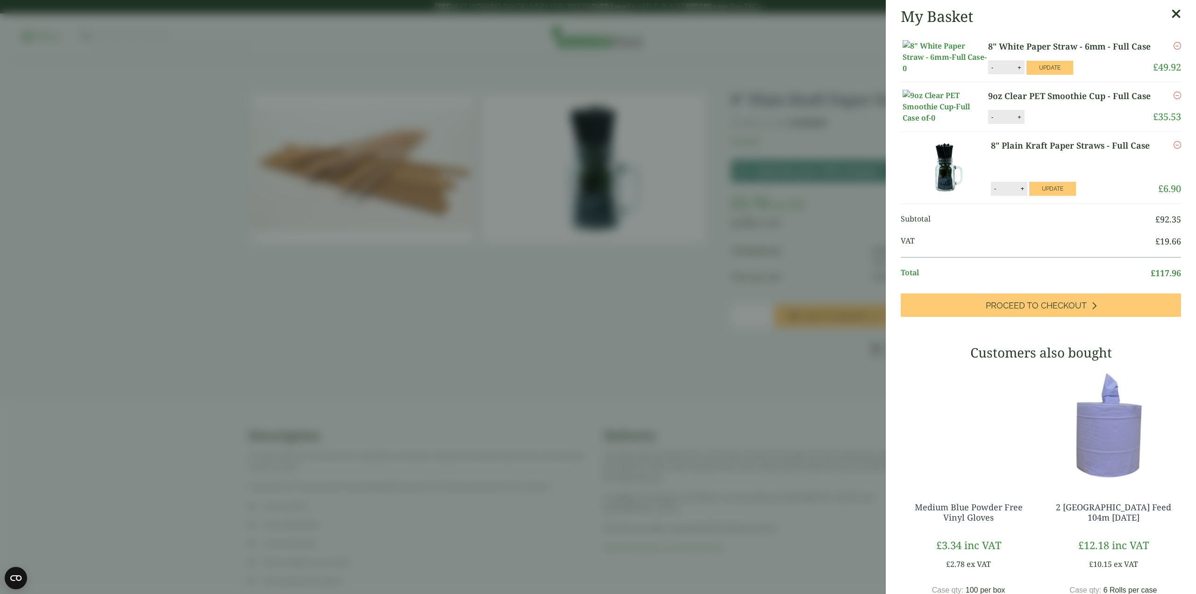
click at [992, 71] on button "-" at bounding box center [991, 68] width 7 height 8
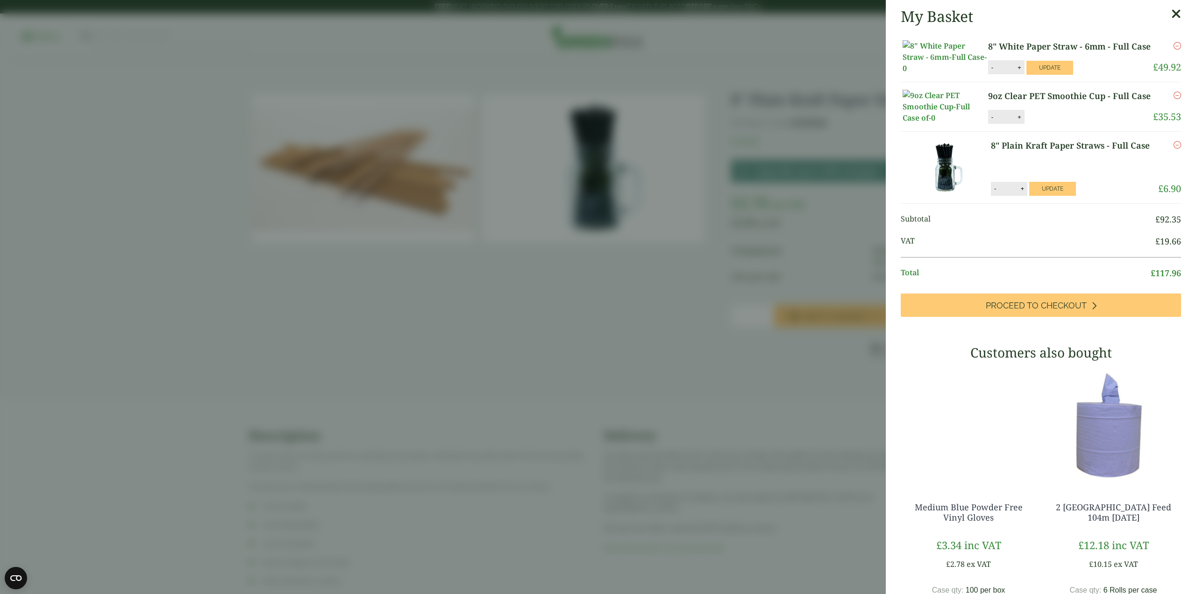
click at [992, 71] on button "-" at bounding box center [991, 68] width 7 height 8
click at [988, 71] on button "-" at bounding box center [991, 68] width 7 height 8
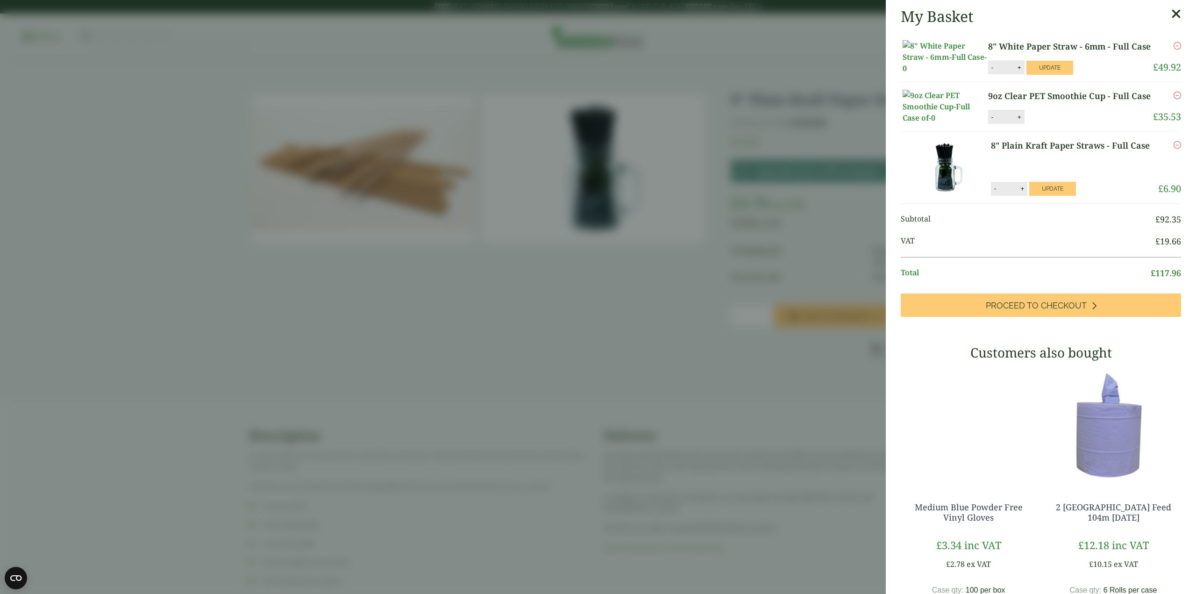
type input "**"
click at [1032, 75] on button "Update" at bounding box center [1049, 68] width 47 height 14
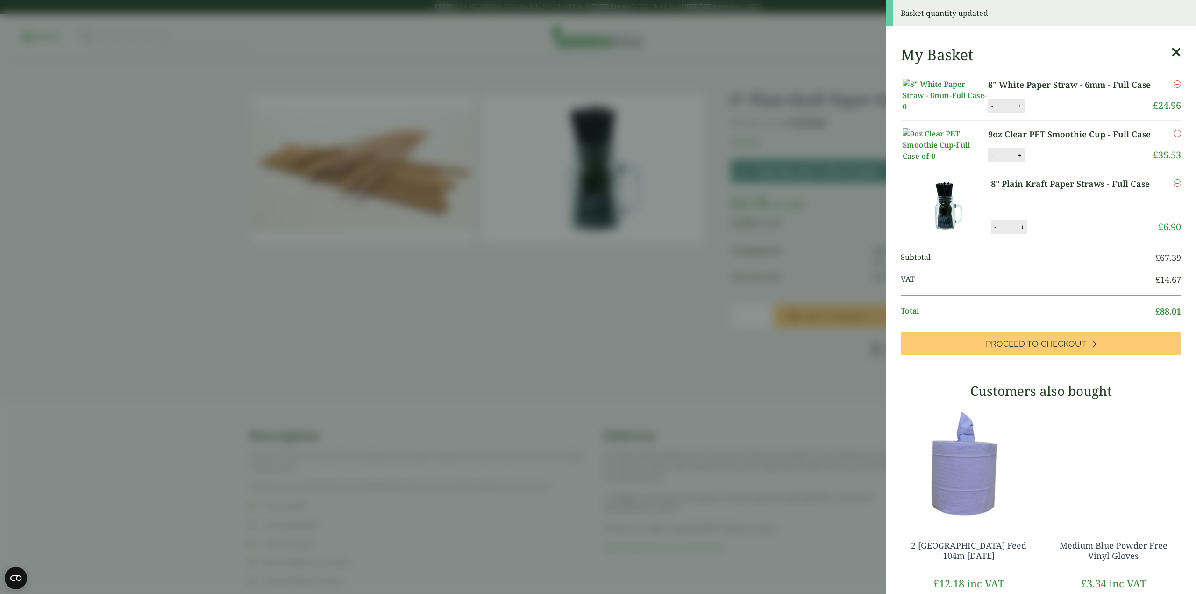
click at [1017, 231] on button "+" at bounding box center [1021, 227] width 9 height 8
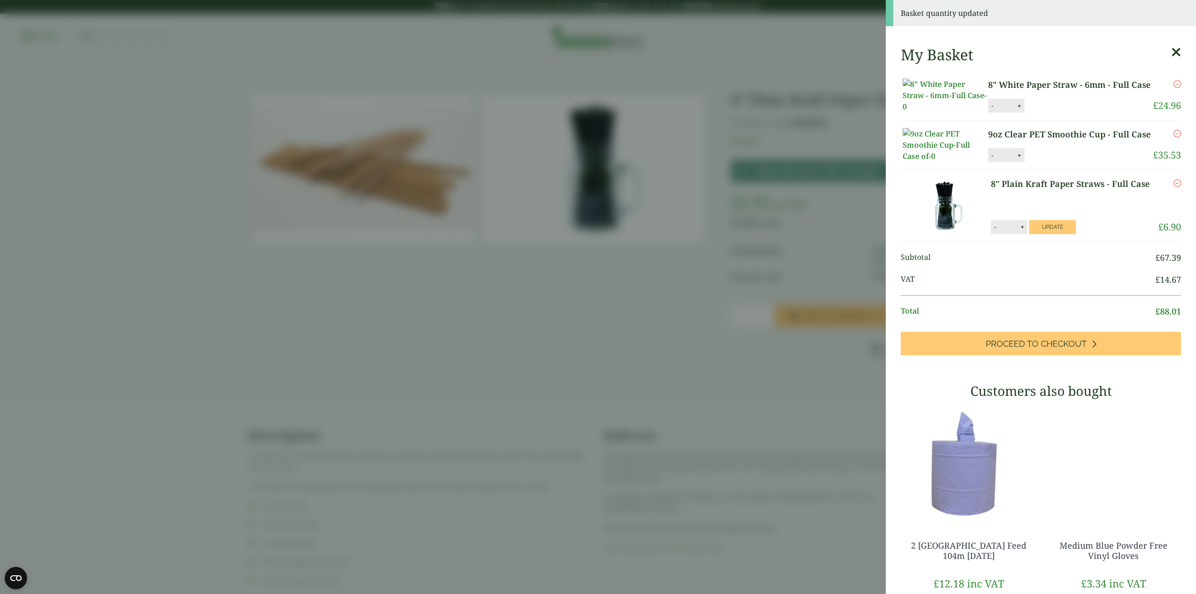
click at [1017, 231] on button "+" at bounding box center [1021, 227] width 9 height 8
type input "**"
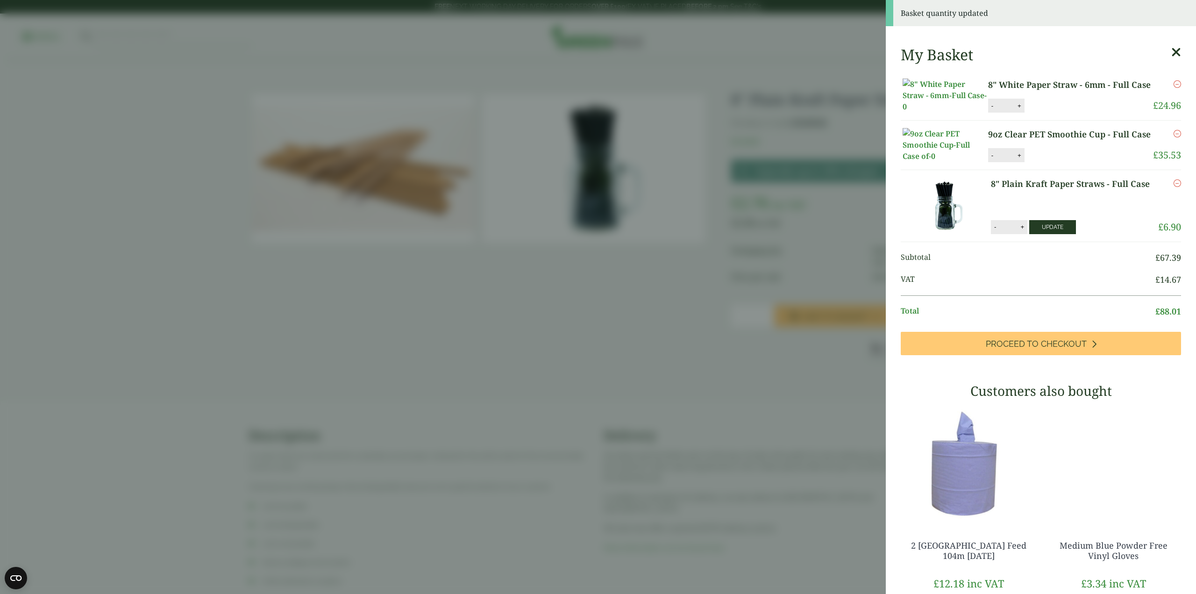
click at [1029, 234] on button "Update" at bounding box center [1052, 227] width 47 height 14
click at [1171, 51] on icon at bounding box center [1176, 52] width 10 height 13
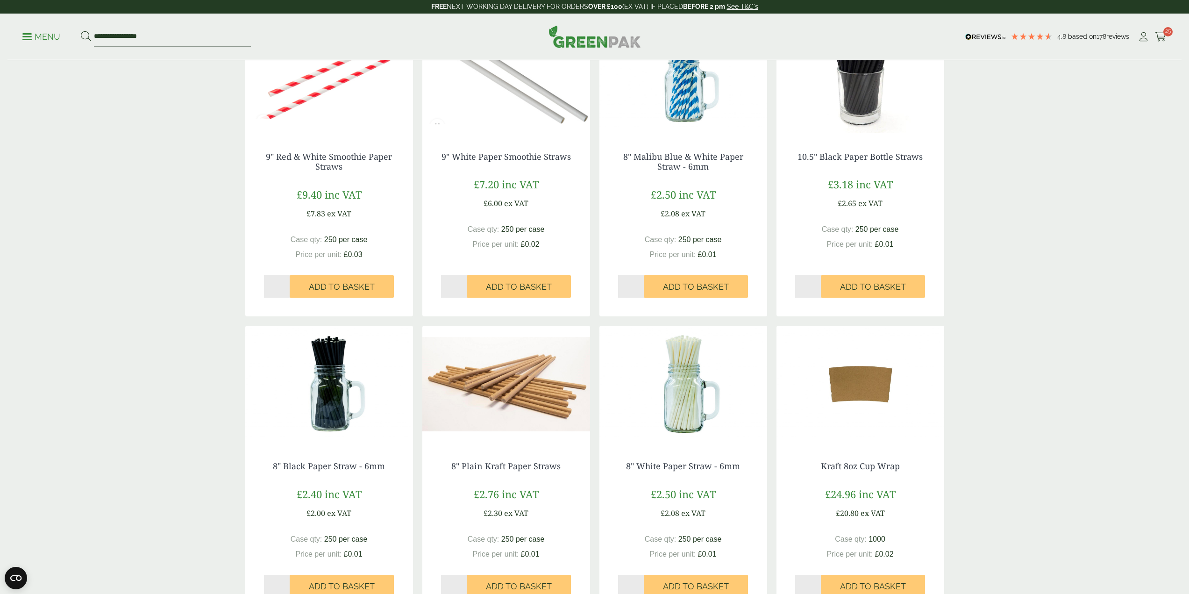
scroll to position [607, 0]
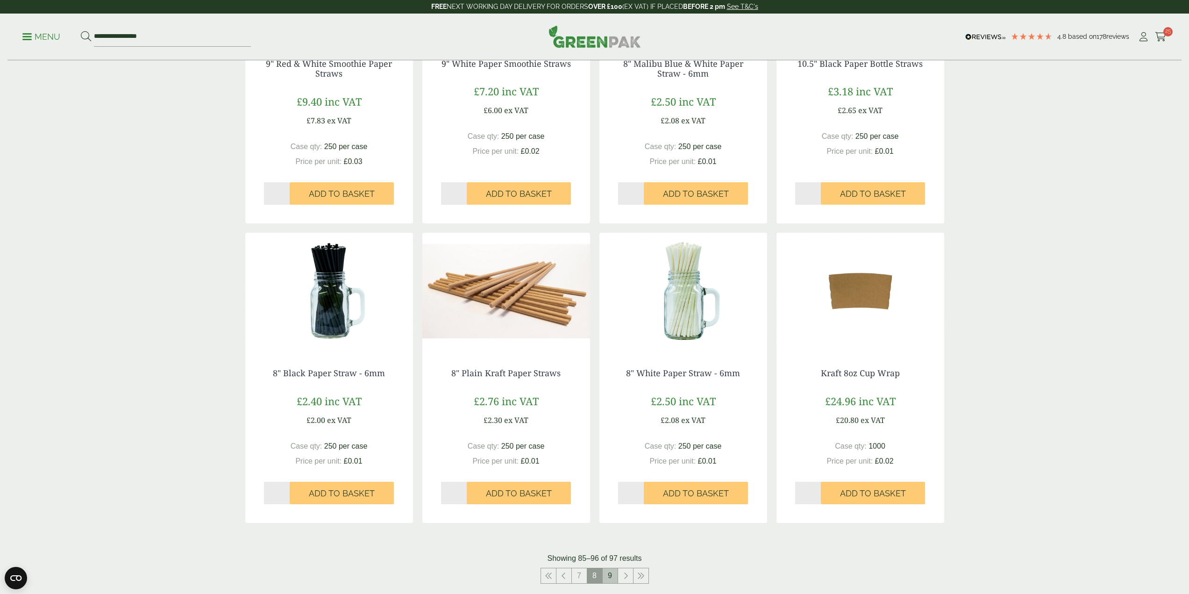
click at [612, 578] on link "9" at bounding box center [610, 575] width 15 height 15
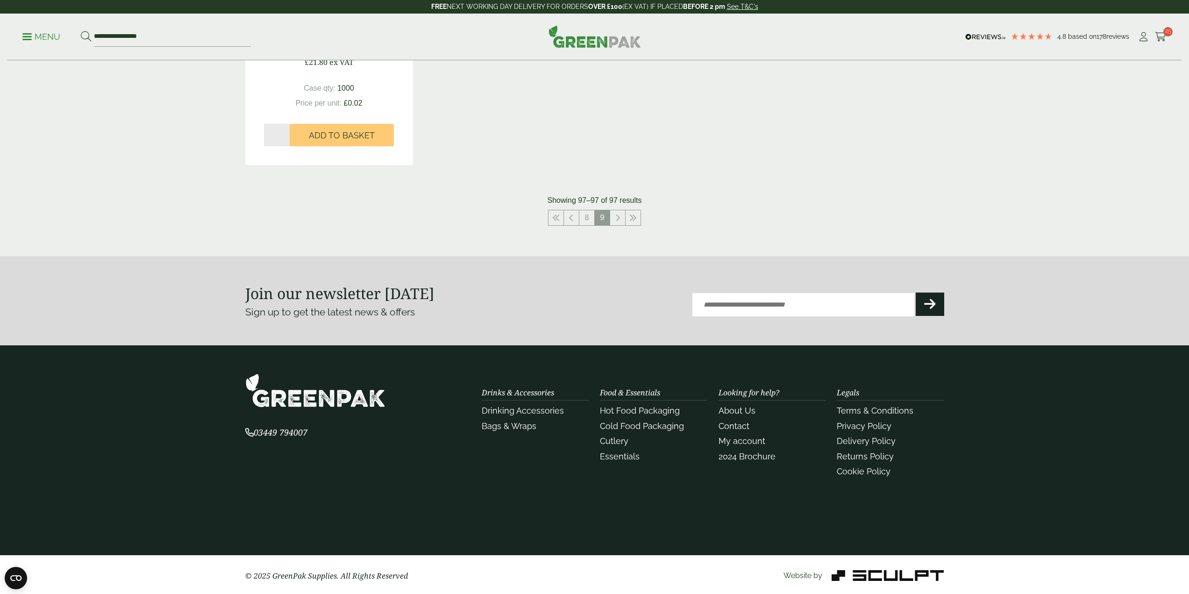
scroll to position [348, 0]
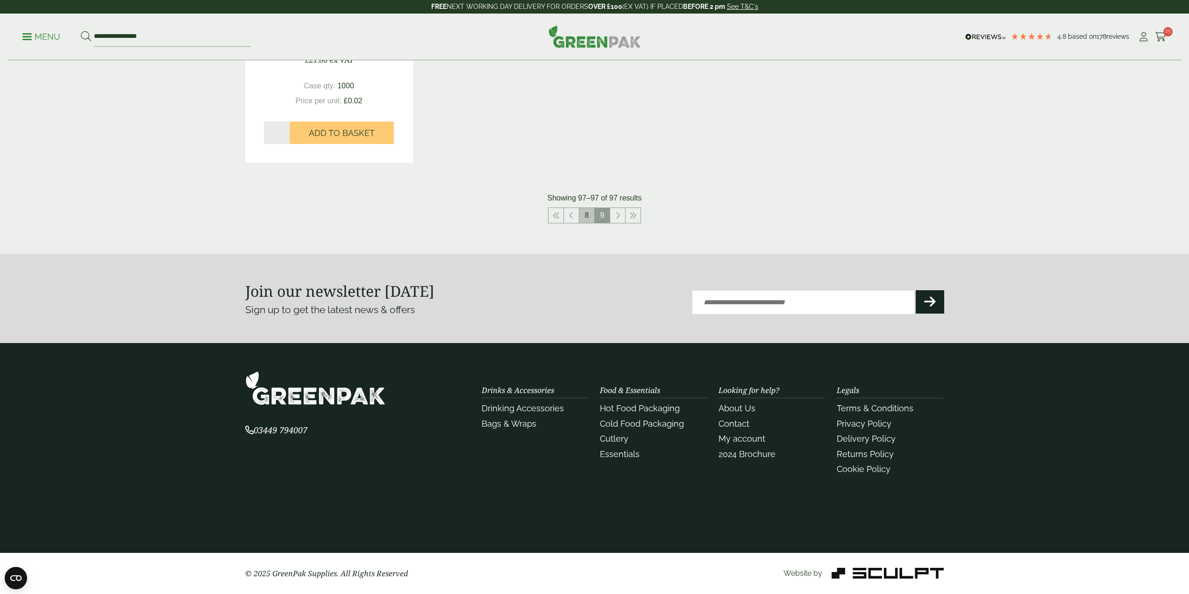
click at [587, 213] on link "8" at bounding box center [586, 215] width 15 height 15
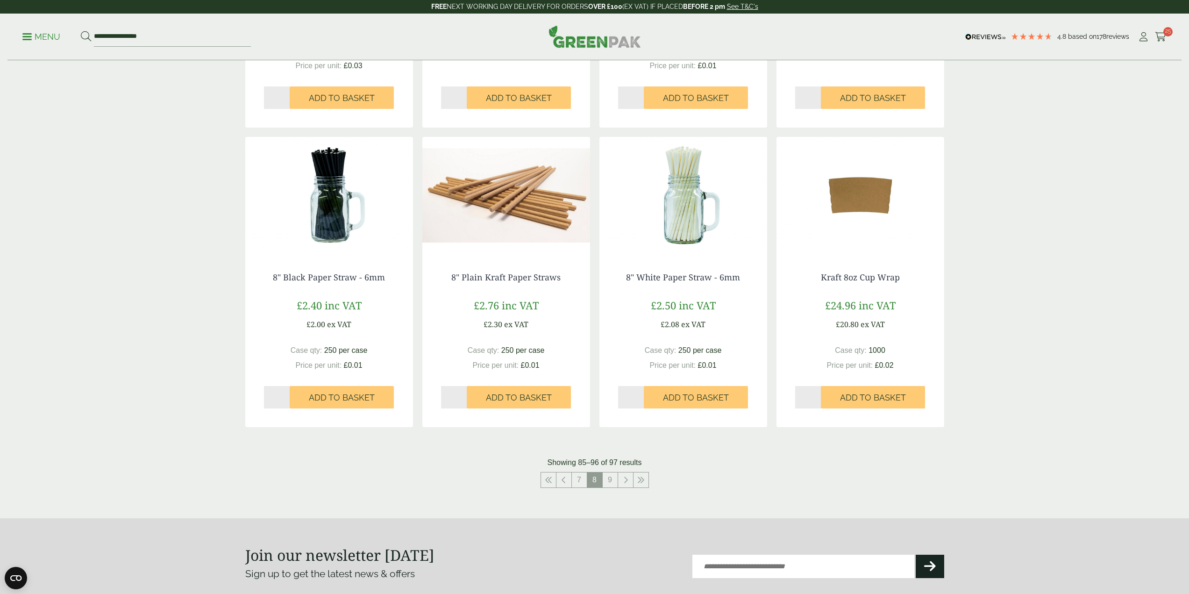
scroll to position [722, 0]
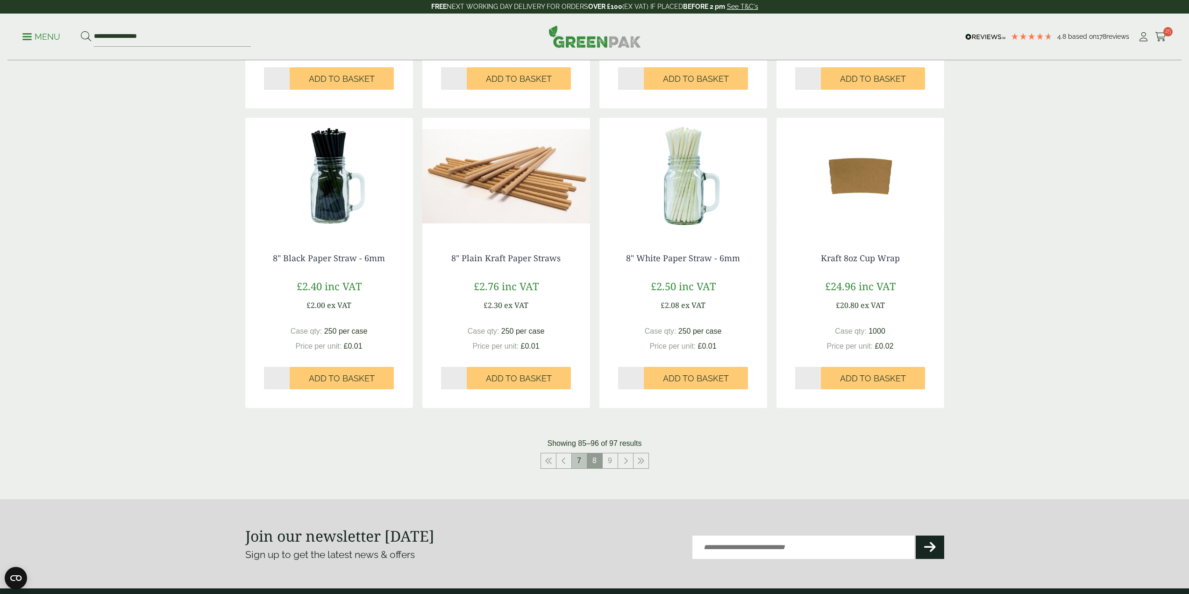
click at [578, 462] on link "7" at bounding box center [579, 460] width 15 height 15
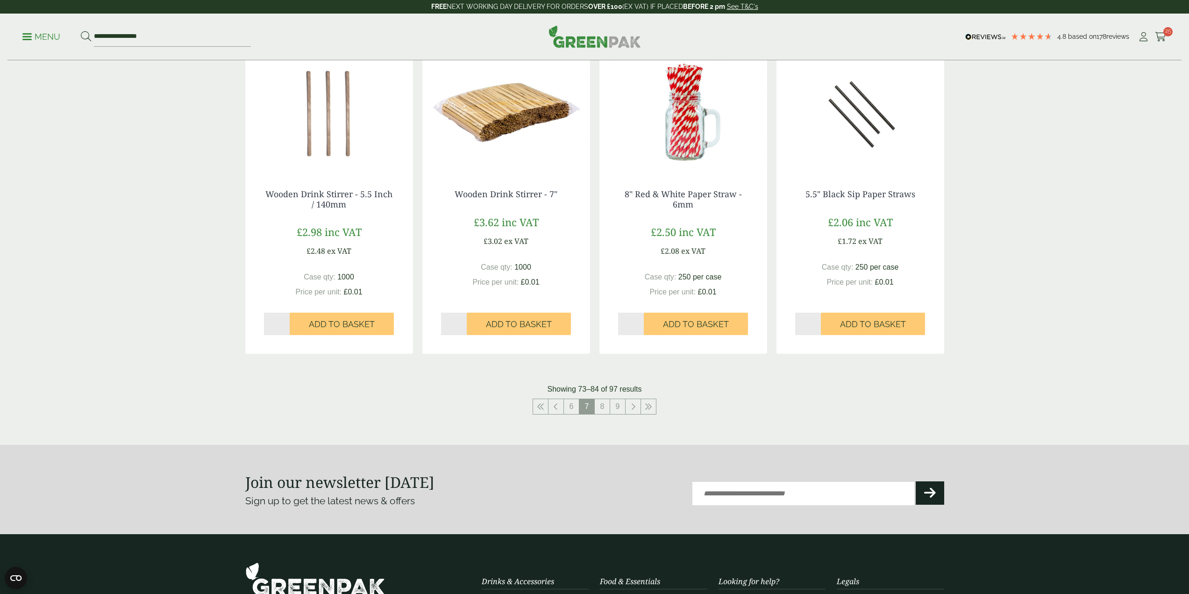
scroll to position [794, 0]
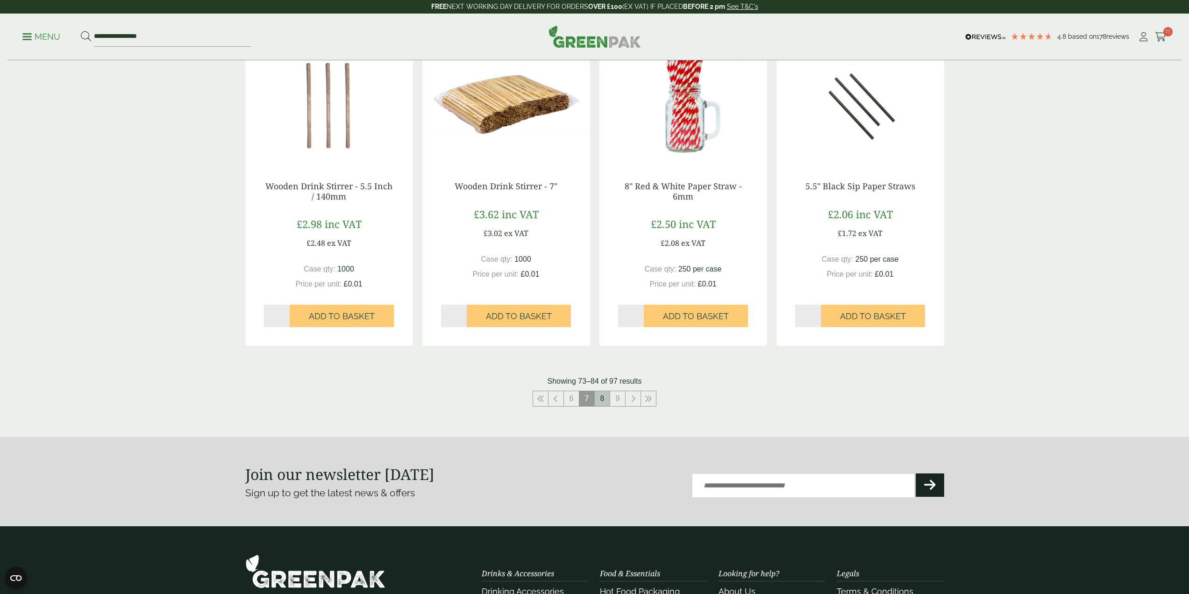
click at [603, 404] on link "8" at bounding box center [602, 398] width 15 height 15
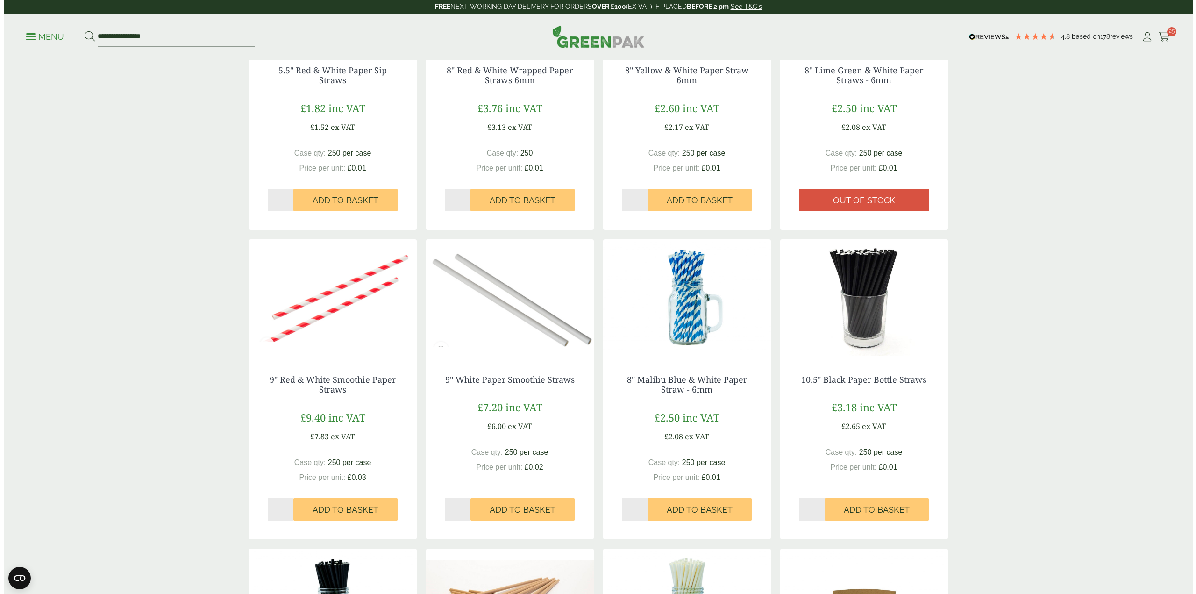
scroll to position [280, 0]
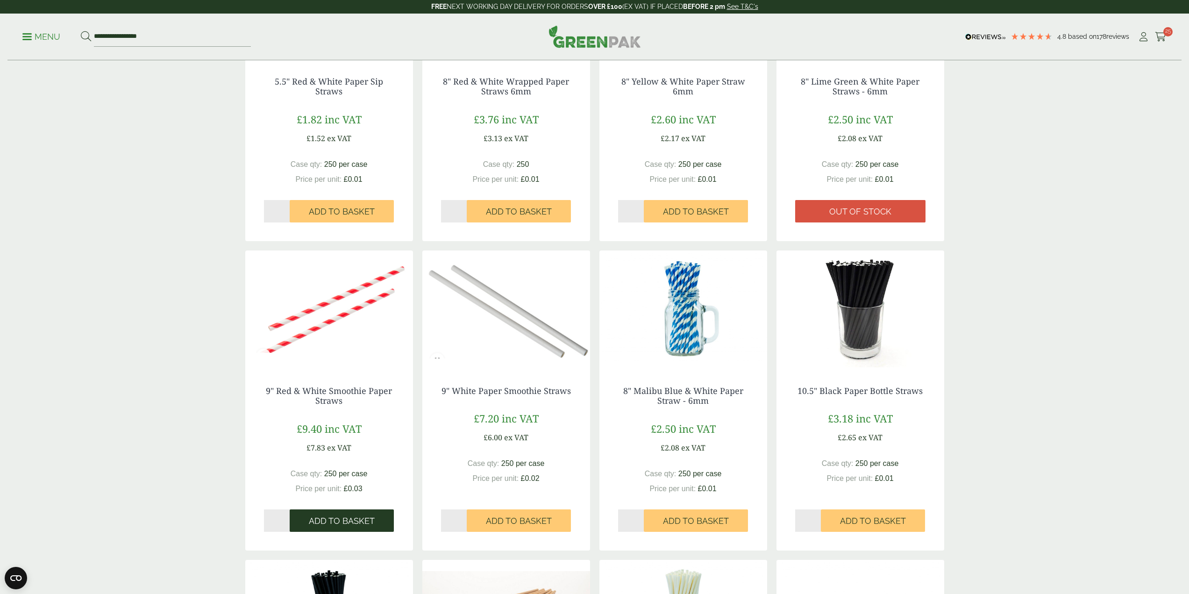
click at [366, 525] on span "Add to Basket" at bounding box center [342, 521] width 66 height 10
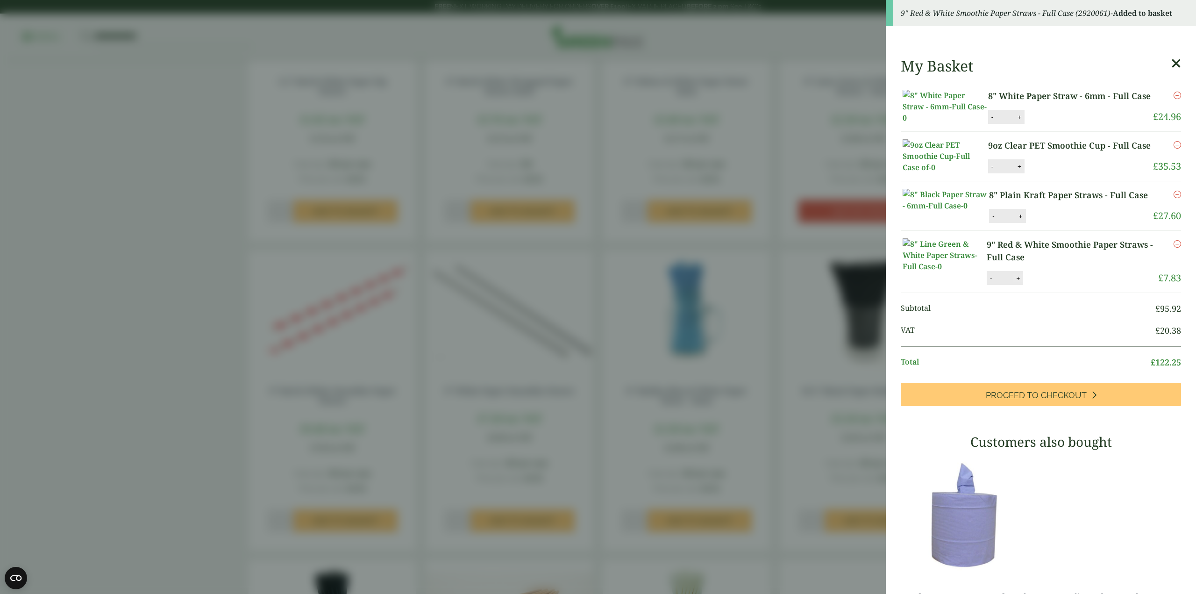
click at [1016, 282] on button "+" at bounding box center [1017, 278] width 9 height 8
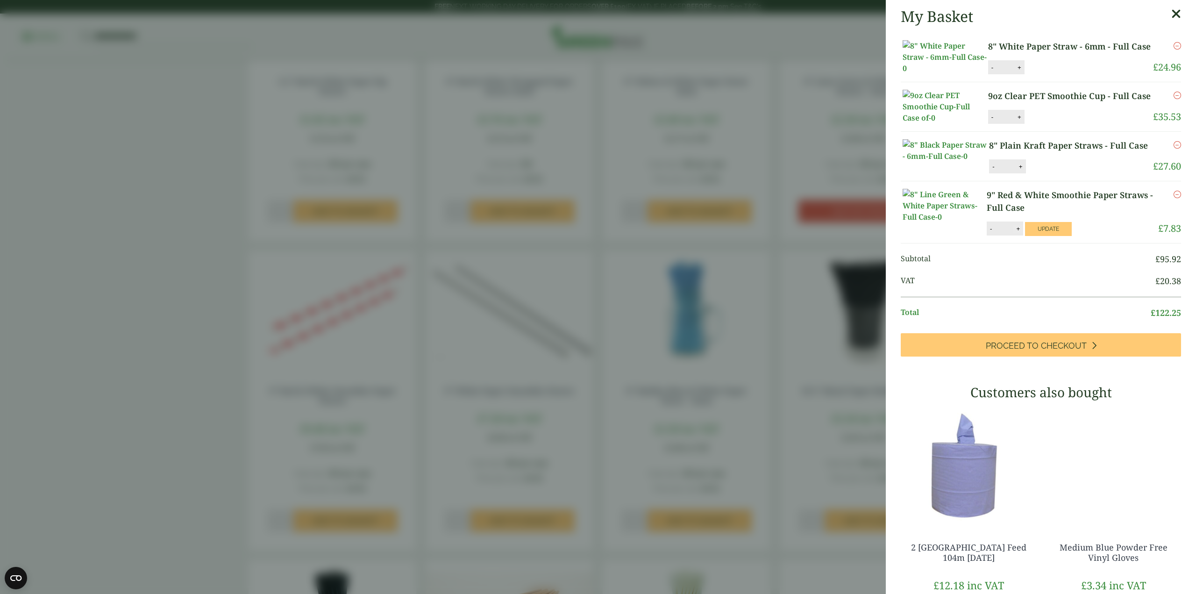
click at [1014, 233] on button "+" at bounding box center [1017, 229] width 9 height 8
type input "*"
click at [1033, 236] on button "Update" at bounding box center [1048, 229] width 47 height 14
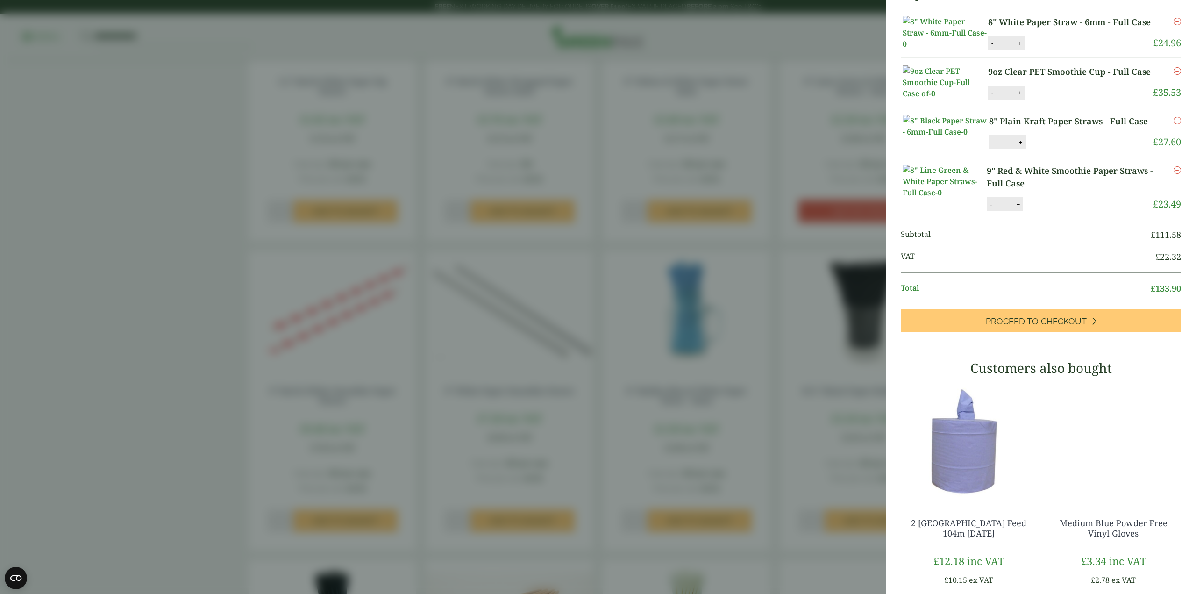
scroll to position [47, 0]
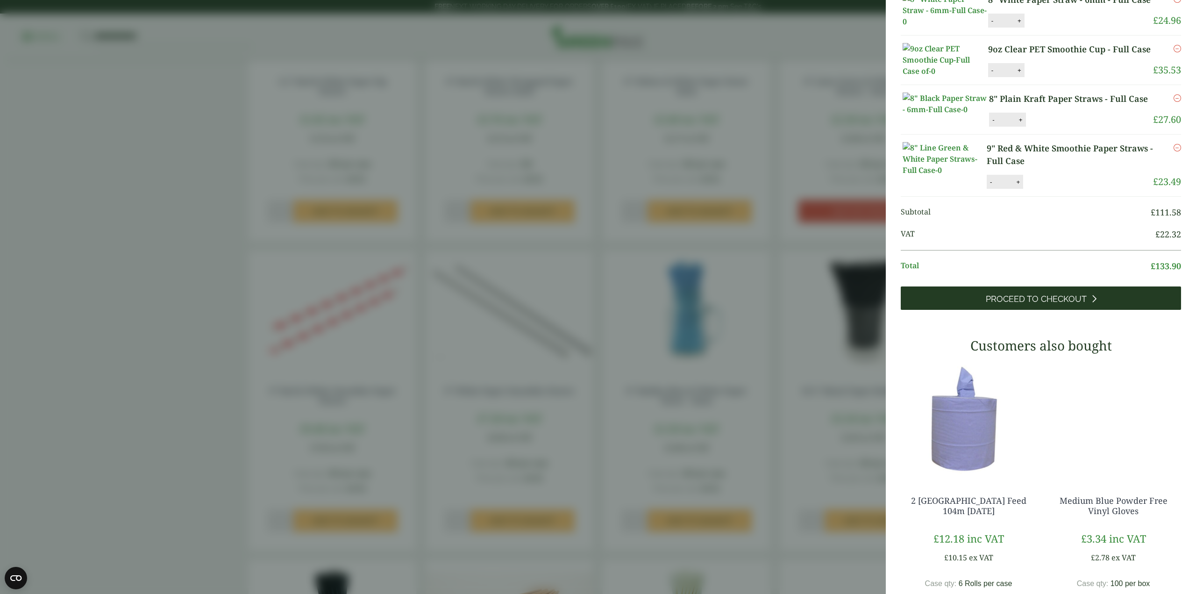
click at [1004, 304] on span "Proceed to Checkout" at bounding box center [1036, 299] width 101 height 10
